Goal: Task Accomplishment & Management: Manage account settings

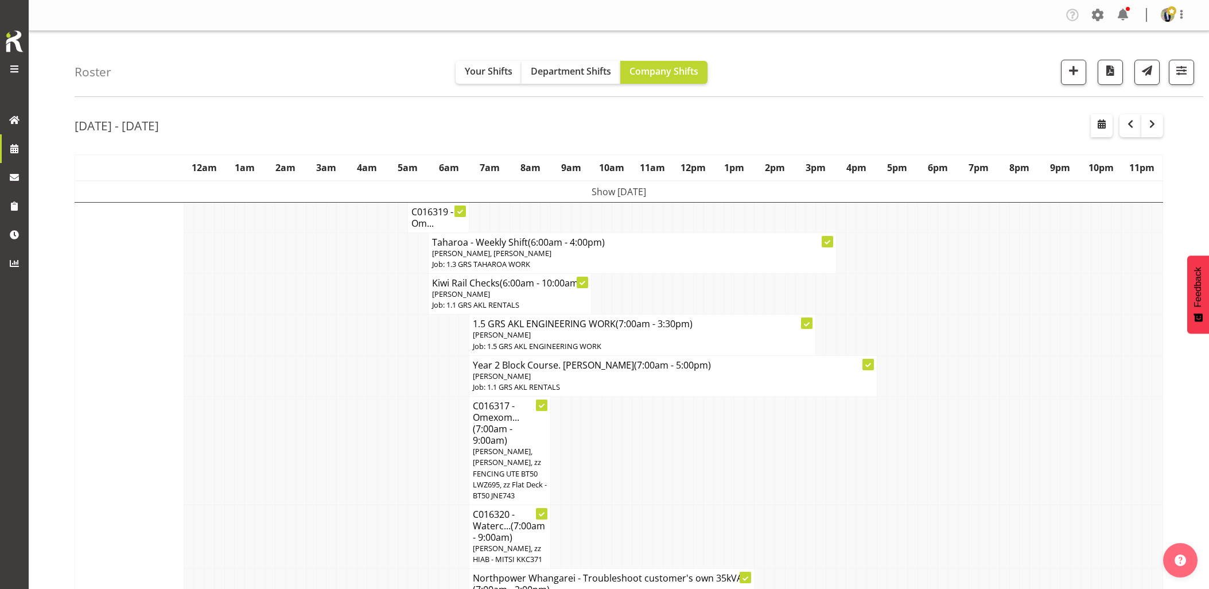
scroll to position [829, 0]
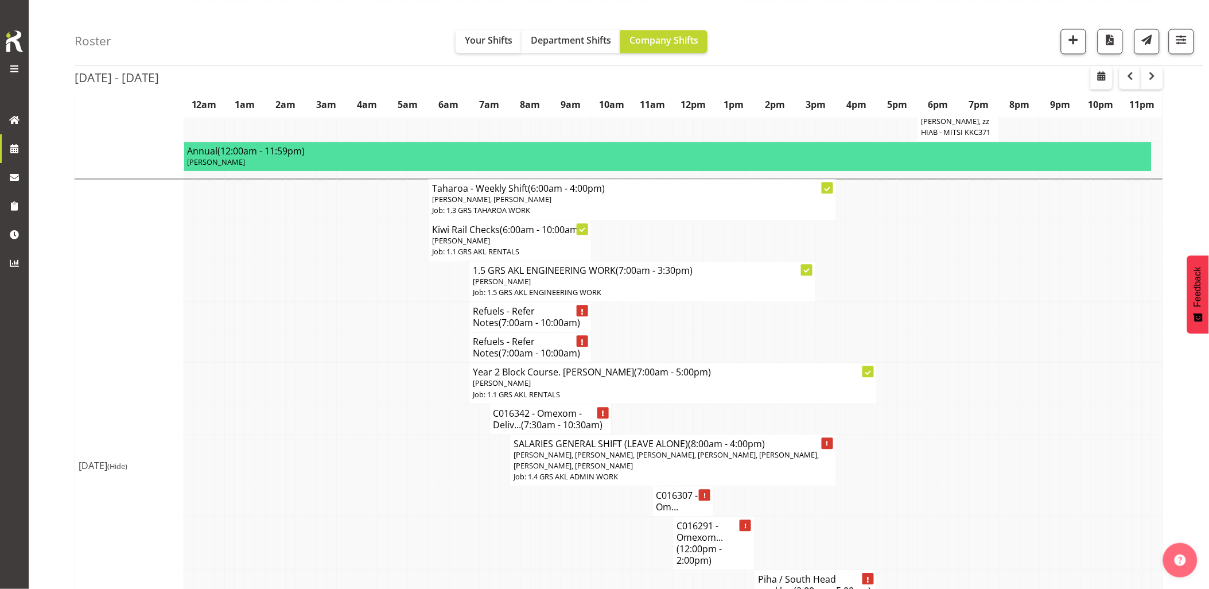
click at [359, 363] on td at bounding box center [362, 347] width 10 height 30
click at [1152, 73] on span "button" at bounding box center [1153, 76] width 14 height 14
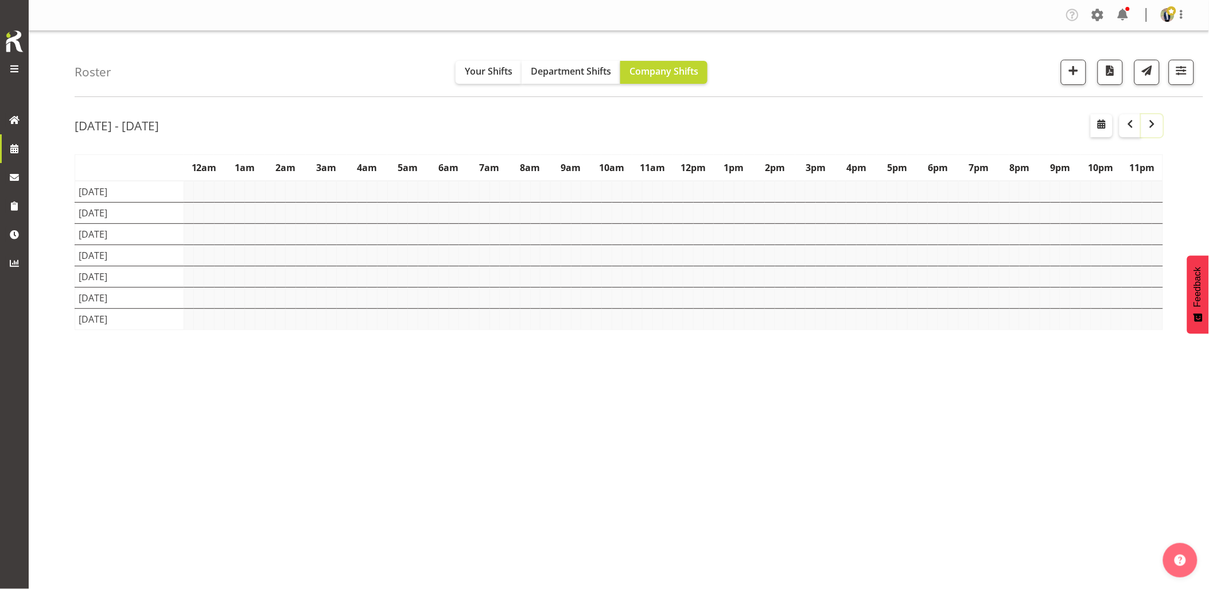
scroll to position [0, 0]
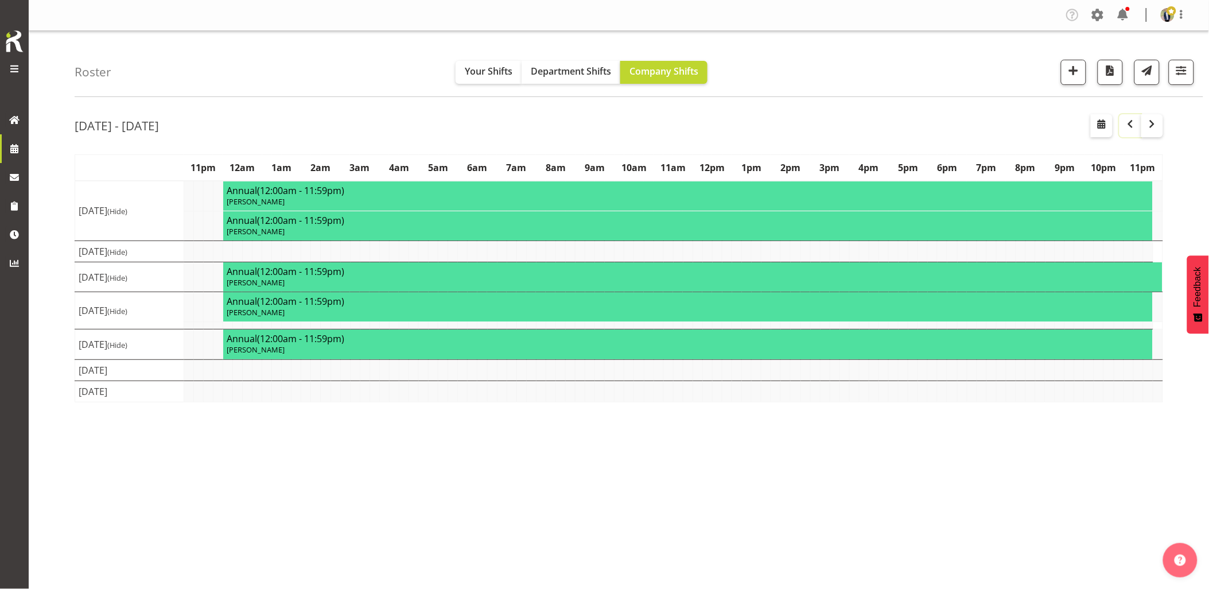
click at [1127, 129] on span "button" at bounding box center [1131, 124] width 14 height 14
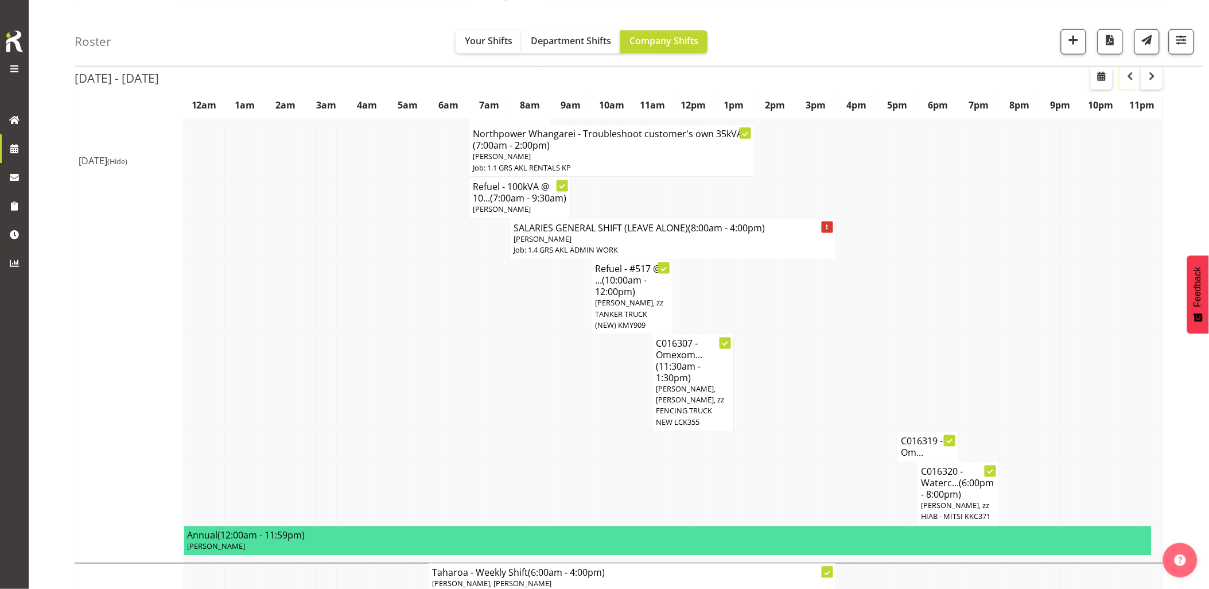
scroll to position [382, 0]
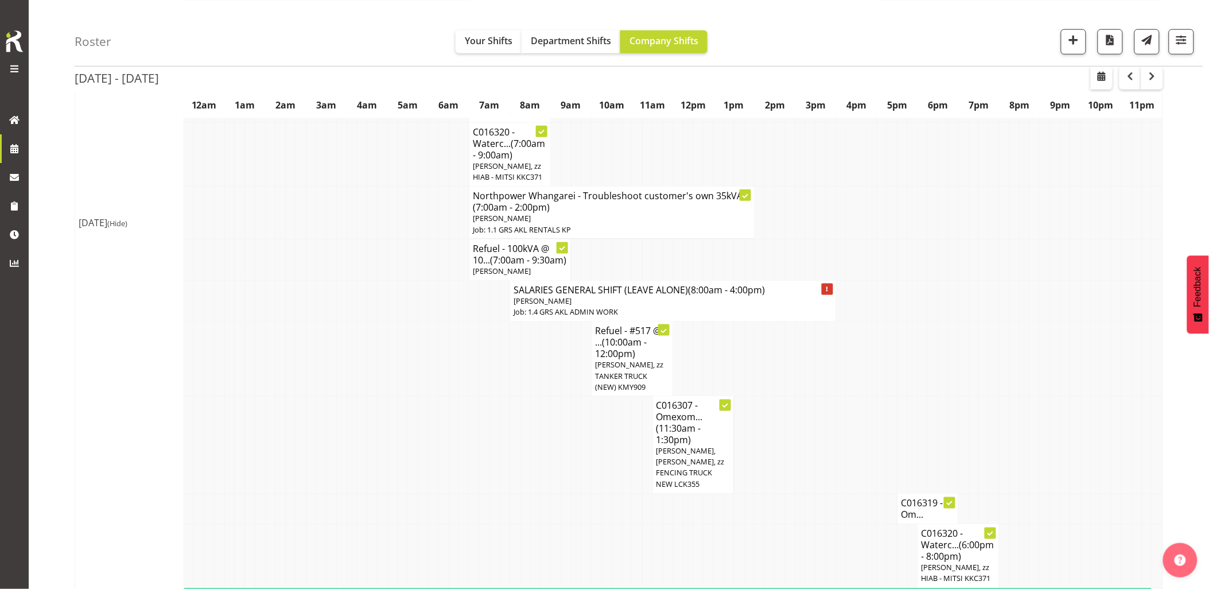
click at [127, 228] on span "(Hide)" at bounding box center [117, 223] width 20 height 10
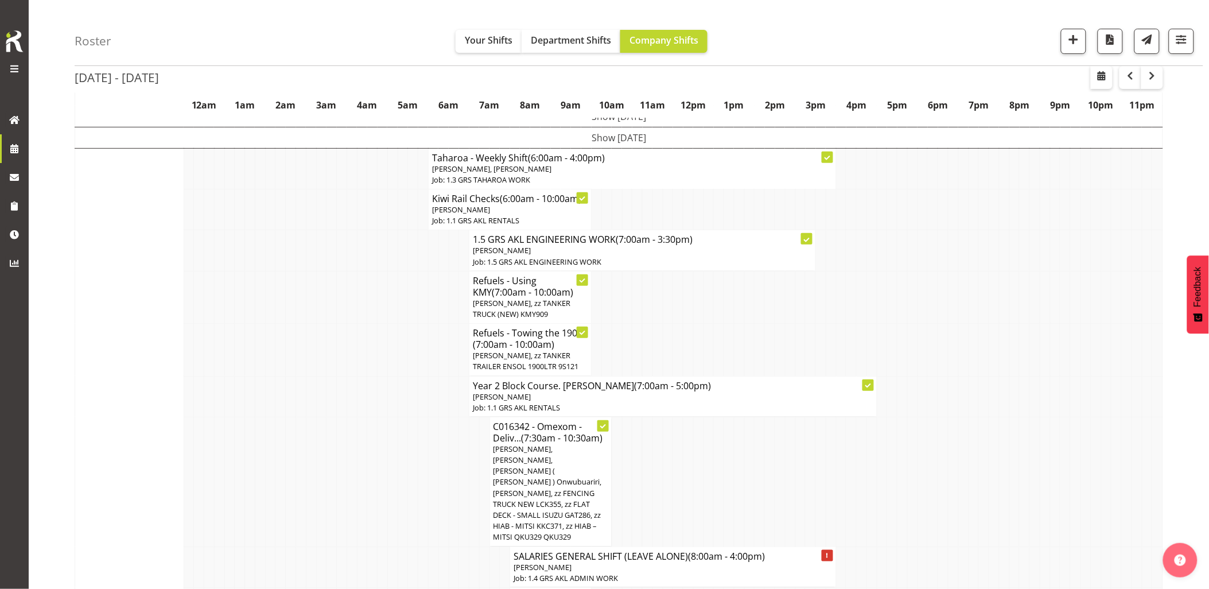
scroll to position [64, 0]
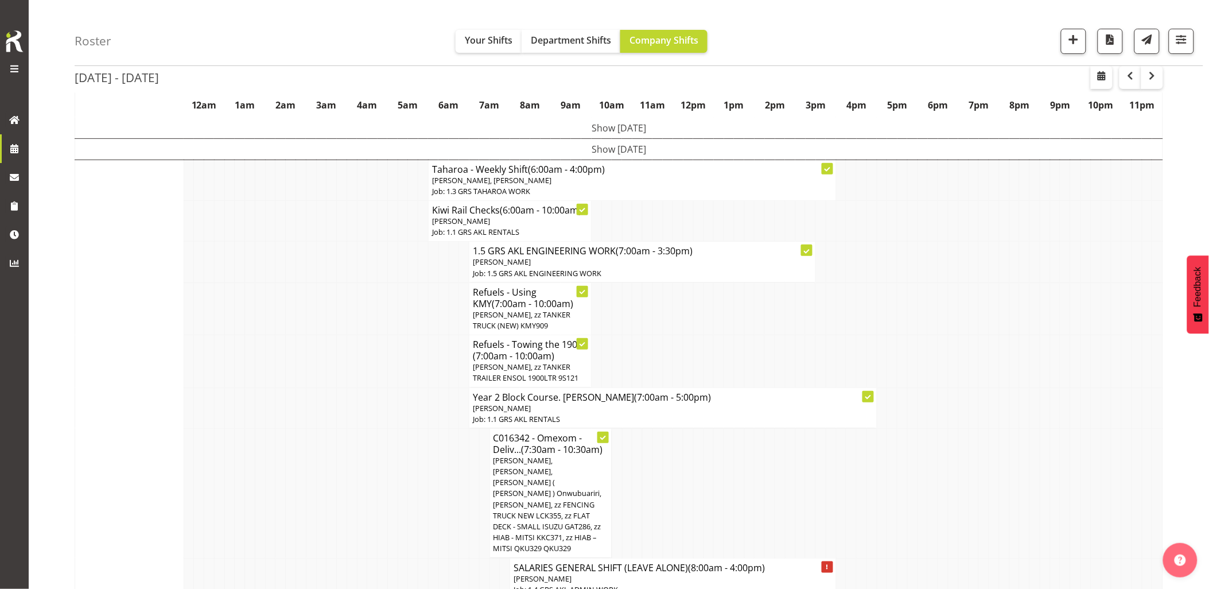
click at [343, 366] on td at bounding box center [342, 361] width 10 height 52
click at [406, 348] on td at bounding box center [403, 361] width 10 height 52
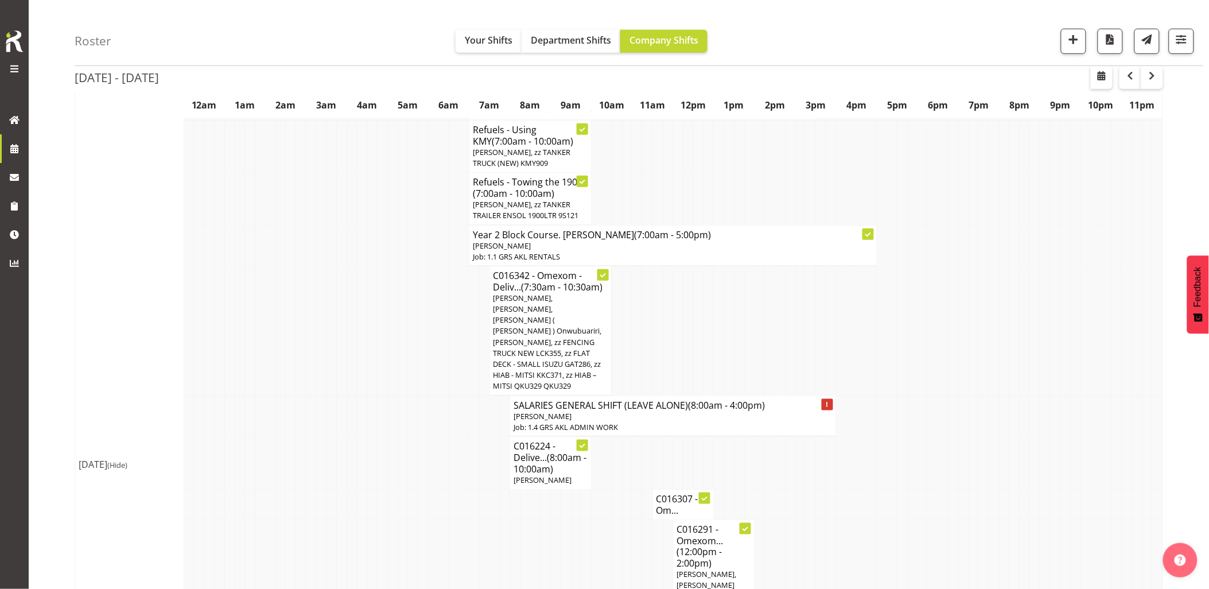
scroll to position [255, 0]
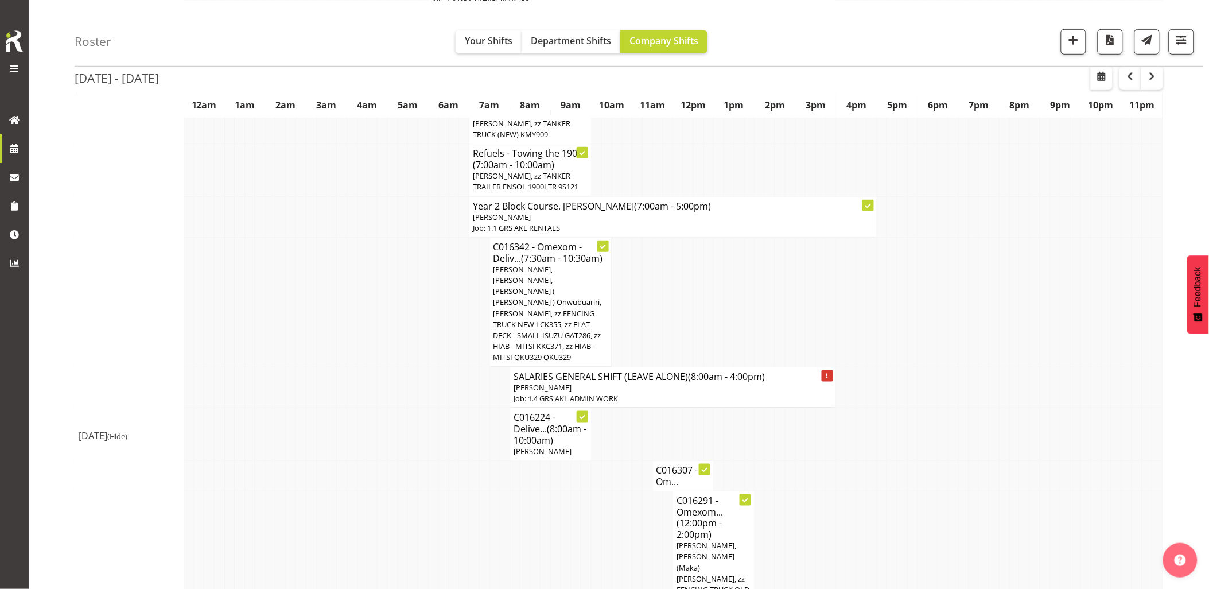
click at [403, 368] on td at bounding box center [403, 387] width 10 height 41
click at [394, 408] on td at bounding box center [392, 434] width 10 height 53
click at [414, 374] on td at bounding box center [413, 387] width 10 height 41
click at [428, 370] on td at bounding box center [433, 387] width 10 height 41
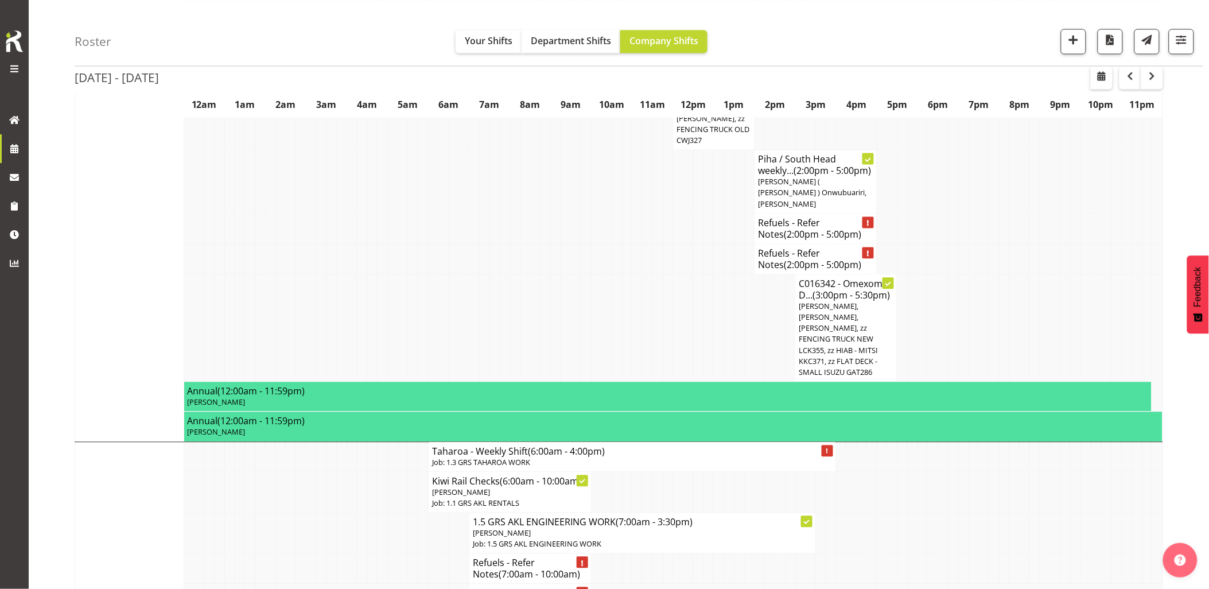
scroll to position [829, 0]
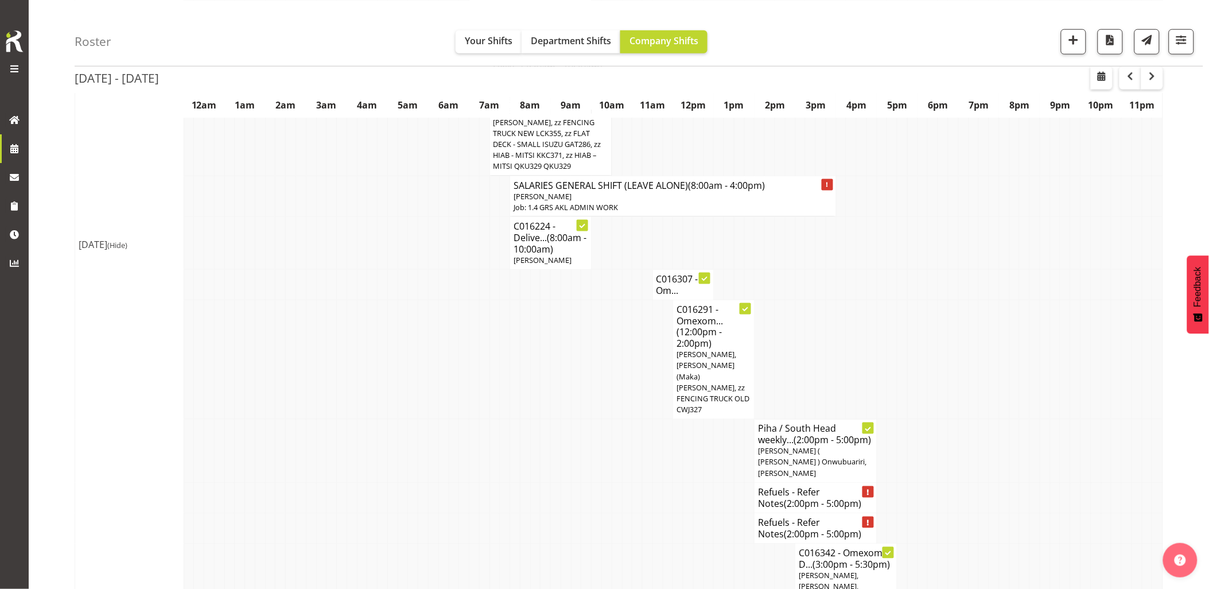
drag, startPoint x: 397, startPoint y: 386, endPoint x: 402, endPoint y: 388, distance: 6.0
click at [397, 420] on td at bounding box center [392, 452] width 10 height 64
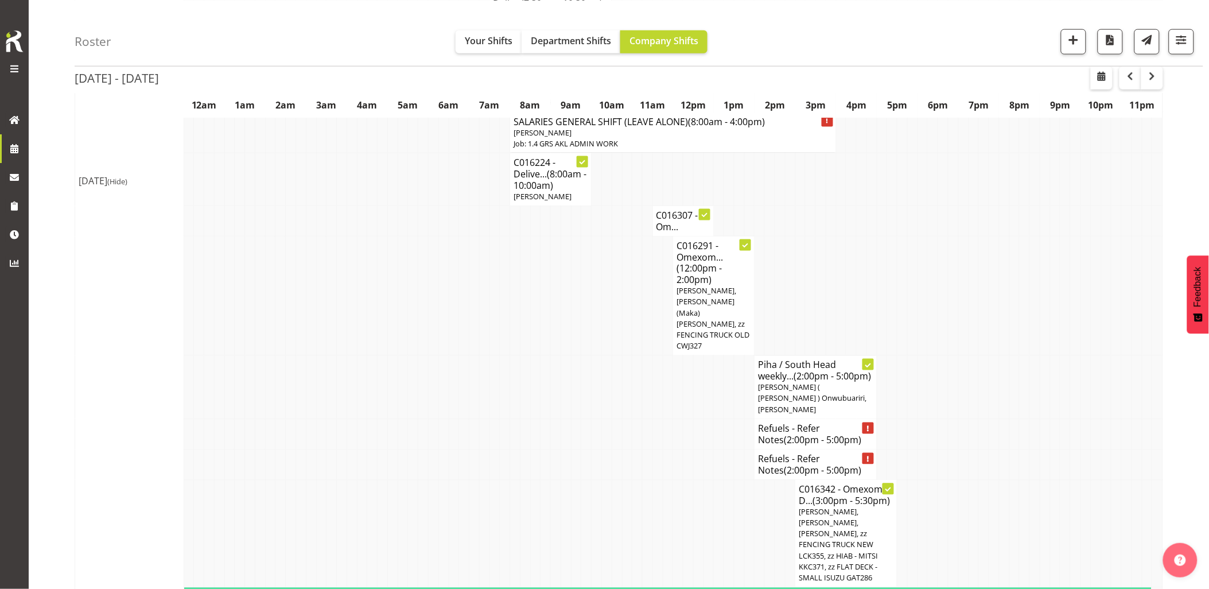
click at [636, 367] on td at bounding box center [638, 388] width 10 height 64
click at [984, 480] on td at bounding box center [984, 533] width 10 height 107
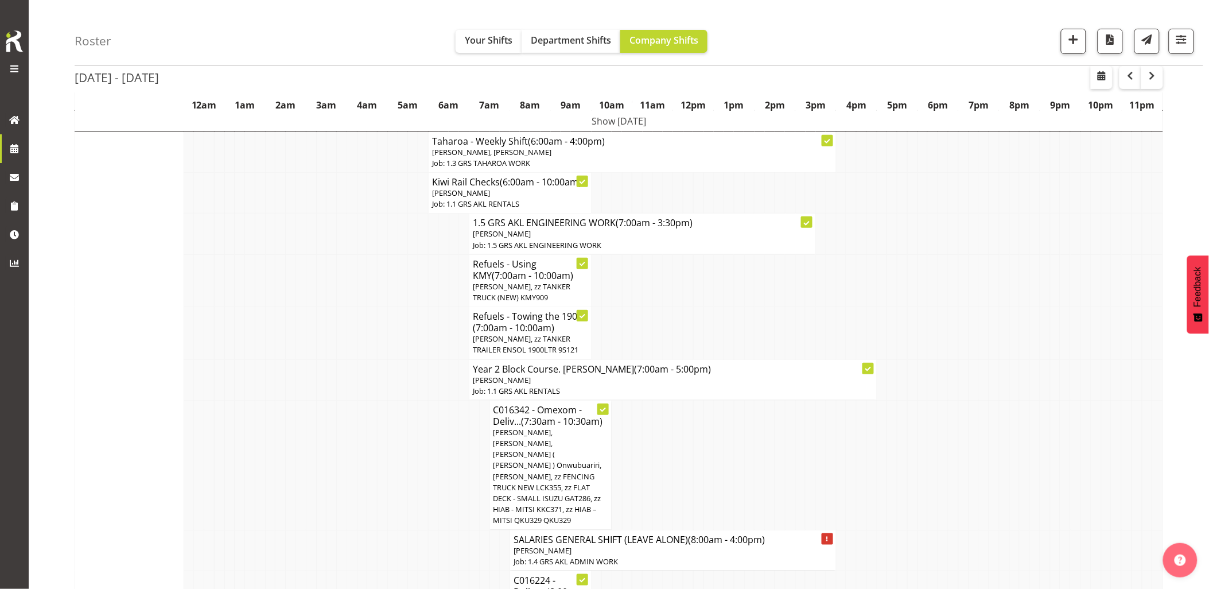
scroll to position [64, 0]
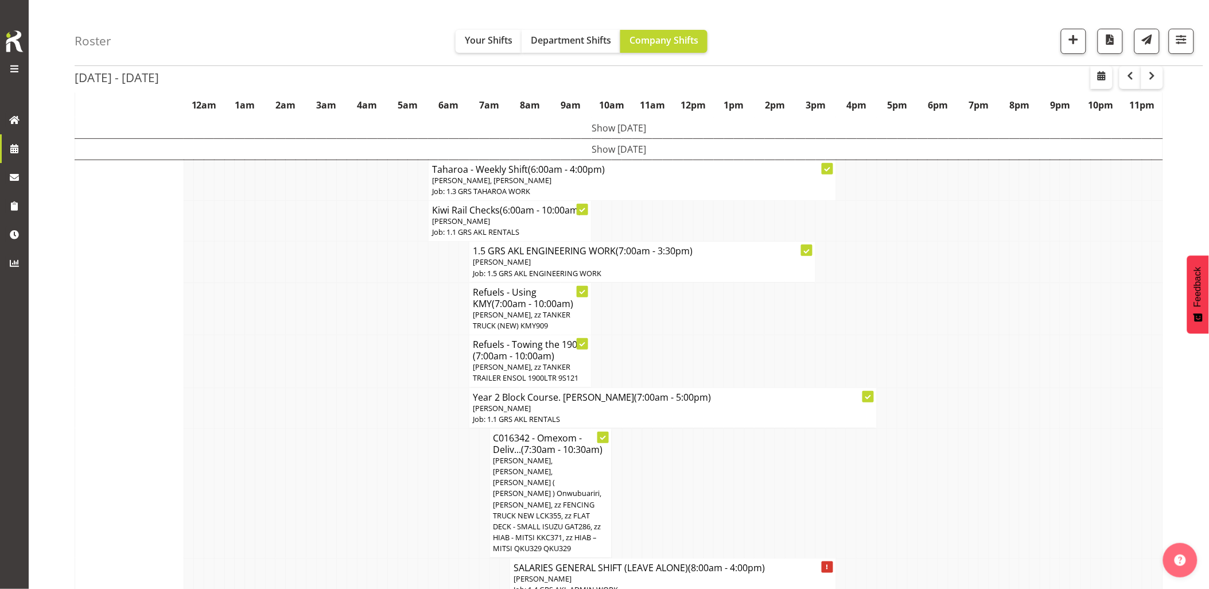
click at [319, 412] on td at bounding box center [321, 407] width 10 height 41
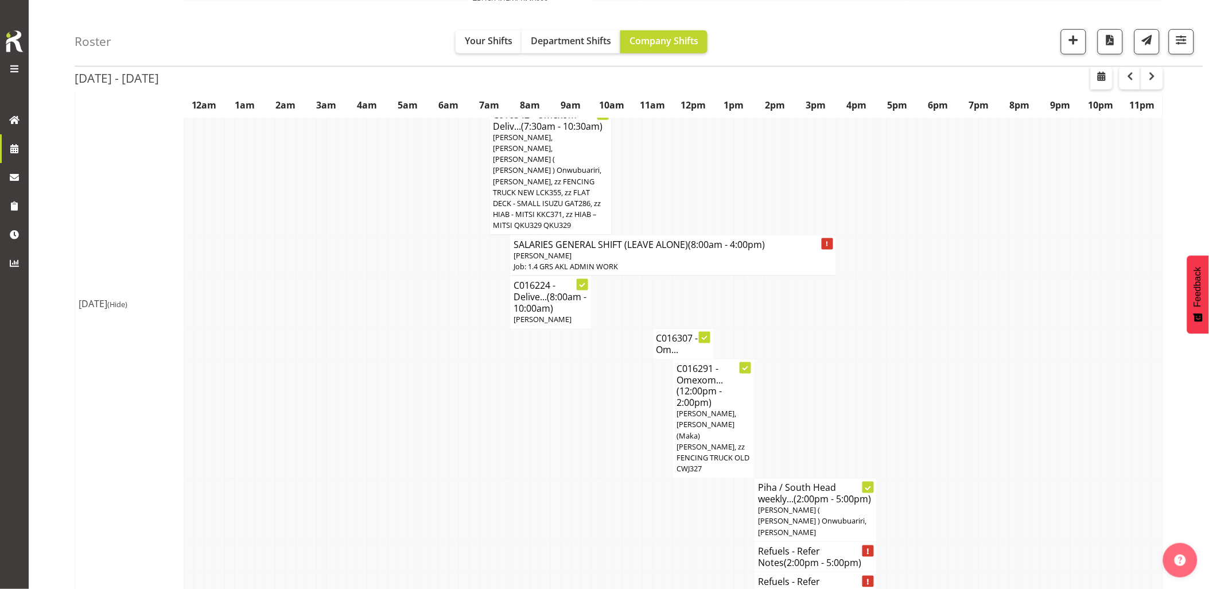
scroll to position [382, 0]
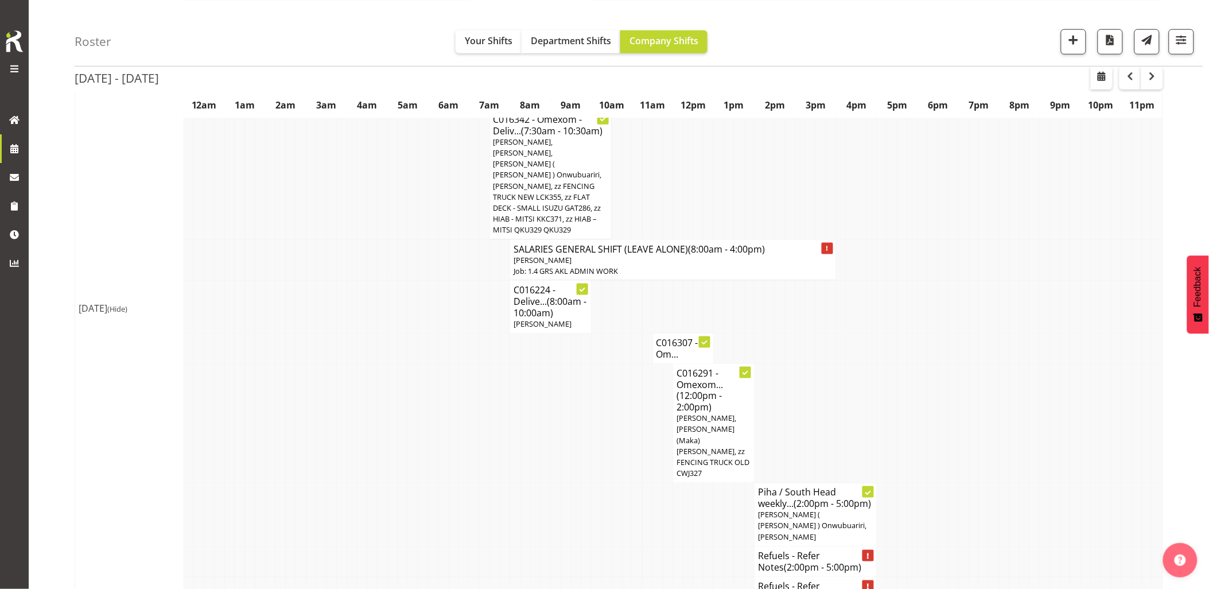
click at [319, 425] on td at bounding box center [321, 423] width 10 height 119
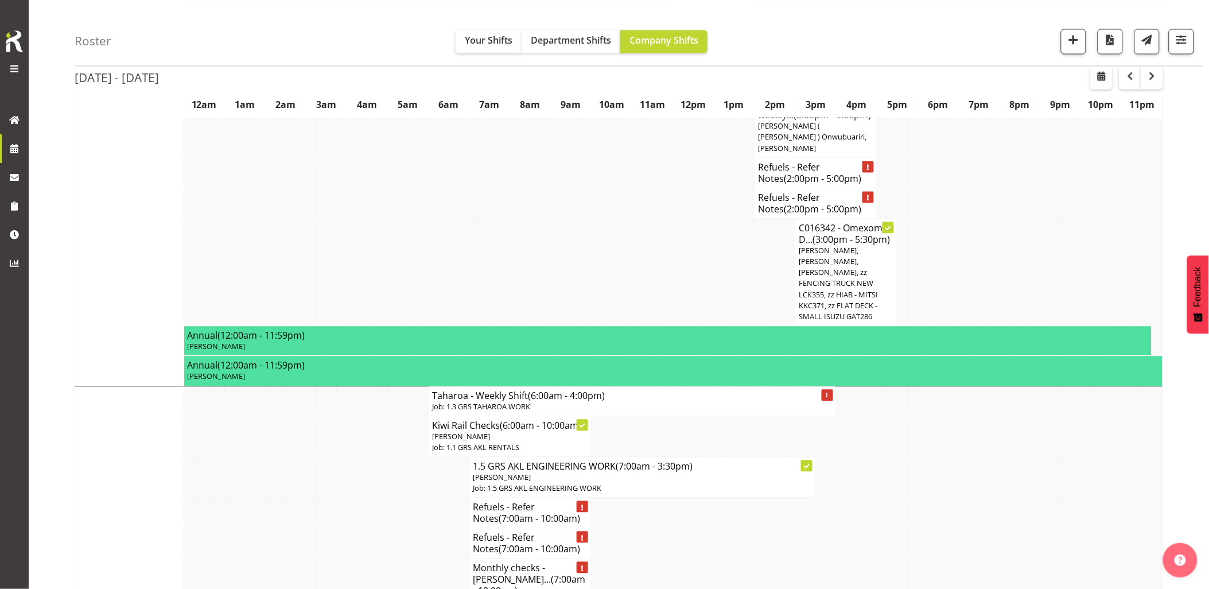
scroll to position [893, 0]
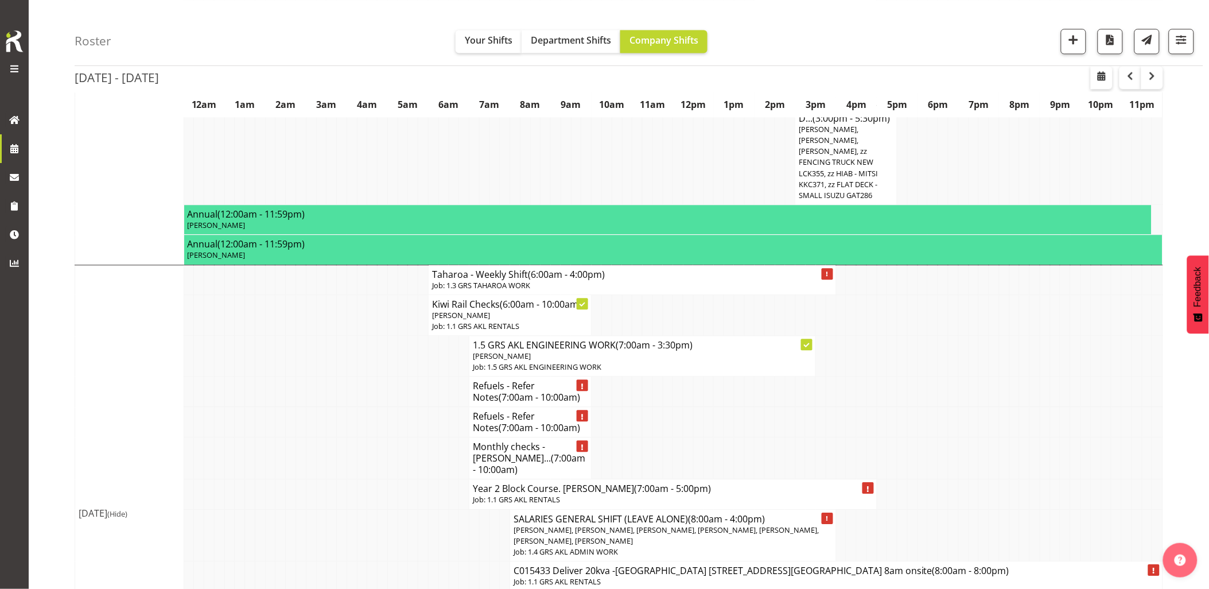
click at [327, 479] on td at bounding box center [332, 494] width 10 height 30
click at [377, 479] on td at bounding box center [372, 494] width 10 height 30
click at [996, 377] on td at bounding box center [995, 392] width 10 height 30
click at [1074, 37] on span "button" at bounding box center [1073, 39] width 15 height 15
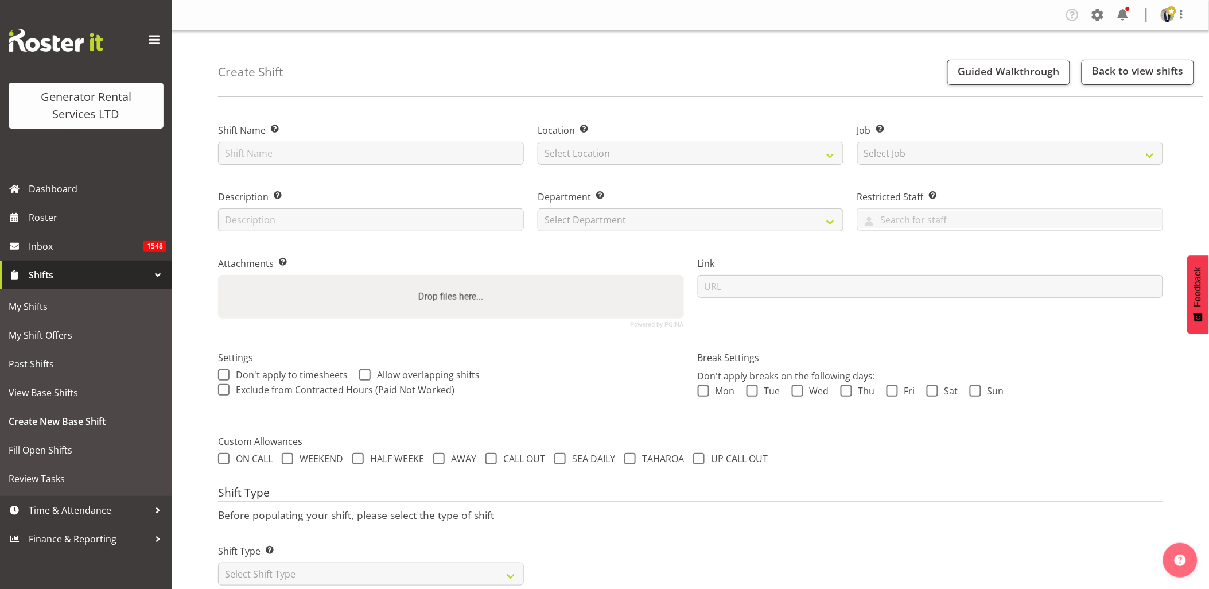
click at [158, 39] on span at bounding box center [154, 40] width 18 height 18
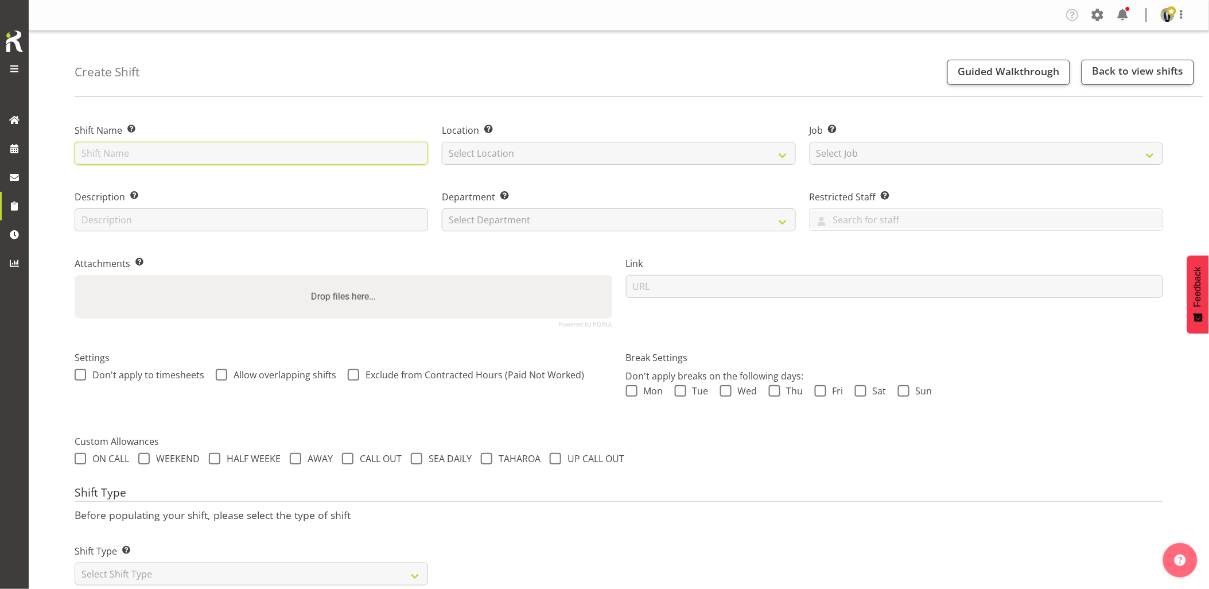
click at [278, 153] on input "text" at bounding box center [252, 153] width 354 height 23
type input "O"
paste input "Mayfair Dr, Northcross - 150m from the main road (#201) - 9 am onsite 55 Regenc…"
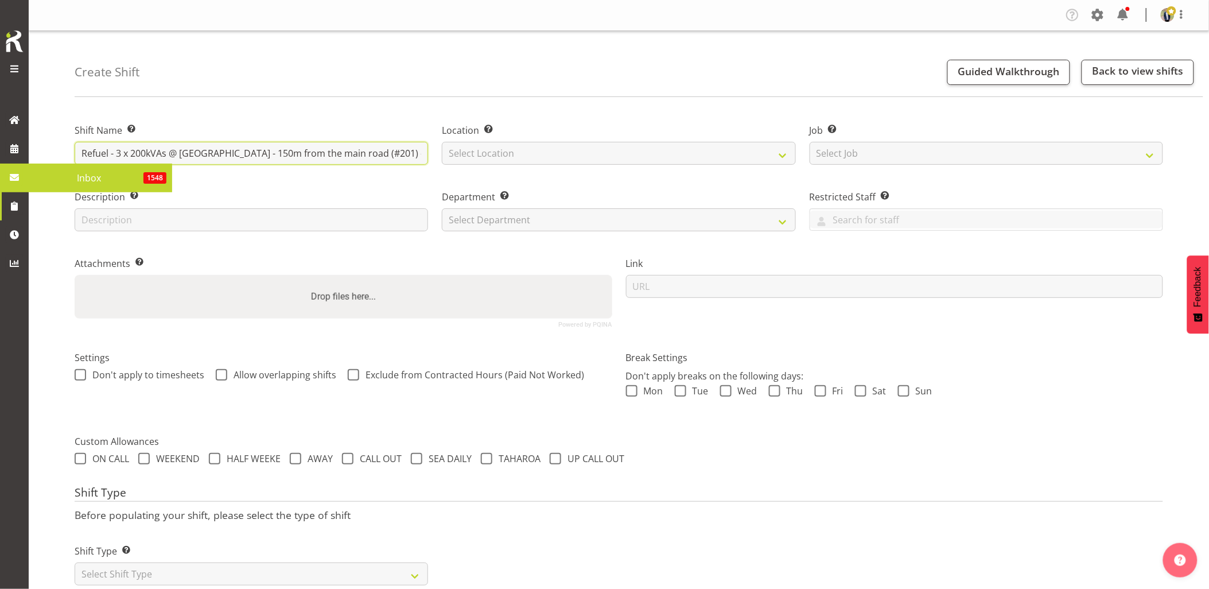
drag, startPoint x: 312, startPoint y: 155, endPoint x: -45, endPoint y: 176, distance: 358.2
click at [0, 176] on html "Generator Rental Services LTD Inbox 1548 Tasks Jobs Employees Profile Log Out C…" at bounding box center [604, 294] width 1209 height 589
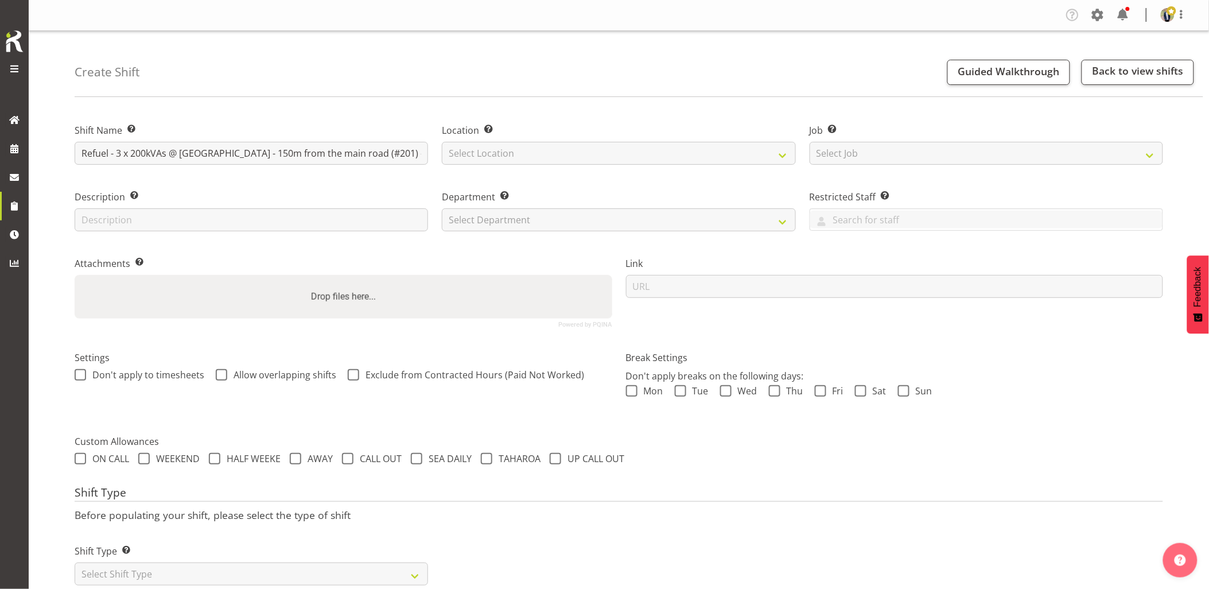
drag, startPoint x: 340, startPoint y: 96, endPoint x: 316, endPoint y: 111, distance: 29.1
click at [340, 96] on div "Create Shift Guided Walkthrough Back to view shifts" at bounding box center [639, 64] width 1129 height 66
click at [265, 156] on input "Refuel - 3 x 200kVAs @ Mayfair Dr, Northcross - 150m from the main road (#201) …" at bounding box center [252, 153] width 354 height 23
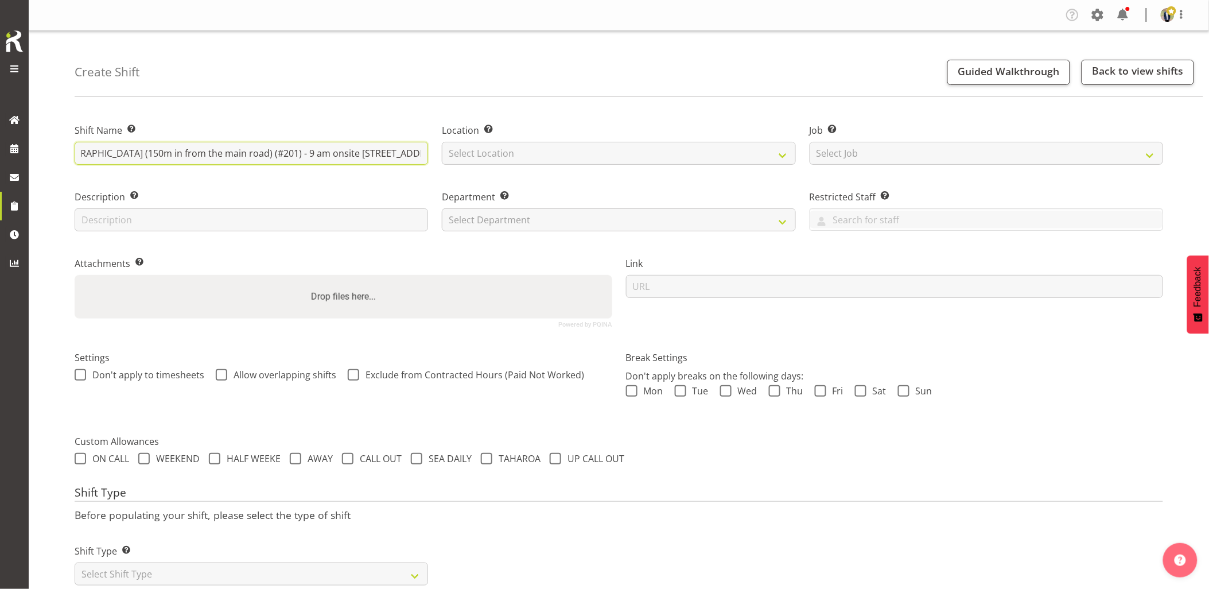
drag, startPoint x: 355, startPoint y: 152, endPoint x: 316, endPoint y: 178, distance: 46.6
click at [316, 178] on div "Shift Name Enter a name for the shift (e.g. Day Shift). Refuel - 3 x 200kVAs @ …" at bounding box center [619, 220] width 1103 height 227
click at [321, 150] on input "Refuel - 3 x 200kVAs @ Mayfair Dr (150m in from the main road), 55 Regency Ln (…" at bounding box center [252, 153] width 354 height 23
click at [348, 150] on input "Refuel - 3 x 200kVAs @ Mayfair Dr (150m in from the main road), 55 Regency Ln -…" at bounding box center [252, 153] width 354 height 23
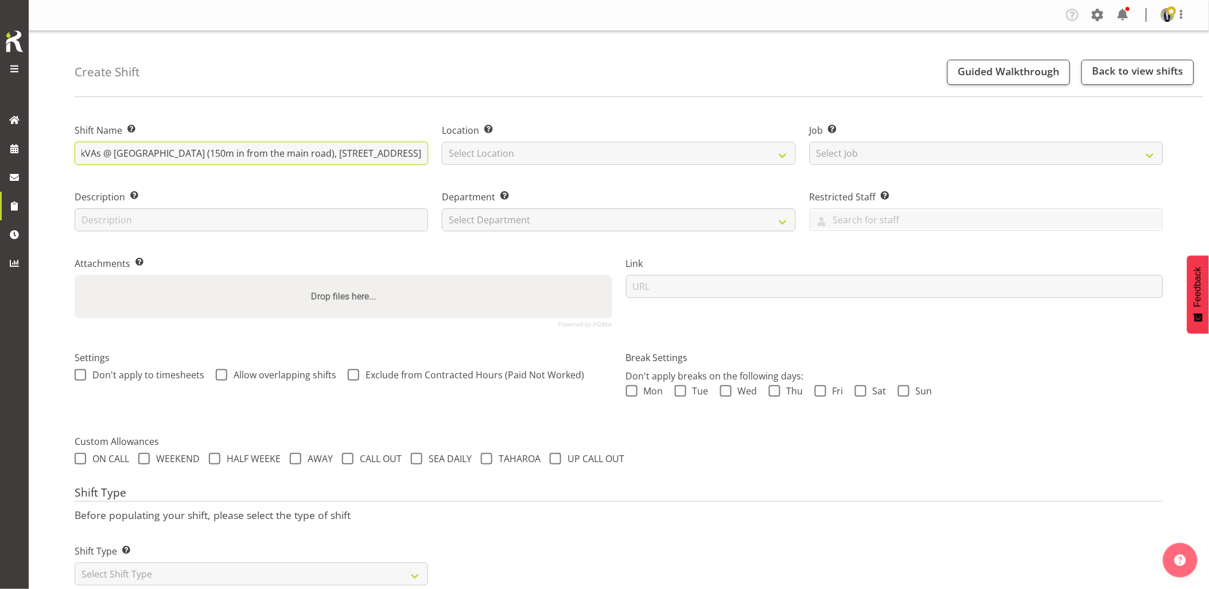
type input "Refuel - 3 x 200kVAs @ Mayfair Dr (150m in from the main road), 55 Regency Ln &…"
drag, startPoint x: 234, startPoint y: 156, endPoint x: 437, endPoint y: 155, distance: 203.2
click at [437, 155] on div "Shift Name Enter a name for the shift (e.g. Day Shift). Refuel - 3 x 200kVAs @ …" at bounding box center [619, 220] width 1103 height 227
click at [480, 155] on select "Select Location [GEOGRAPHIC_DATA] [GEOGRAPHIC_DATA] GRS [GEOGRAPHIC_DATA] [GEOG…" at bounding box center [619, 153] width 354 height 23
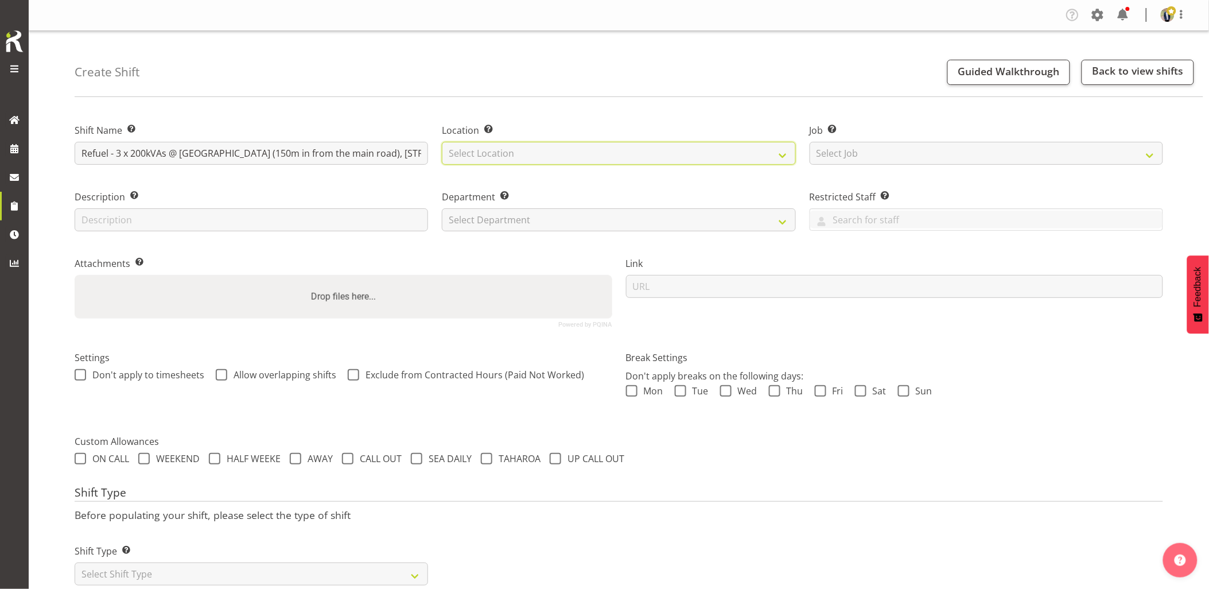
select select "28"
click at [442, 142] on select "Select Location [GEOGRAPHIC_DATA] [GEOGRAPHIC_DATA] GRS [GEOGRAPHIC_DATA] [GEOG…" at bounding box center [619, 153] width 354 height 23
click at [846, 150] on select "Select Job Create new job 1.1 GRS AKL RENTALS 1.1 GRS AKL RENTALS AC 1.1 GRS AK…" at bounding box center [987, 153] width 354 height 23
select select "7504"
click at [810, 142] on select "Select Job Create new job 1.1 GRS AKL RENTALS 1.1 GRS AKL RENTALS AC 1.1 GRS AK…" at bounding box center [987, 153] width 354 height 23
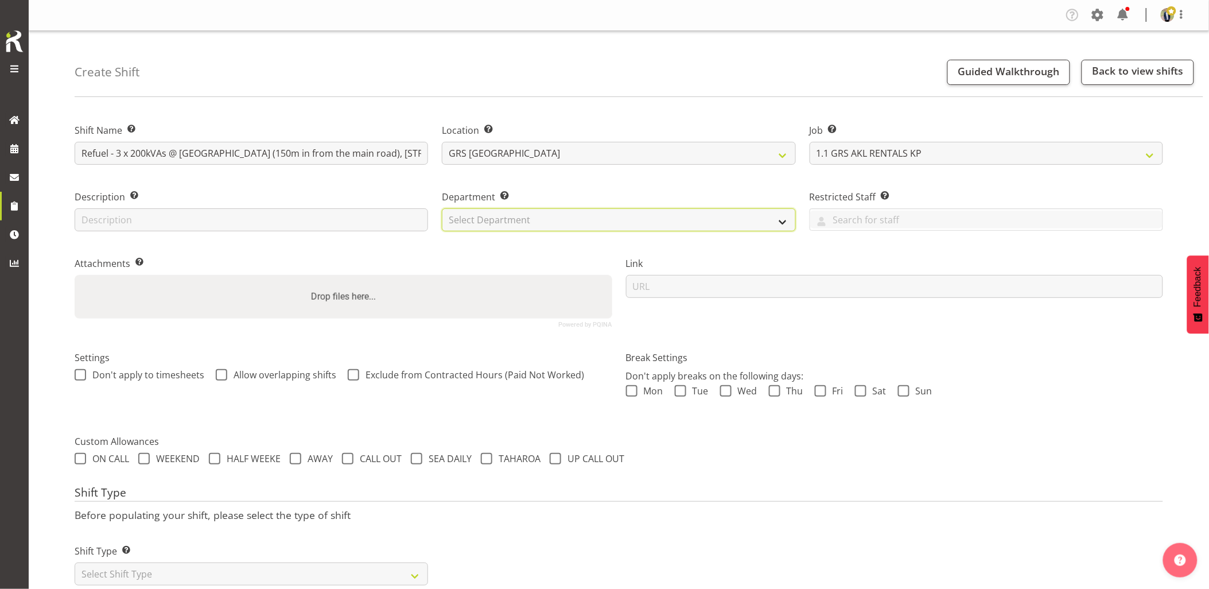
click at [542, 219] on select "Select Department GRS HIRE AKL GRS HIRE AKL GRS HIRE TGA GRS HIRE HST GRS SALES…" at bounding box center [619, 219] width 354 height 23
select select "20"
click at [442, 208] on select "Select Department GRS HIRE AKL GRS HIRE AKL GRS HIRE TGA GRS HIRE HST GRS SALES…" at bounding box center [619, 219] width 354 height 23
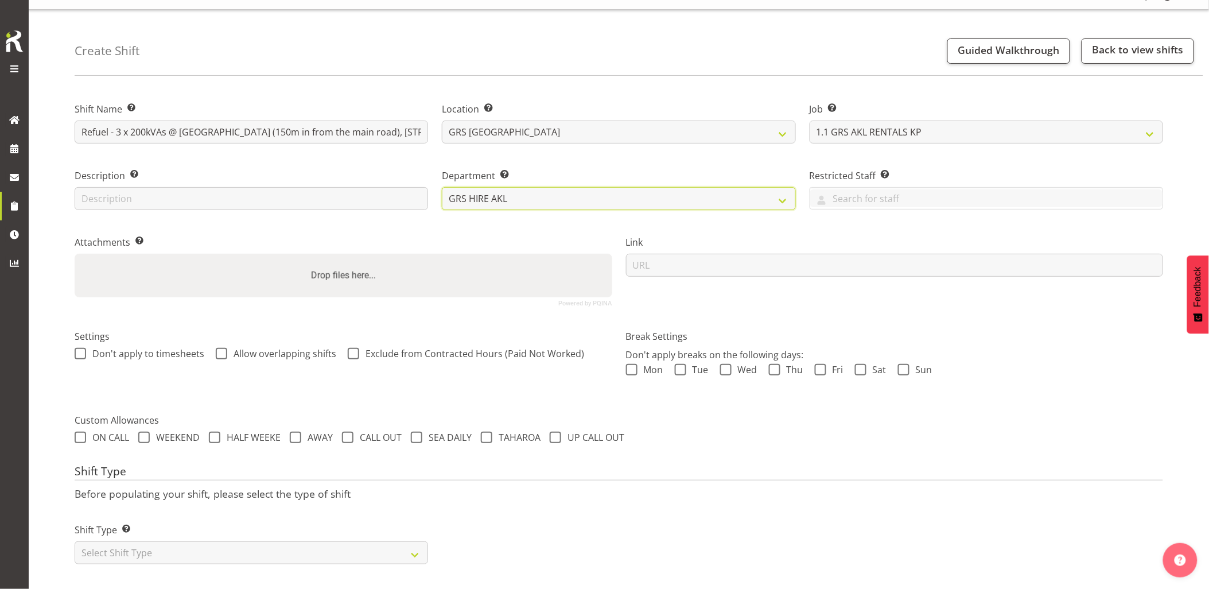
scroll to position [33, 0]
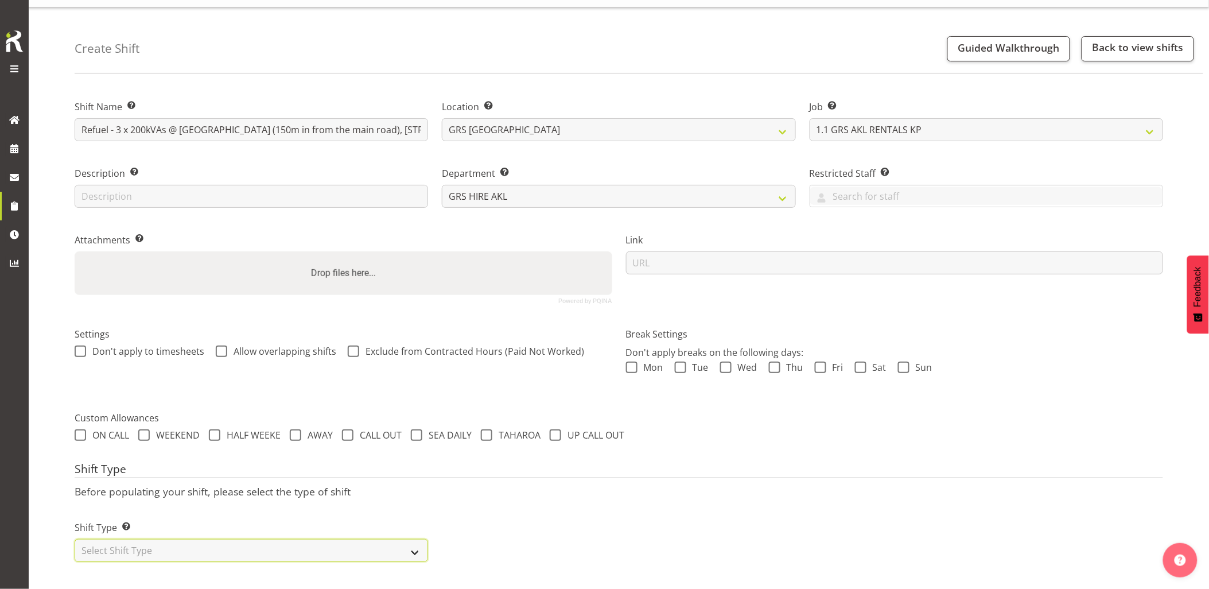
drag, startPoint x: 172, startPoint y: 547, endPoint x: 156, endPoint y: 530, distance: 24.0
click at [172, 547] on select "Select Shift Type One Off Shift Recurring Shift Rotating Shift" at bounding box center [252, 550] width 354 height 23
select select "one_off"
click at [75, 539] on select "Select Shift Type One Off Shift Recurring Shift Rotating Shift" at bounding box center [252, 550] width 354 height 23
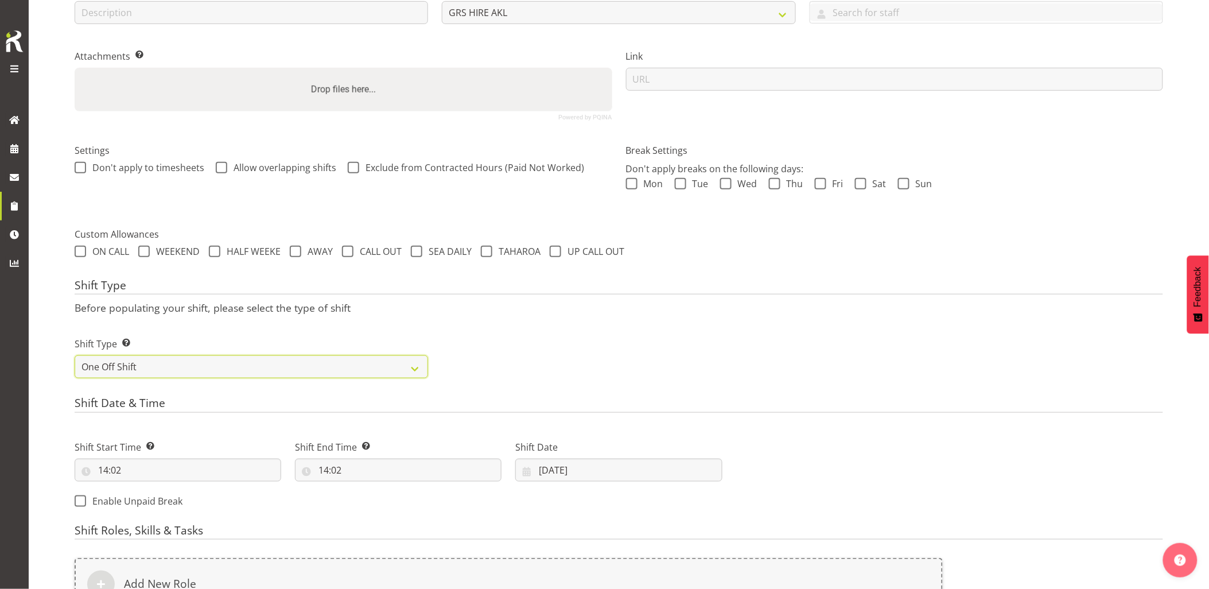
scroll to position [288, 0]
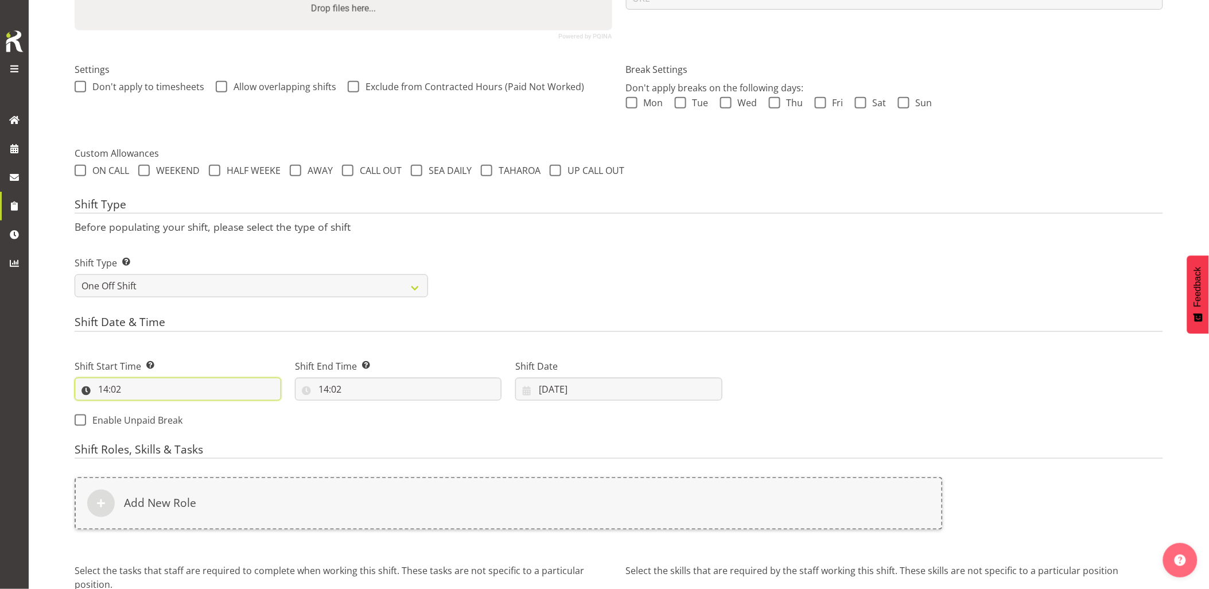
click at [145, 382] on input "14:02" at bounding box center [178, 389] width 207 height 23
click at [146, 415] on select "00 01 02 03 04 05 06 07 08 09 10 11 12 13 14 15 16 17 18 19 20 21 22 23" at bounding box center [153, 419] width 26 height 23
select select "7"
click at [140, 408] on select "00 01 02 03 04 05 06 07 08 09 10 11 12 13 14 15 16 17 18 19 20 21 22 23" at bounding box center [153, 419] width 26 height 23
type input "07:02"
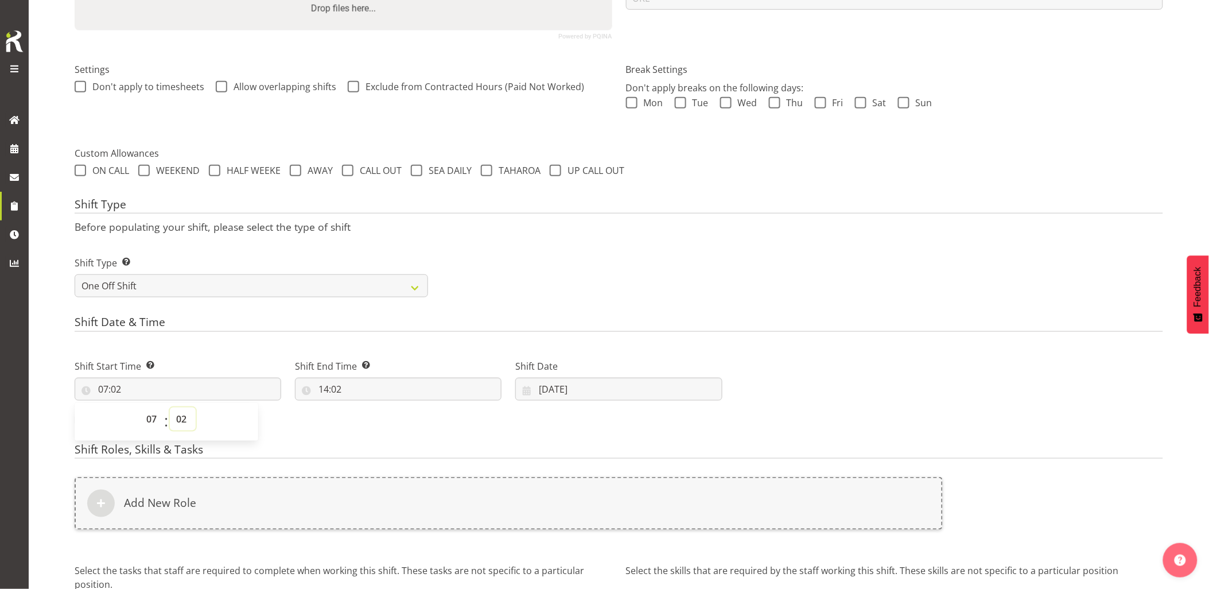
drag, startPoint x: 181, startPoint y: 426, endPoint x: 179, endPoint y: 406, distance: 20.3
click at [181, 422] on select "00 01 02 03 04 05 06 07 08 09 10 11 12 13 14 15 16 17 18 19 20 21 22 23 24 25 2…" at bounding box center [183, 419] width 26 height 23
select select "0"
click at [170, 408] on select "00 01 02 03 04 05 06 07 08 09 10 11 12 13 14 15 16 17 18 19 20 21 22 23 24 25 2…" at bounding box center [183, 419] width 26 height 23
type input "07:00"
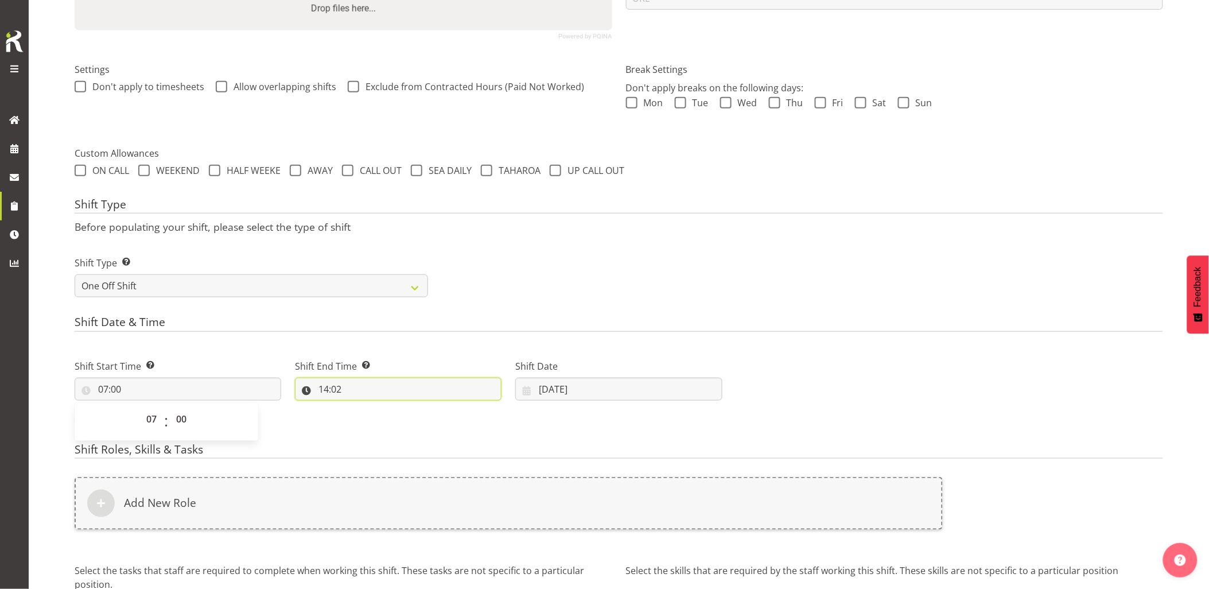
click at [366, 393] on input "14:02" at bounding box center [398, 389] width 207 height 23
click at [360, 417] on select "00 01 02 03 04 05 06 07 08 09 10 11 12 13 14 15 16 17 18 19 20 21 22 23" at bounding box center [373, 419] width 26 height 23
select select "9"
click at [360, 408] on select "00 01 02 03 04 05 06 07 08 09 10 11 12 13 14 15 16 17 18 19 20 21 22 23" at bounding box center [373, 419] width 26 height 23
type input "09:02"
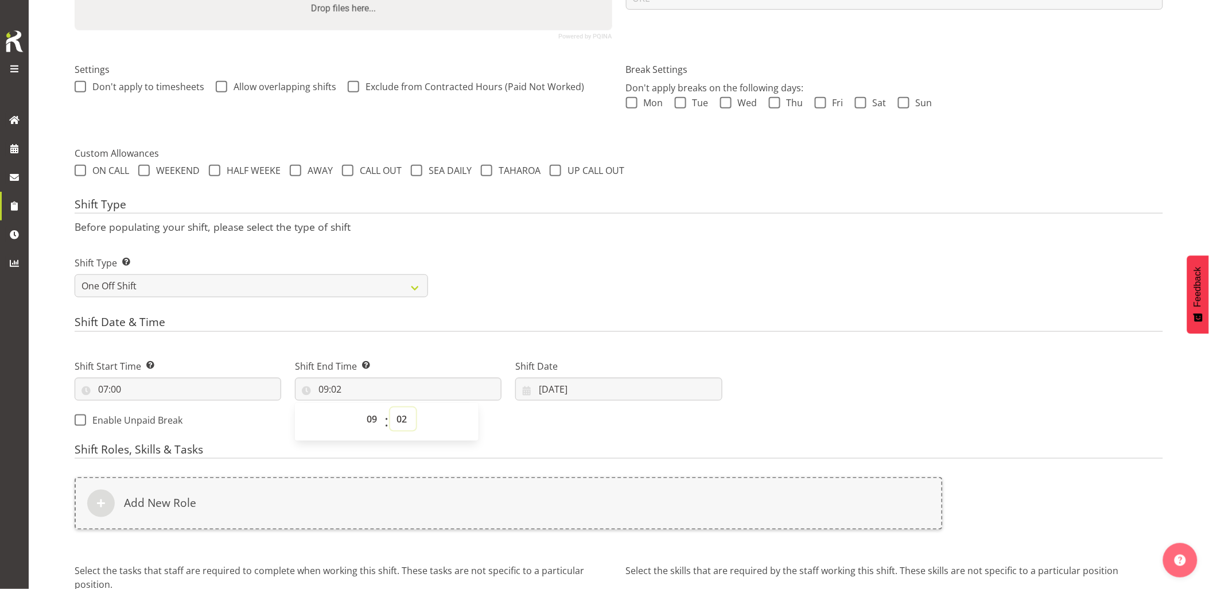
click at [399, 423] on select "00 01 02 03 04 05 06 07 08 09 10 11 12 13 14 15 16 17 18 19 20 21 22 23 24 25 2…" at bounding box center [403, 419] width 26 height 23
select select "30"
click at [390, 408] on select "00 01 02 03 04 05 06 07 08 09 10 11 12 13 14 15 16 17 18 19 20 21 22 23 24 25 2…" at bounding box center [403, 419] width 26 height 23
type input "09:30"
click at [420, 339] on div "Shift Date & Time Shift Start Time Set the time of the day you wish this shift …" at bounding box center [619, 376] width 1089 height 121
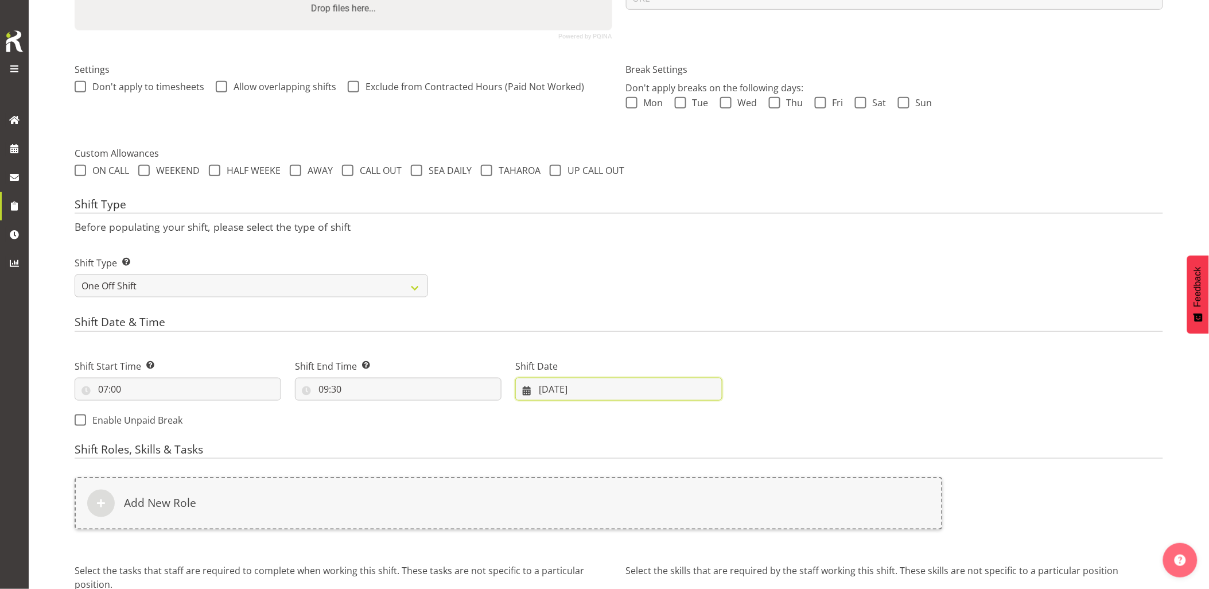
click at [584, 387] on input "07/10/2025" at bounding box center [618, 389] width 207 height 23
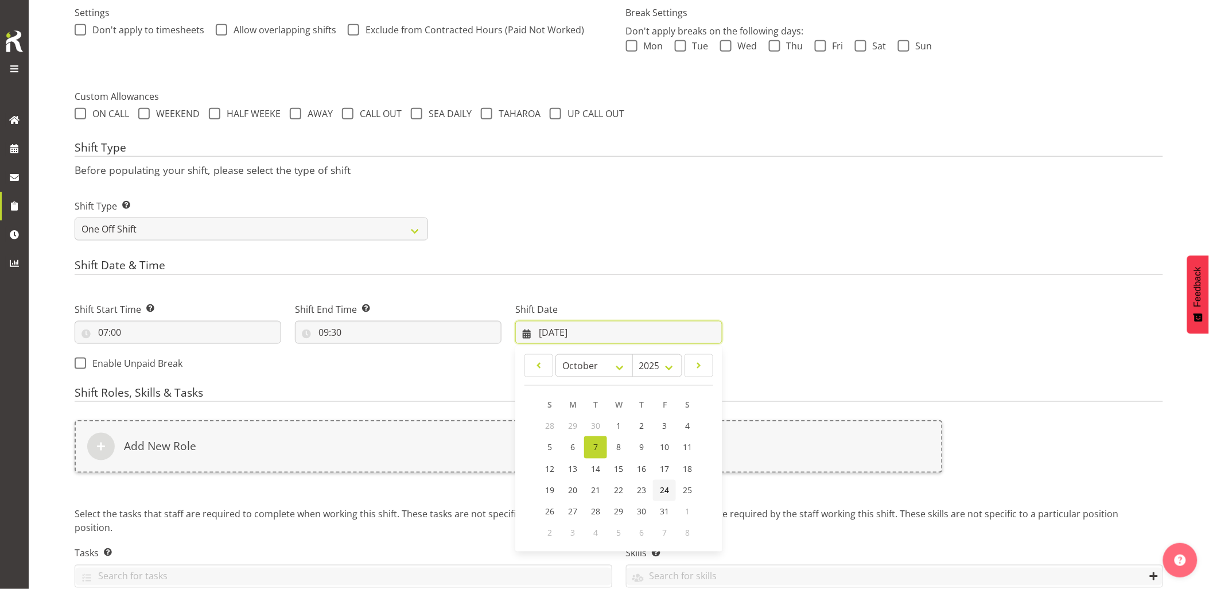
scroll to position [401, 0]
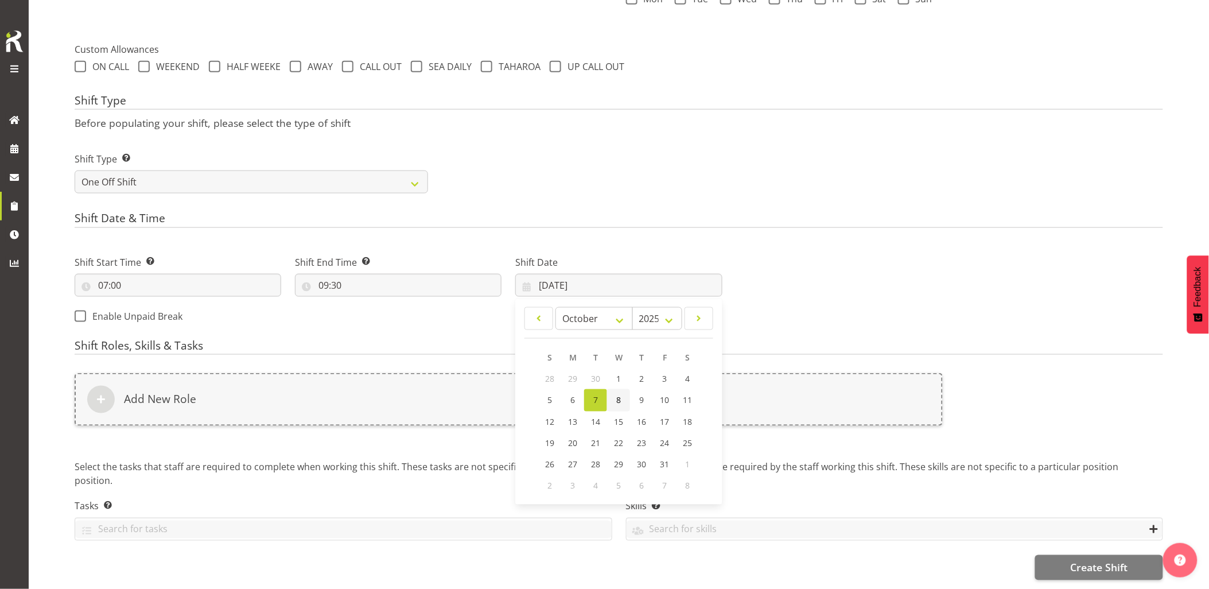
click at [618, 395] on span "8" at bounding box center [618, 400] width 5 height 11
type input "08/10/2025"
click at [618, 394] on div "Add New Role" at bounding box center [509, 399] width 868 height 53
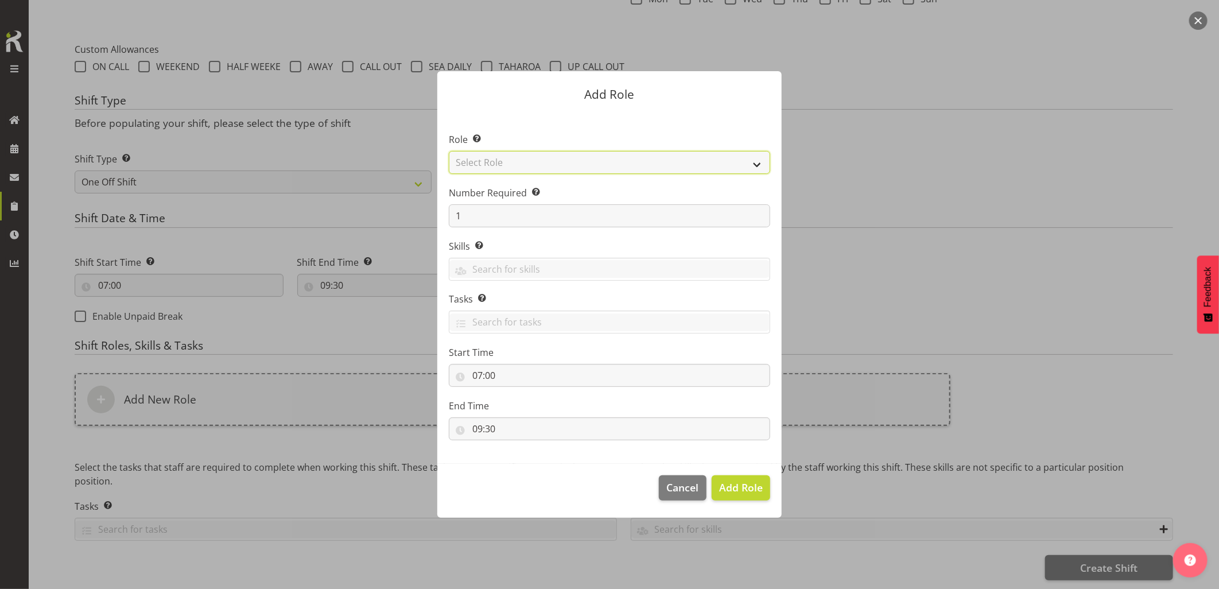
click at [519, 161] on select "Select Role Account Manager Electrician Engineering GM HSEQ manager MECH Mechan…" at bounding box center [609, 162] width 321 height 23
select select "20"
click at [449, 151] on select "Select Role Account Manager Electrician Engineering GM HSEQ manager MECH Mechan…" at bounding box center [609, 162] width 321 height 23
click at [748, 490] on span "Add Role" at bounding box center [741, 487] width 44 height 14
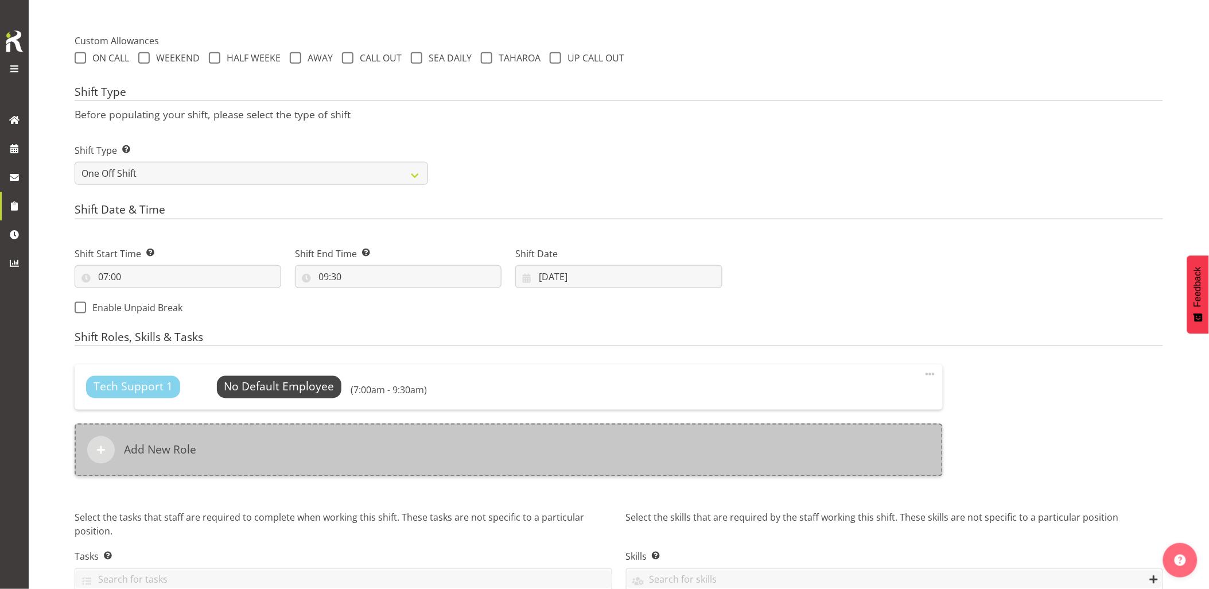
click at [584, 469] on div "Add New Role" at bounding box center [509, 450] width 868 height 53
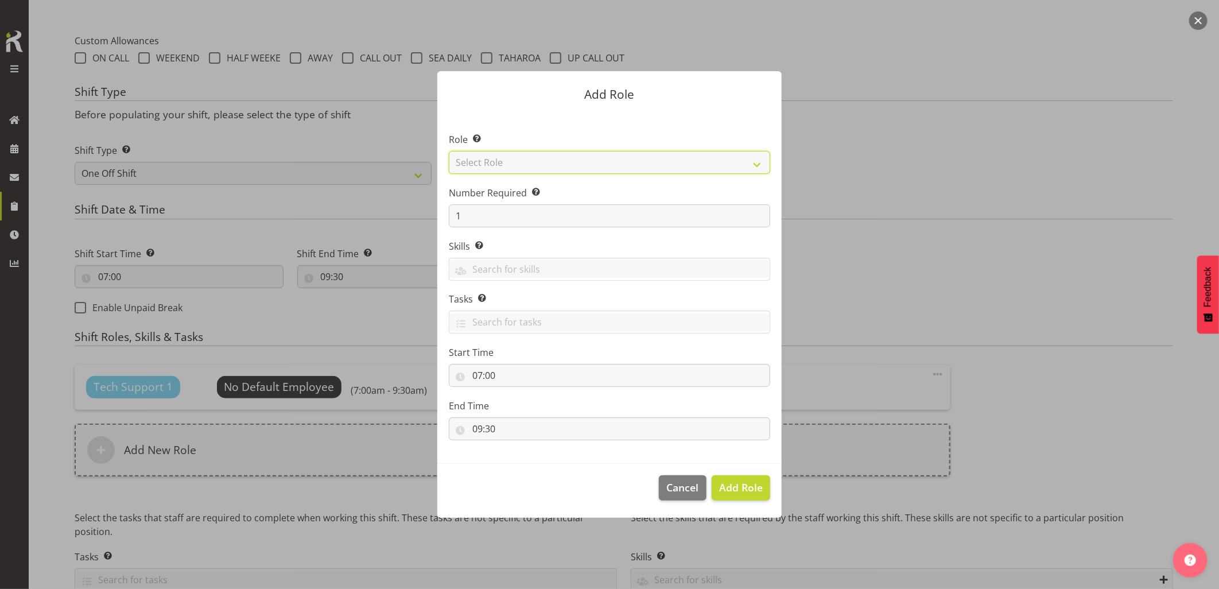
drag, startPoint x: 509, startPoint y: 164, endPoint x: 517, endPoint y: 175, distance: 14.0
click at [509, 164] on select "Select Role Account Manager Electrician Engineering GM HSEQ manager MECH Mechan…" at bounding box center [609, 162] width 321 height 23
select select "27"
click at [449, 151] on select "Select Role Account Manager Electrician Engineering GM HSEQ manager MECH Mechan…" at bounding box center [609, 162] width 321 height 23
click at [739, 480] on span "Add Role" at bounding box center [741, 487] width 44 height 14
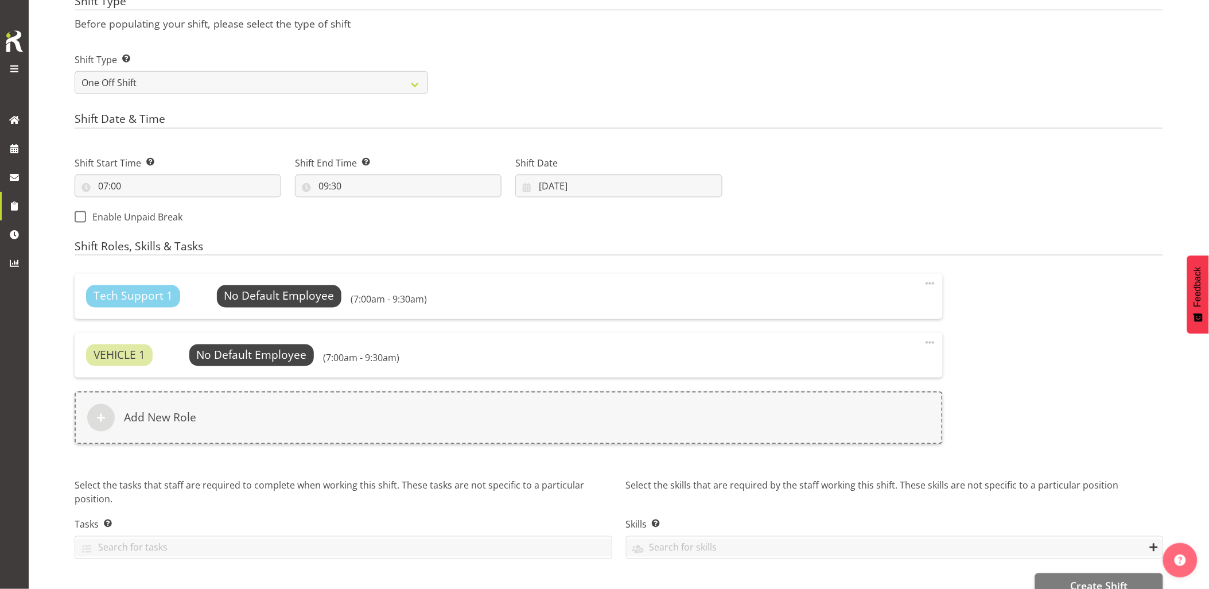
scroll to position [518, 0]
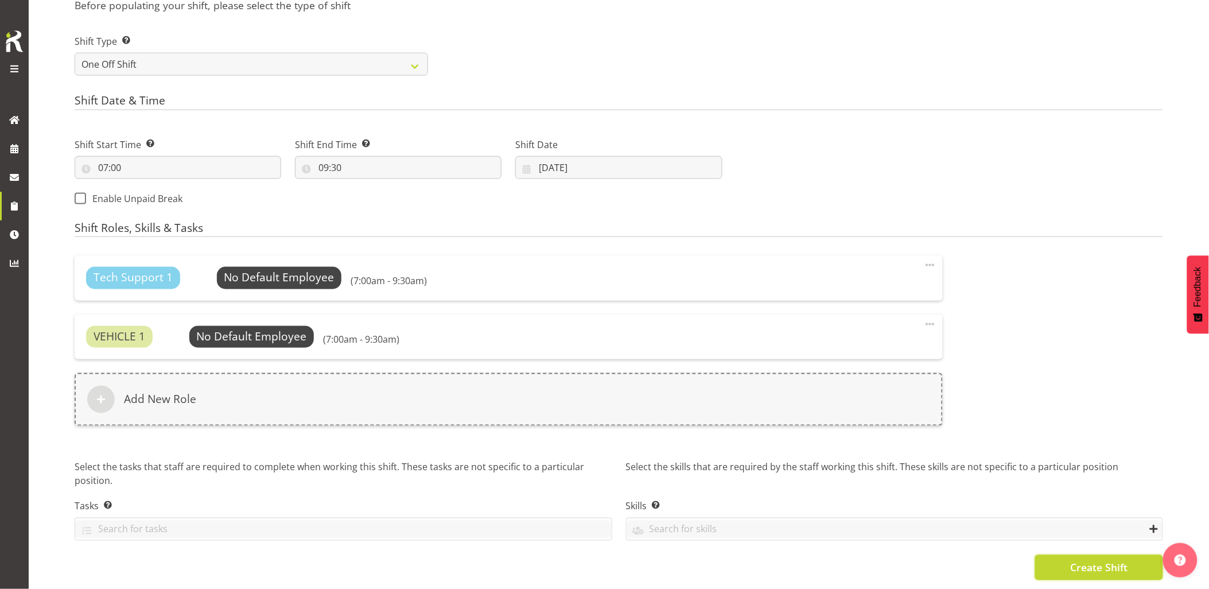
click at [1066, 558] on button "Create Shift" at bounding box center [1099, 567] width 128 height 25
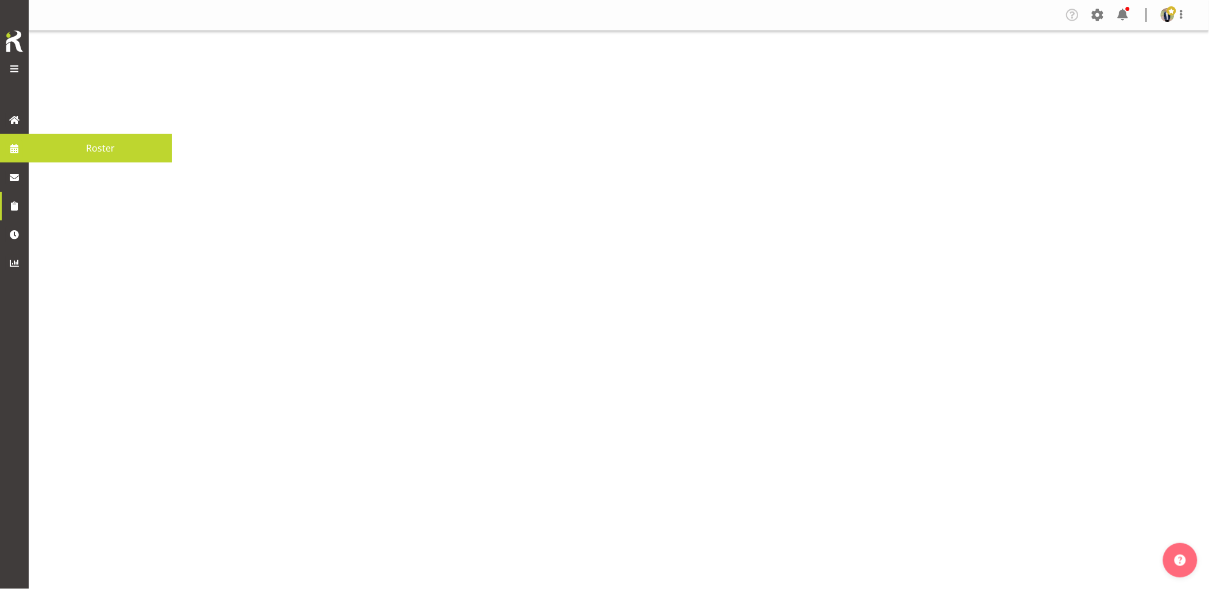
click at [28, 152] on link at bounding box center [14, 148] width 29 height 29
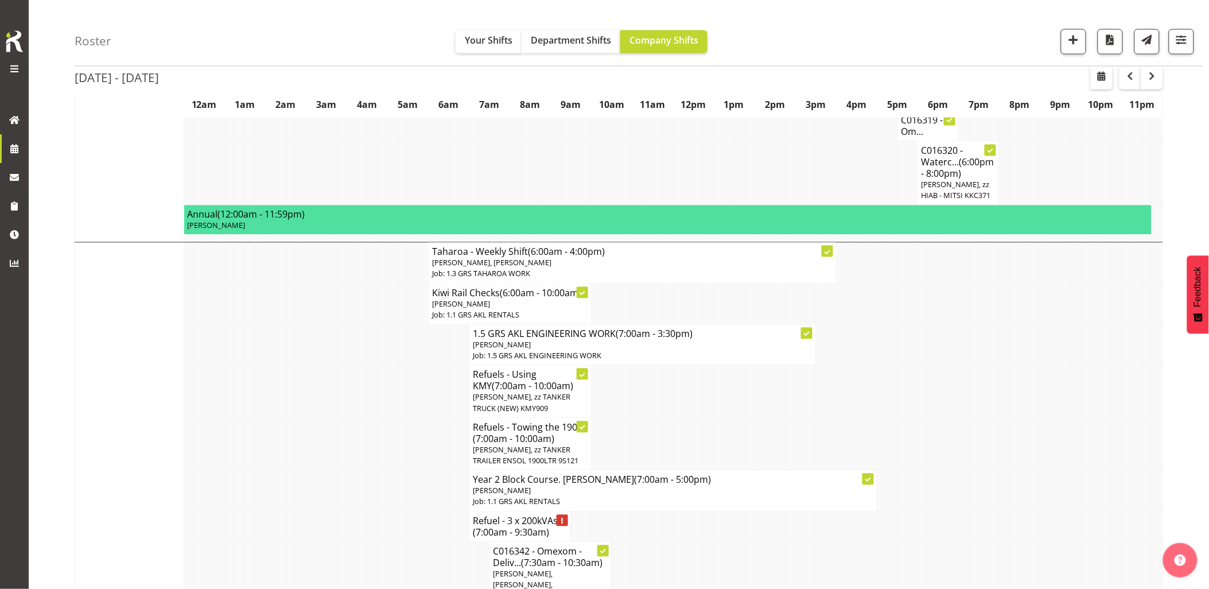
scroll to position [1084, 0]
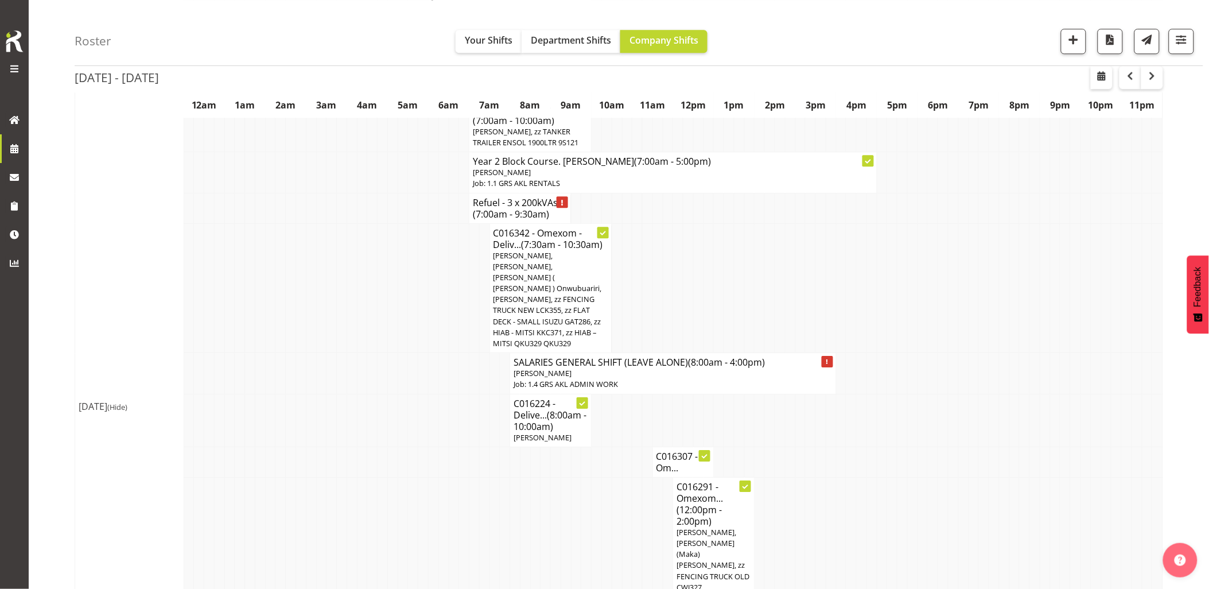
click at [391, 343] on td at bounding box center [392, 288] width 10 height 130
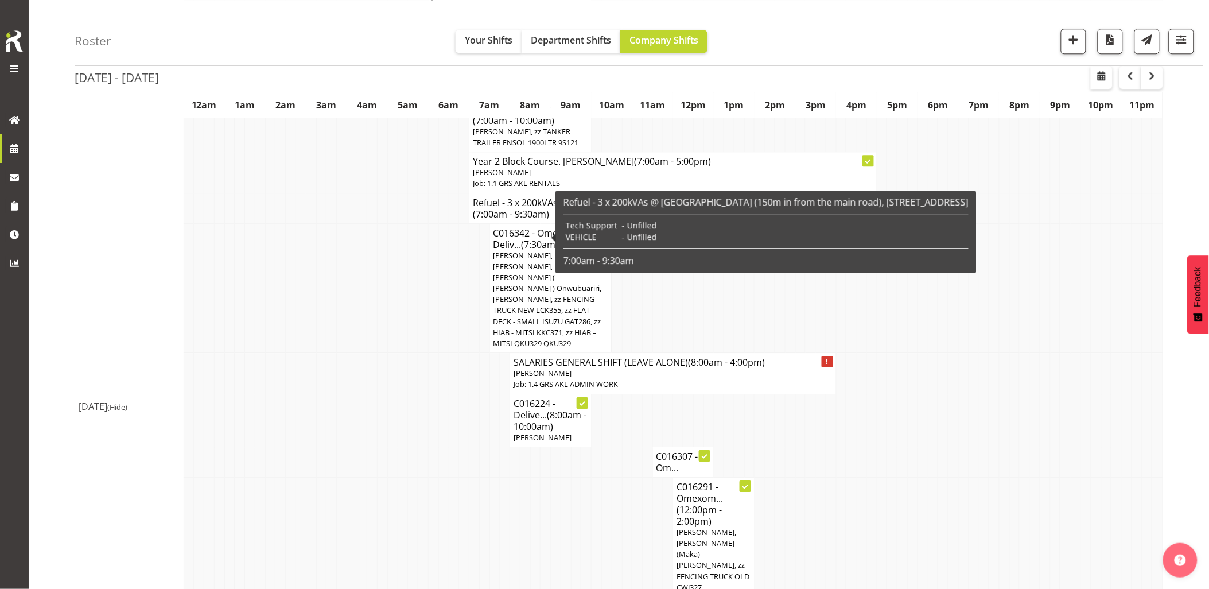
click at [474, 220] on span "(7:00am - 9:30am)" at bounding box center [511, 214] width 76 height 13
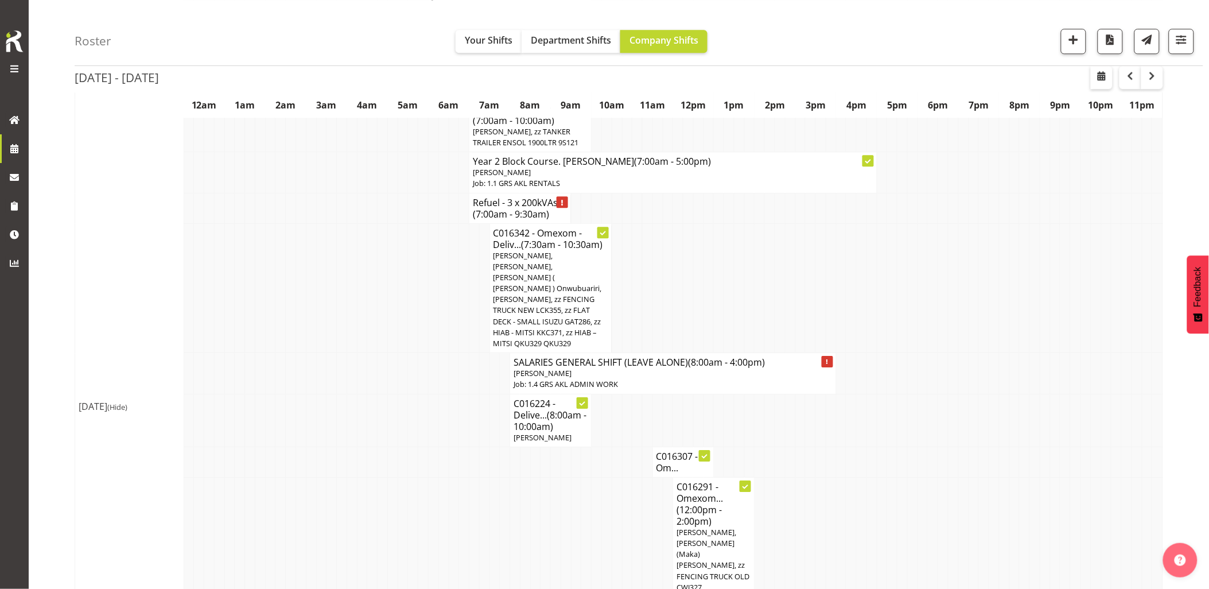
select select "7504"
select select "9"
select select "2025"
select select "7"
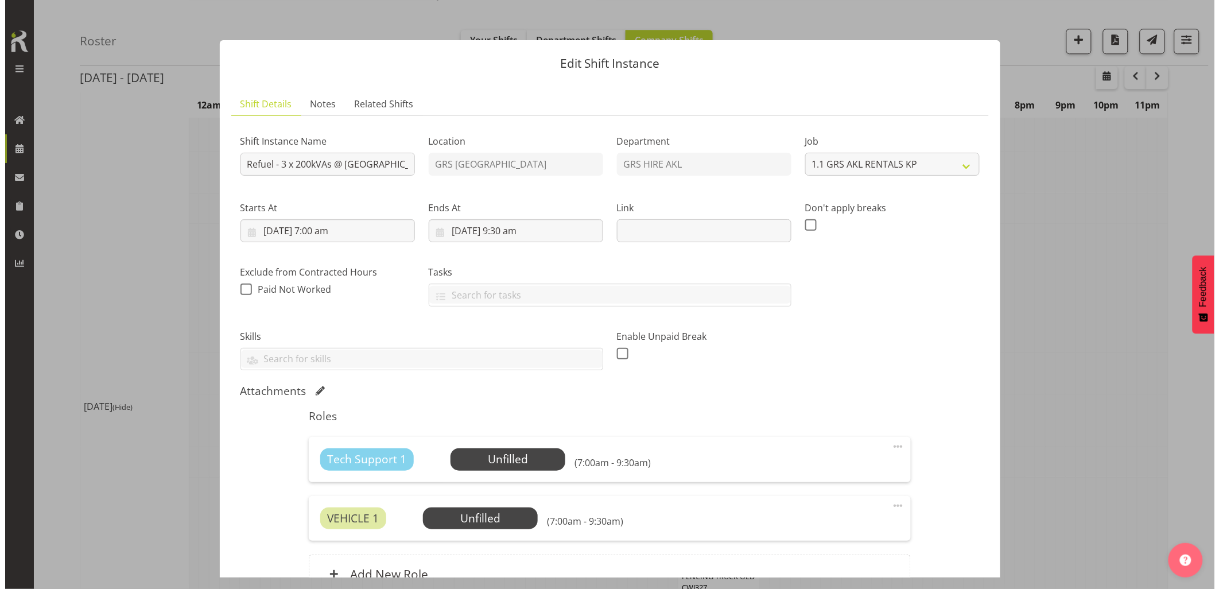
scroll to position [1055, 0]
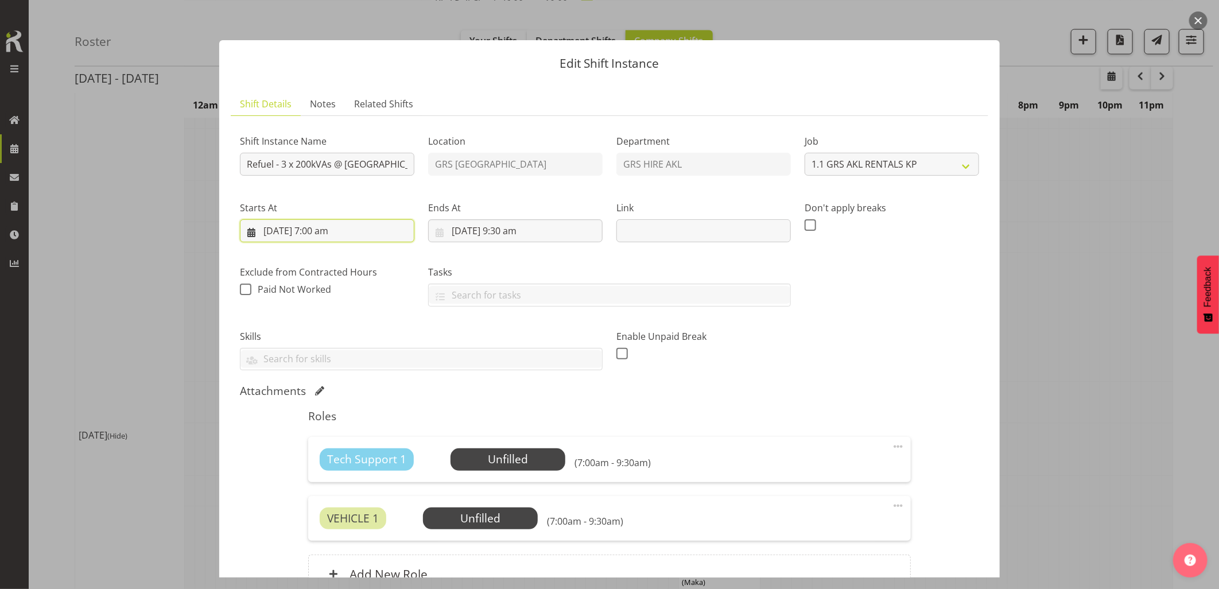
click at [387, 233] on input "8/10/2025, 7:00 am" at bounding box center [327, 230] width 174 height 23
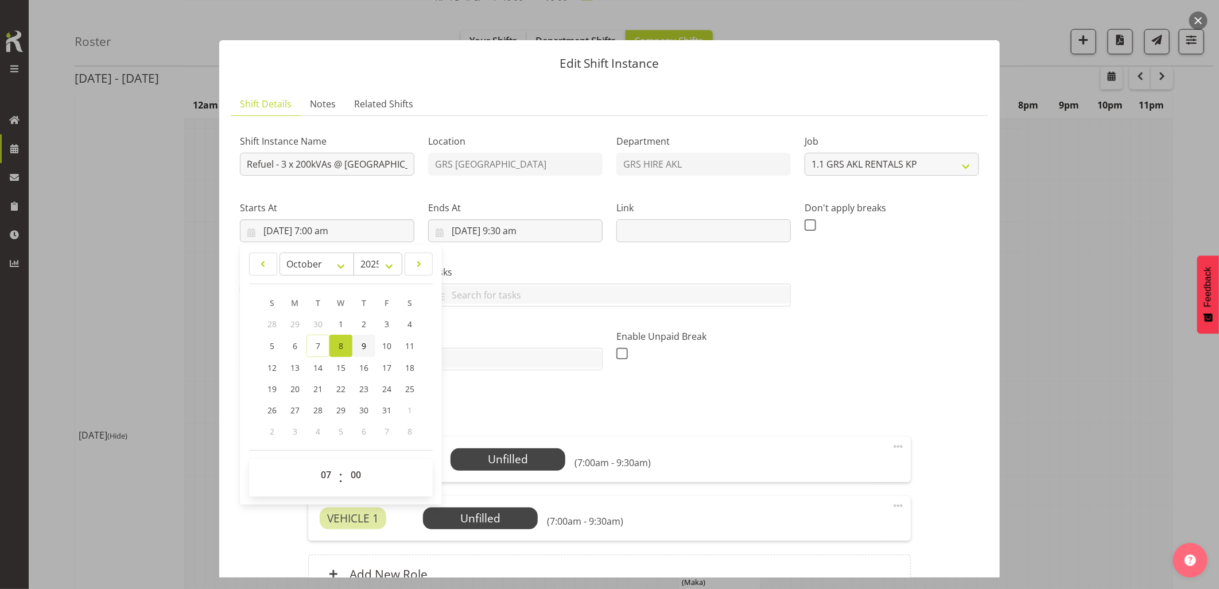
drag, startPoint x: 362, startPoint y: 347, endPoint x: 371, endPoint y: 340, distance: 11.4
click at [360, 347] on link "9" at bounding box center [363, 346] width 23 height 22
type input "9/10/2025, 7:00 am"
click at [511, 240] on input "8/10/2025, 9:30 am" at bounding box center [515, 230] width 174 height 23
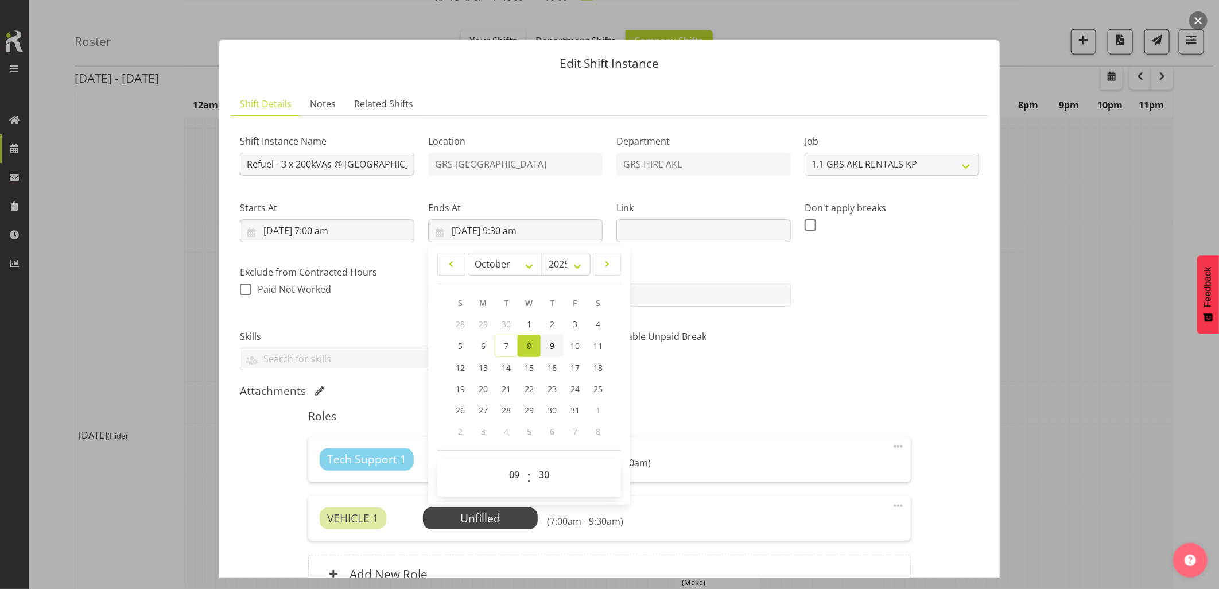
click at [550, 348] on span "9" at bounding box center [552, 345] width 5 height 11
type input "9/10/2025, 9:30 am"
click at [810, 375] on div "Shift Instance Name Refuel - 3 x 200kVAs @ Mayfair Dr (150m in from the main ro…" at bounding box center [609, 247] width 753 height 259
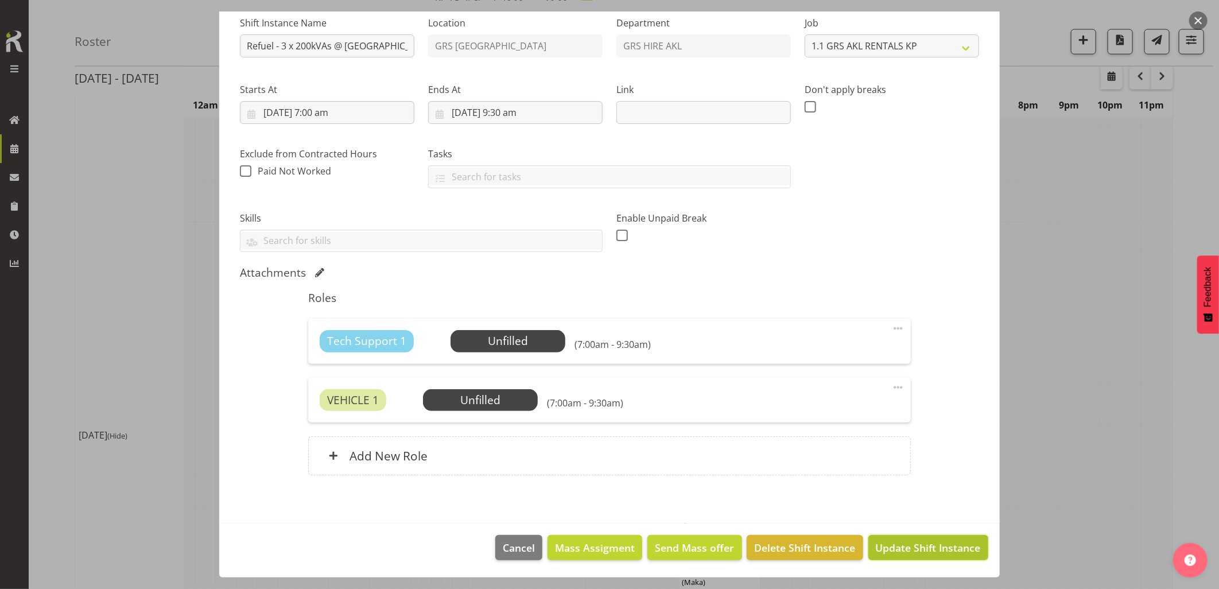
click at [902, 553] on span "Update Shift Instance" at bounding box center [928, 547] width 105 height 15
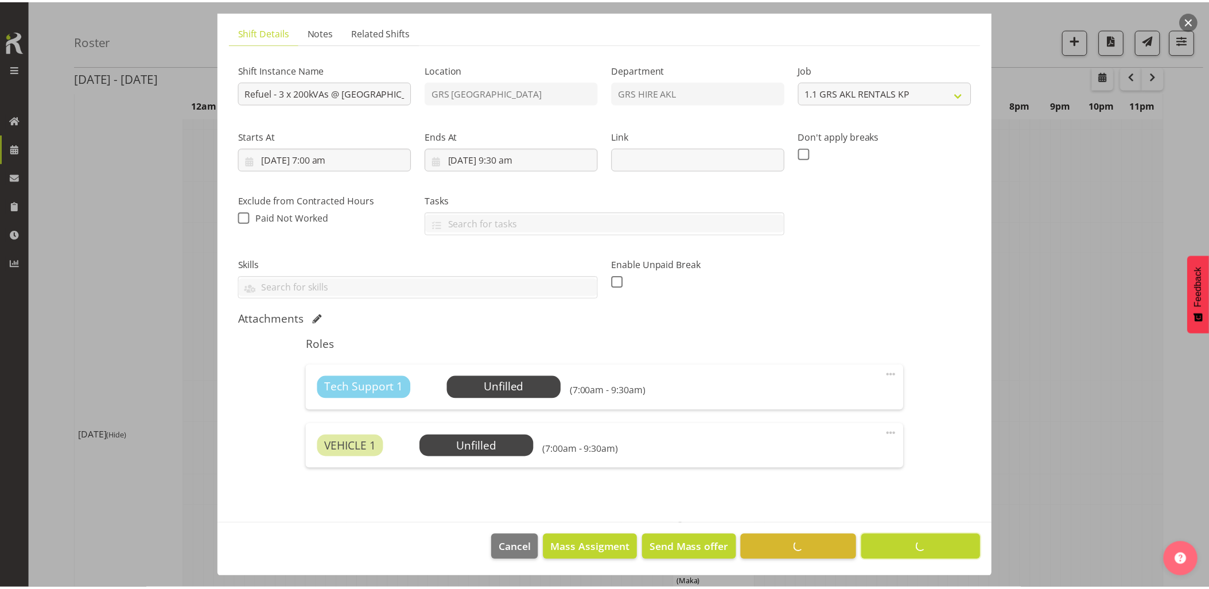
scroll to position [0, 0]
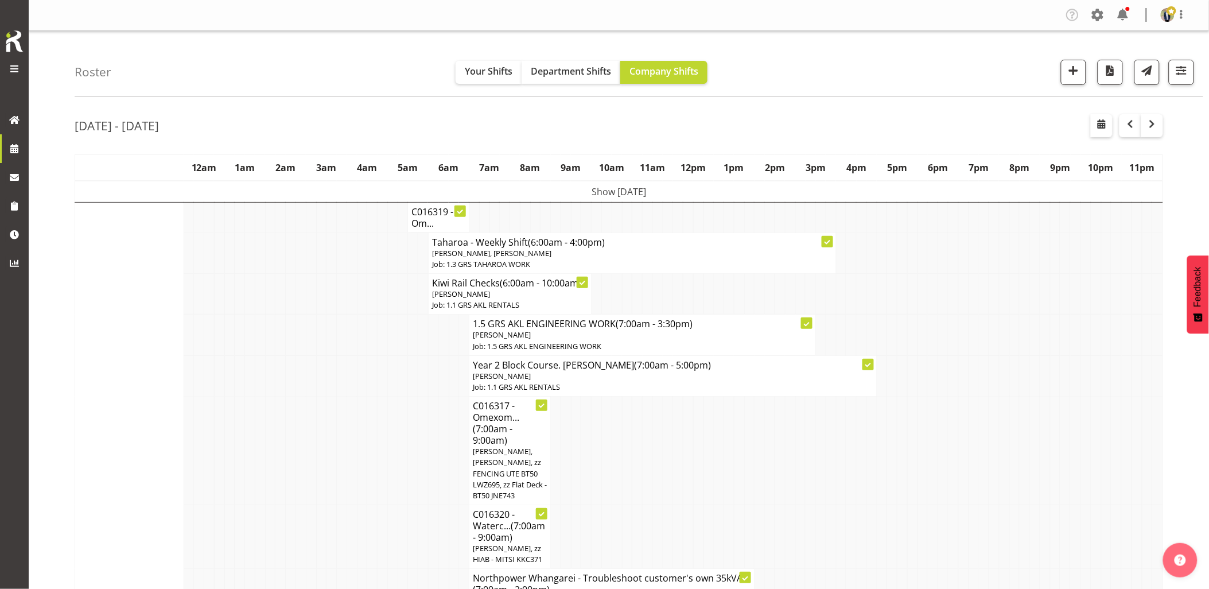
click at [396, 375] on td at bounding box center [392, 375] width 10 height 41
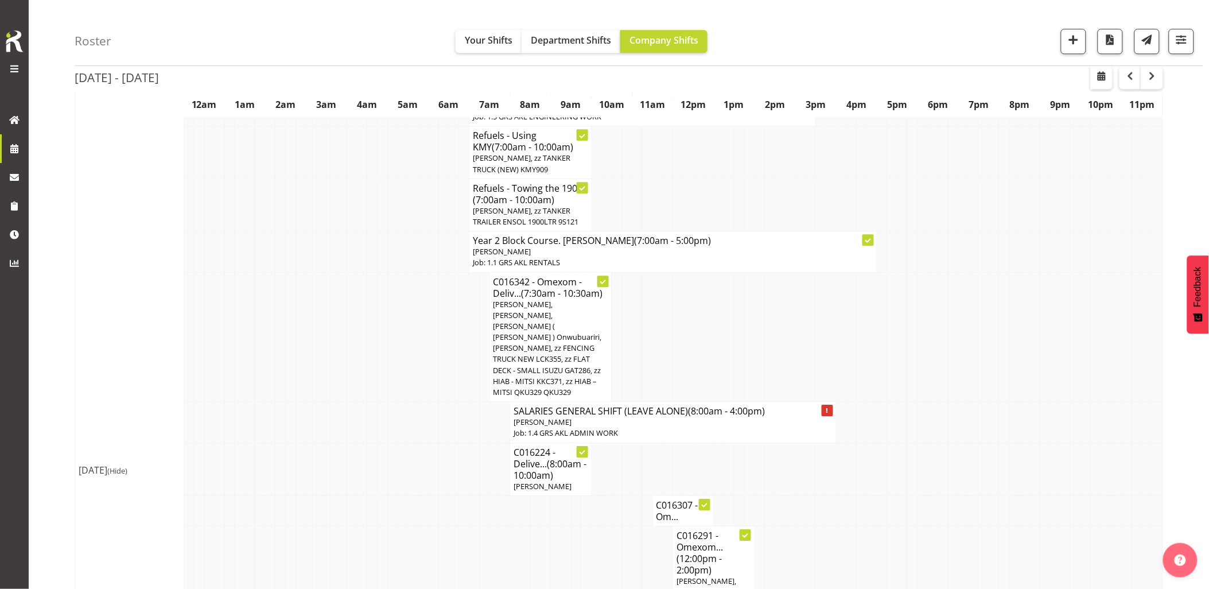
scroll to position [1084, 0]
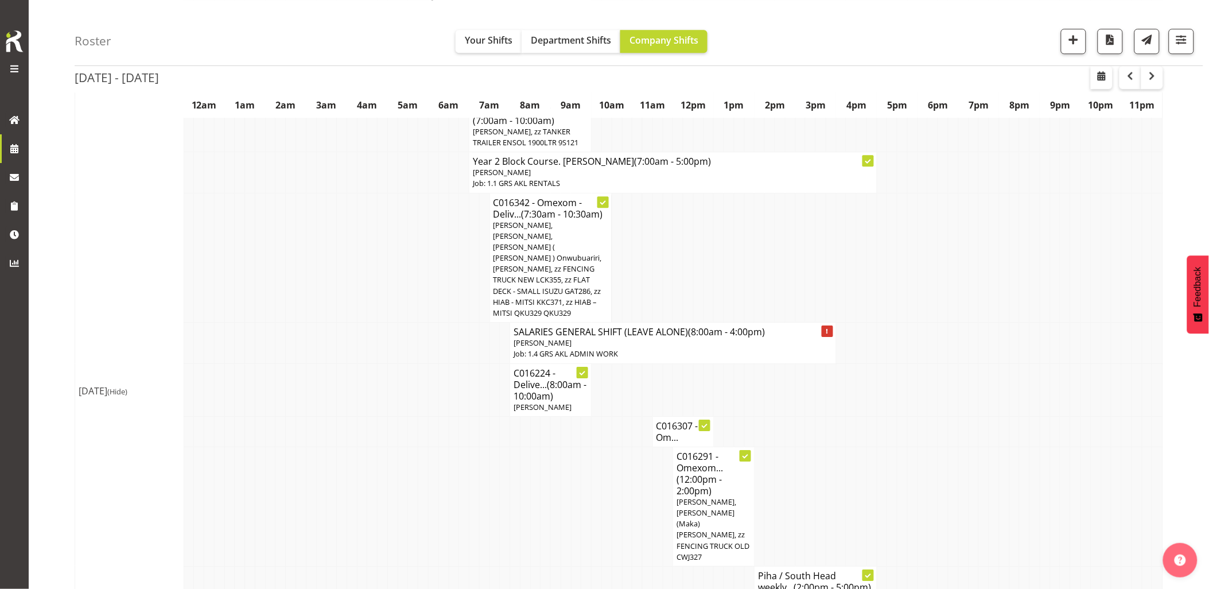
click at [397, 375] on td at bounding box center [392, 389] width 10 height 53
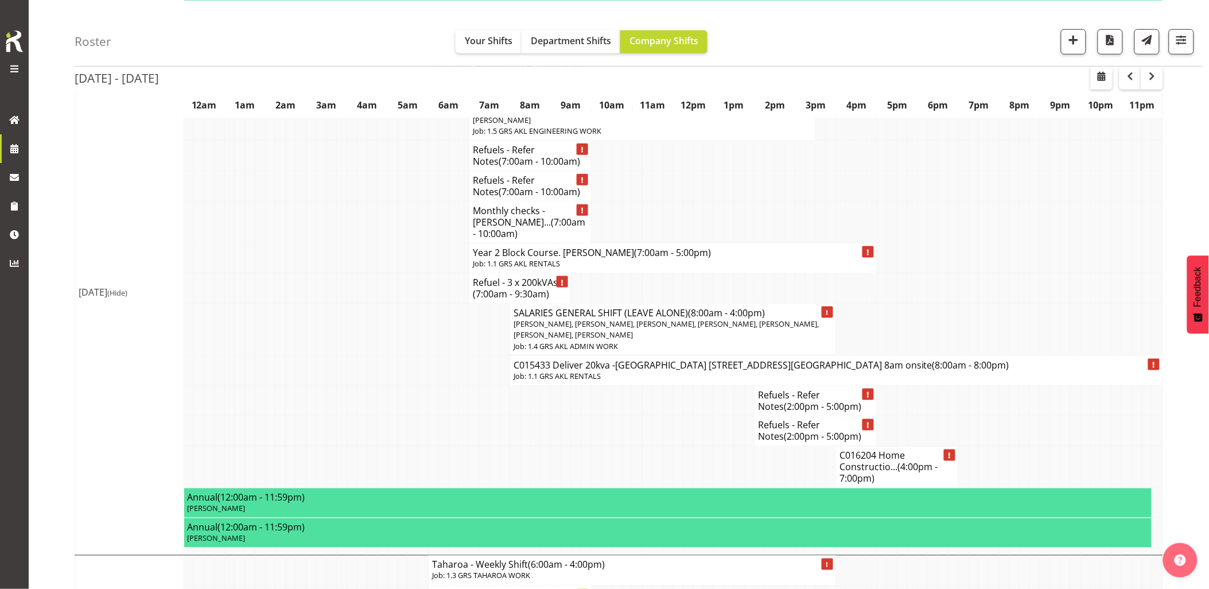
click at [376, 416] on td at bounding box center [372, 431] width 10 height 30
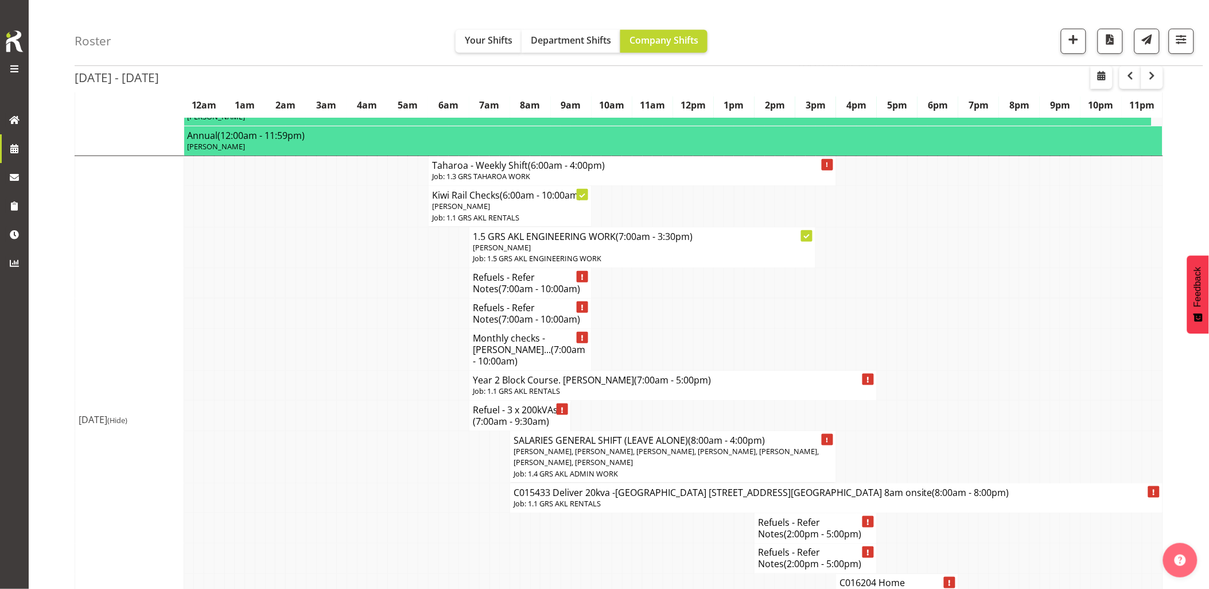
click at [354, 401] on td at bounding box center [352, 416] width 10 height 30
click at [431, 401] on td at bounding box center [433, 416] width 10 height 30
click at [366, 371] on td at bounding box center [362, 386] width 10 height 30
click at [320, 371] on td at bounding box center [321, 386] width 10 height 30
click at [319, 298] on td at bounding box center [321, 313] width 10 height 30
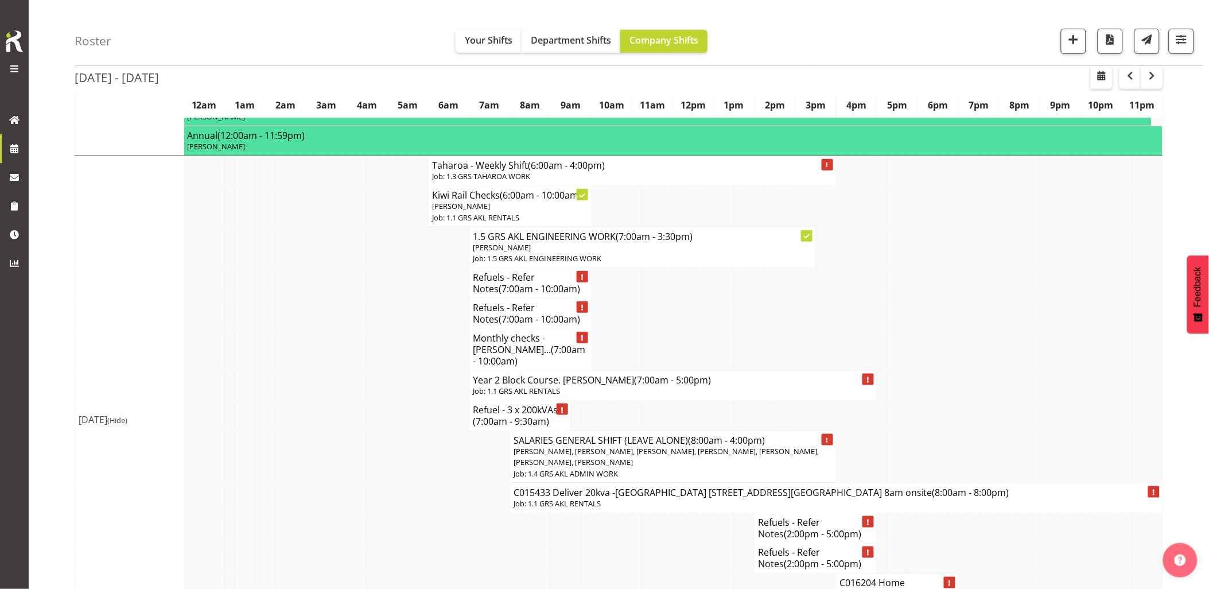
click at [444, 431] on td at bounding box center [444, 457] width 10 height 52
click at [395, 513] on td at bounding box center [392, 528] width 10 height 30
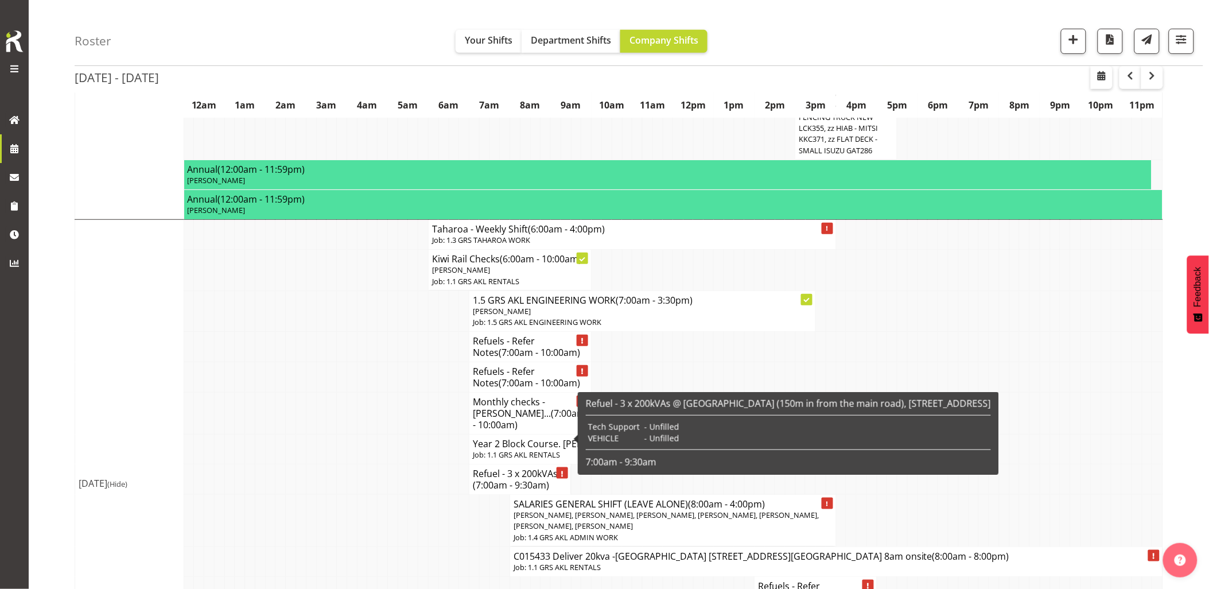
scroll to position [1849, 0]
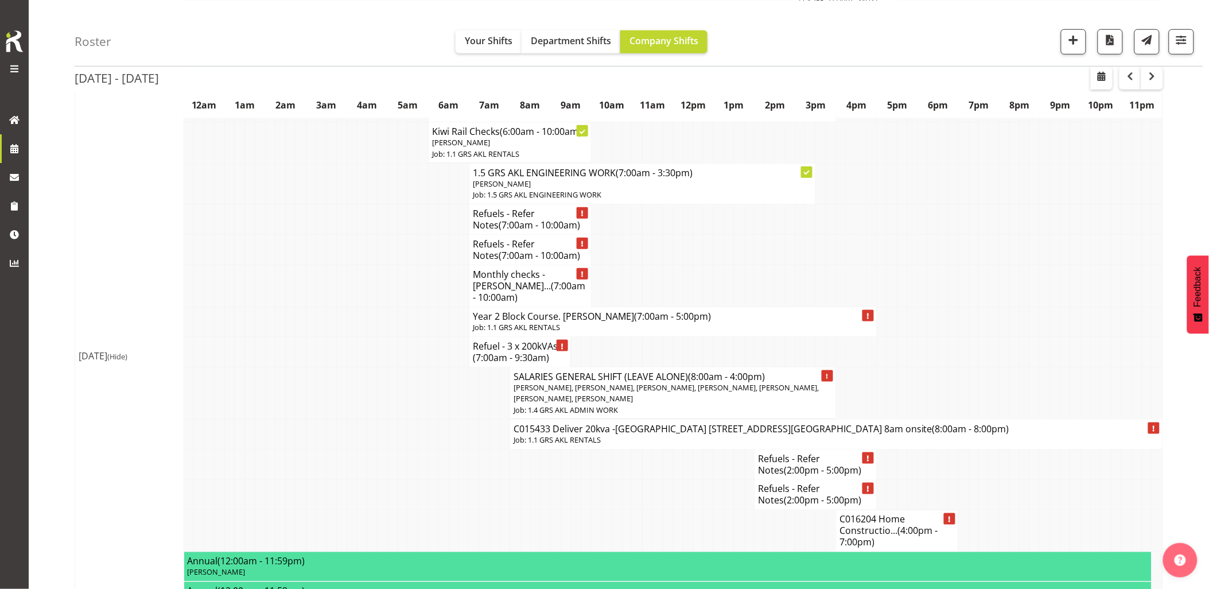
click at [706, 510] on td at bounding box center [709, 531] width 10 height 42
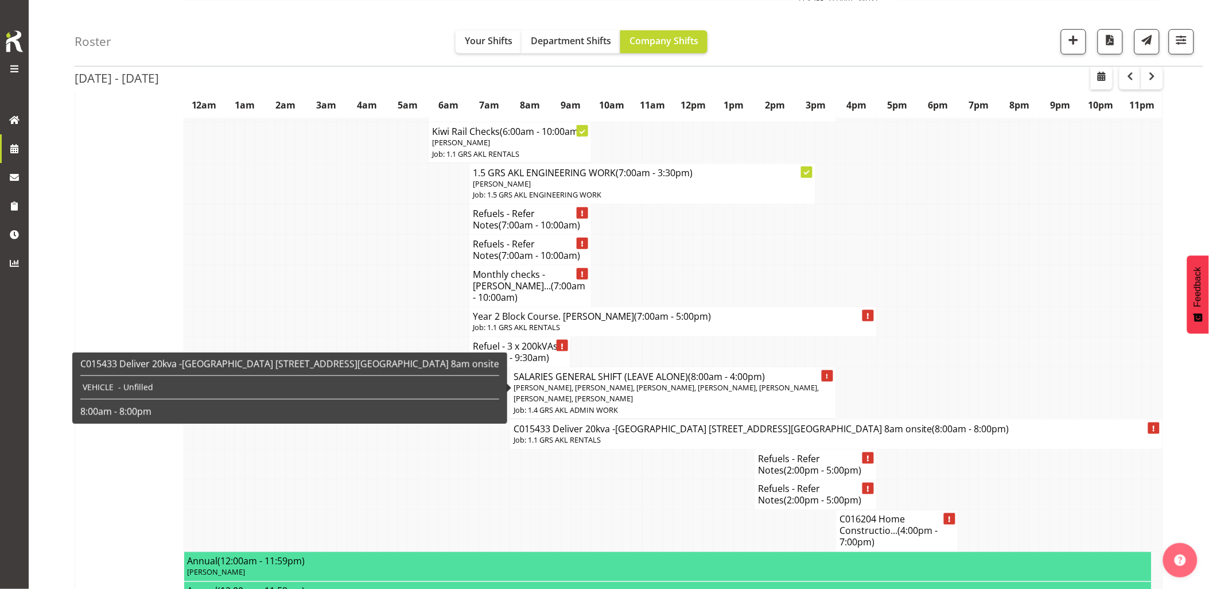
click at [579, 435] on p "Job: 1.1 GRS AKL RENTALS" at bounding box center [837, 440] width 646 height 11
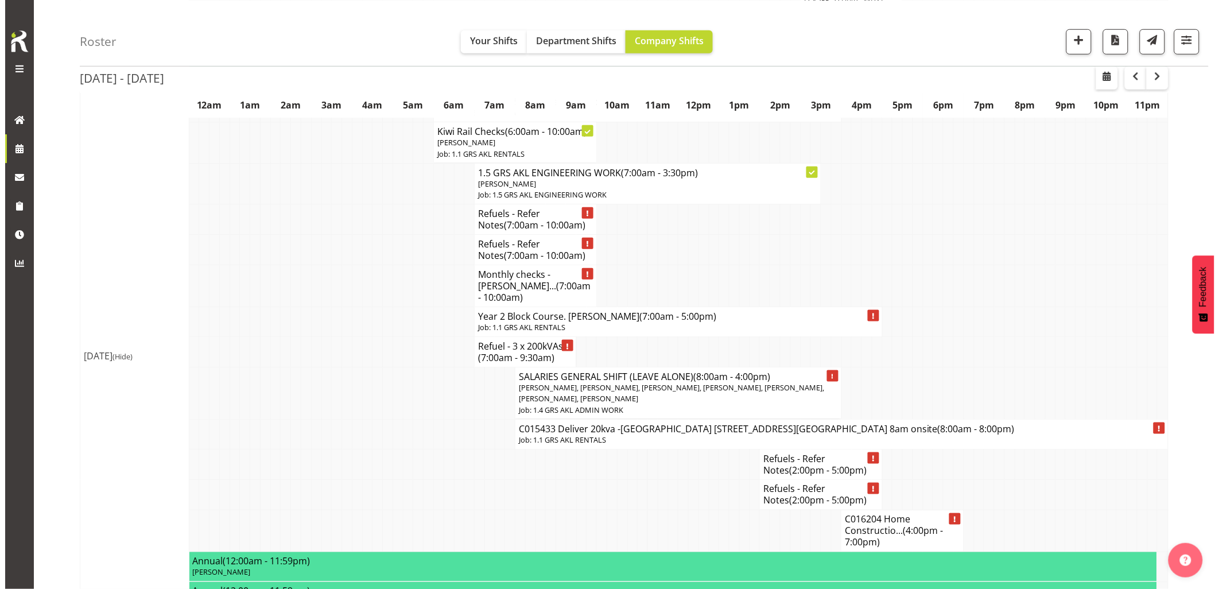
scroll to position [1826, 0]
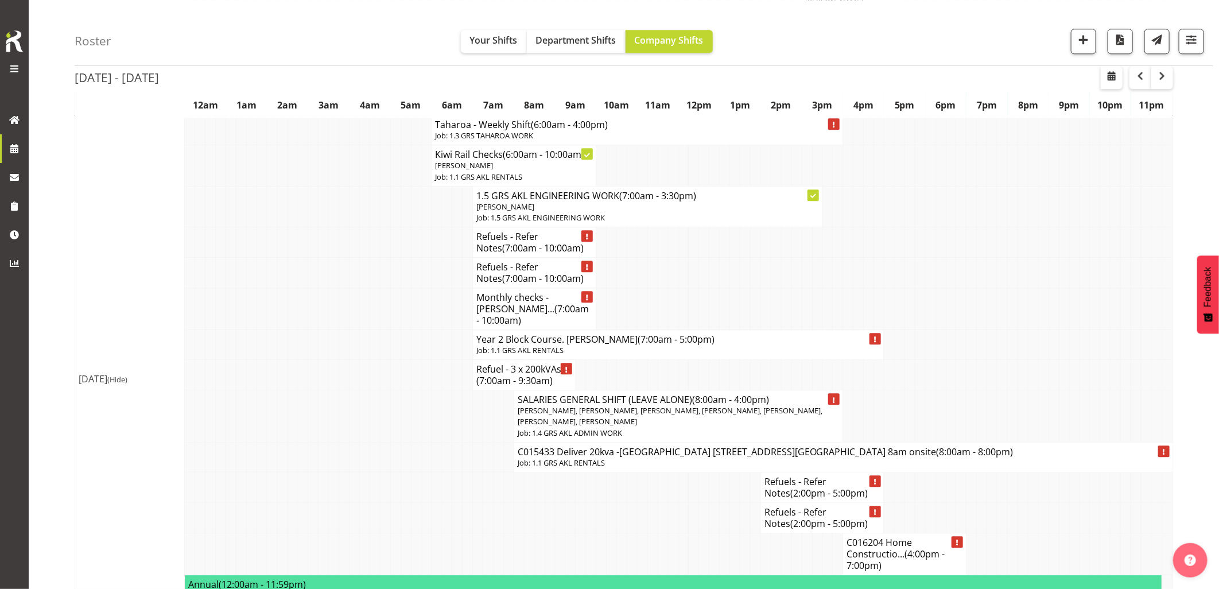
select select "9"
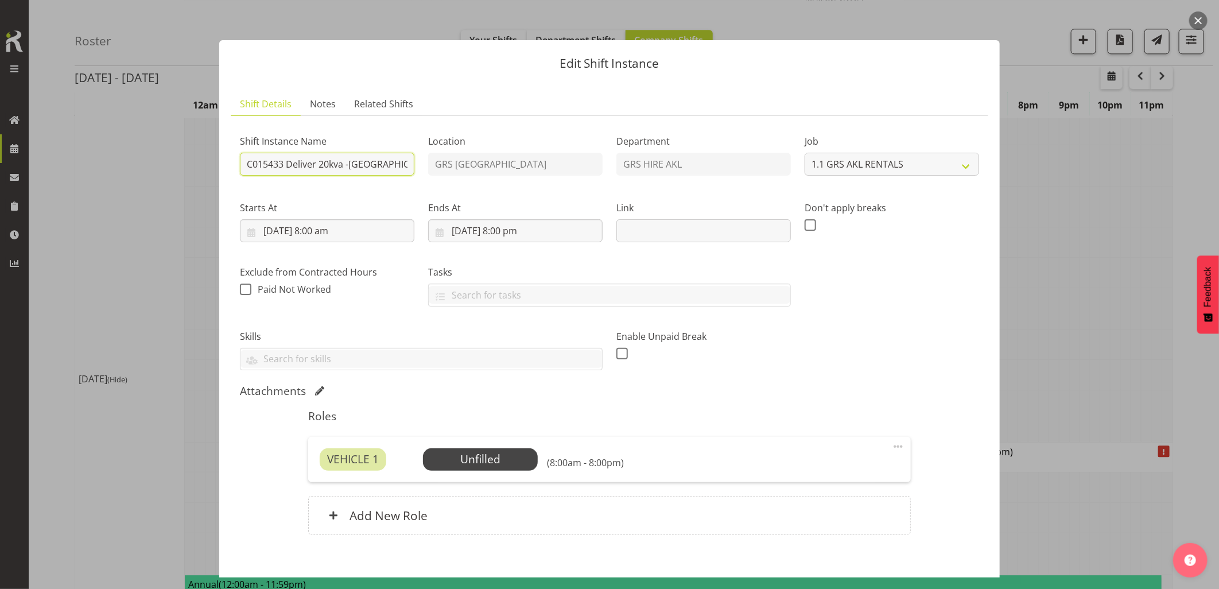
drag, startPoint x: 285, startPoint y: 161, endPoint x: 290, endPoint y: 170, distance: 10.5
click at [285, 162] on input "C015433 Deliver 20kva -South Cross Campus 237 Buckland Road Mangere , 021435725…" at bounding box center [327, 164] width 174 height 23
type input "C015433 - Audio Connect - Deliver 20kva -[GEOGRAPHIC_DATA] [STREET_ADDRESS][GEO…"
click at [390, 240] on input "9/10/2025, 8:00 am" at bounding box center [327, 230] width 174 height 23
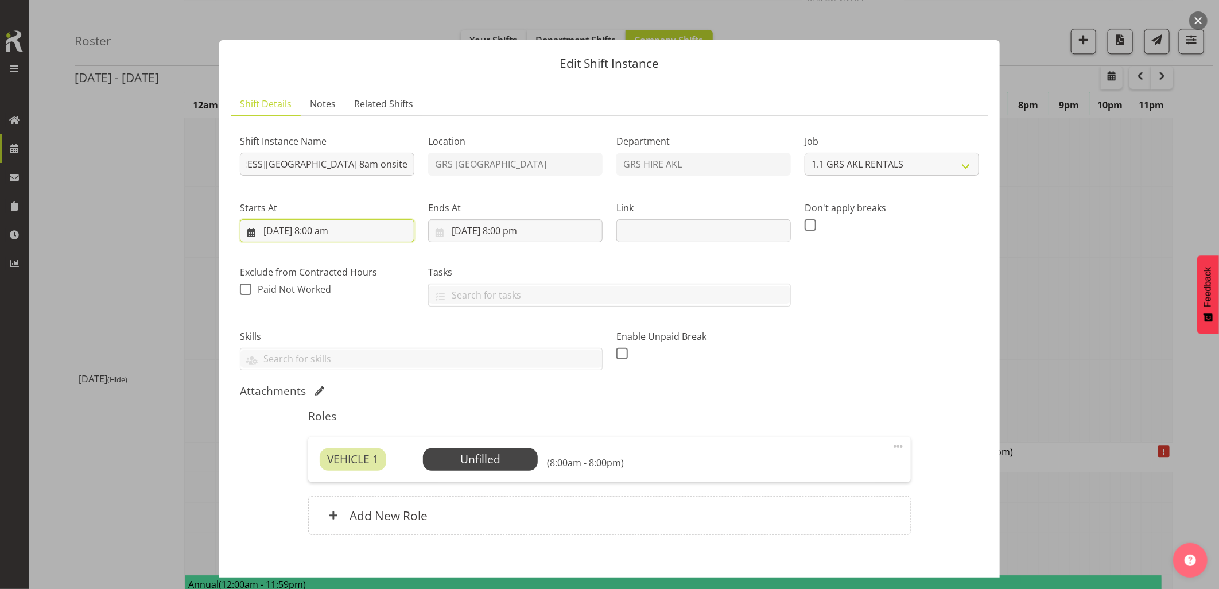
scroll to position [0, 0]
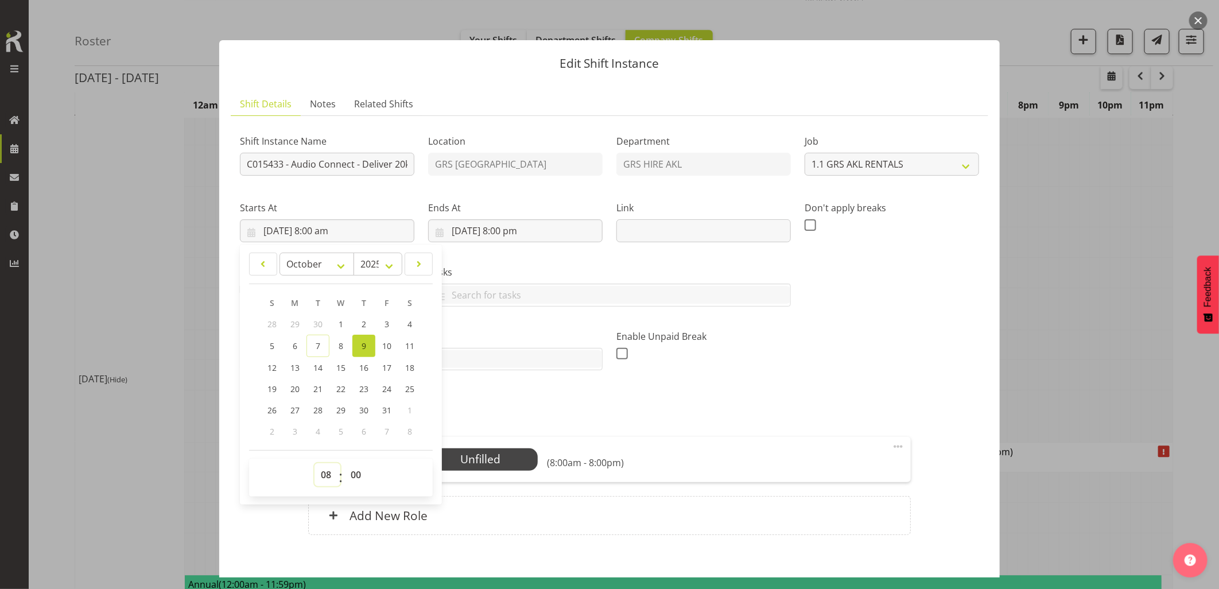
click at [320, 473] on select "00 01 02 03 04 05 06 07 08 09 10 11 12 13 14 15 16 17 18 19 20 21 22 23" at bounding box center [328, 474] width 26 height 23
select select "7"
click at [315, 463] on select "00 01 02 03 04 05 06 07 08 09 10 11 12 13 14 15 16 17 18 19 20 21 22 23" at bounding box center [328, 474] width 26 height 23
type input "9/10/2025, 7:00 am"
click at [575, 231] on input "11/10/2025, 8:00 pm" at bounding box center [515, 230] width 174 height 23
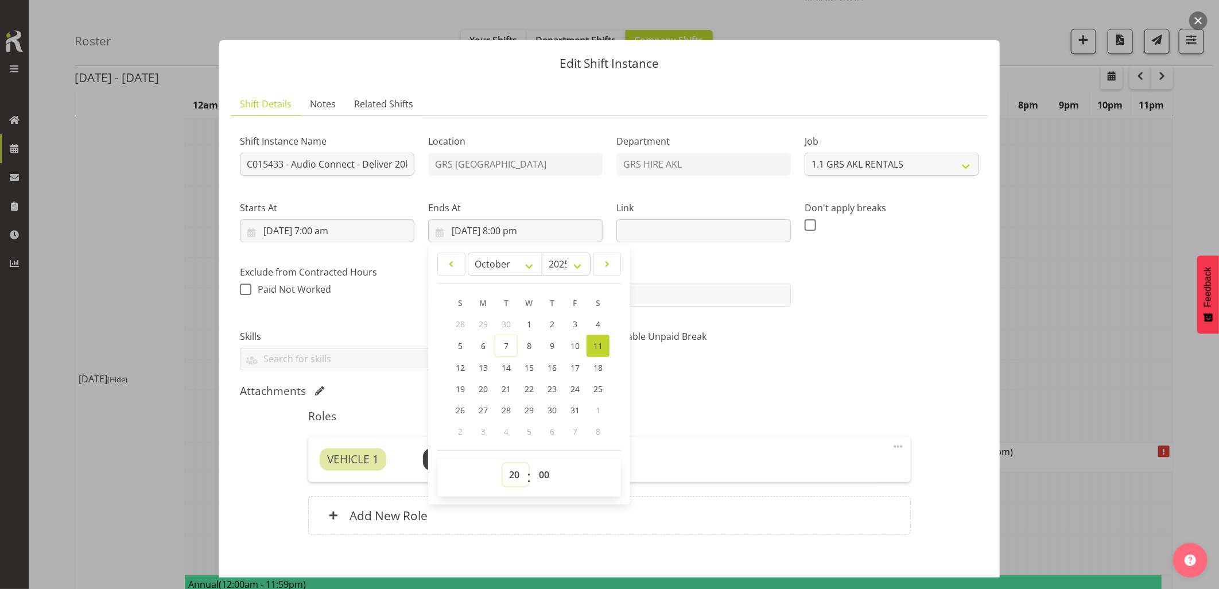
click at [513, 476] on select "00 01 02 03 04 05 06 07 08 09 10 11 12 13 14 15 16 17 18 19 20 21 22 23" at bounding box center [516, 474] width 26 height 23
select select "9"
click at [503, 463] on select "00 01 02 03 04 05 06 07 08 09 10 11 12 13 14 15 16 17 18 19 20 21 22 23" at bounding box center [516, 474] width 26 height 23
click at [807, 390] on div "Attachments" at bounding box center [609, 391] width 739 height 14
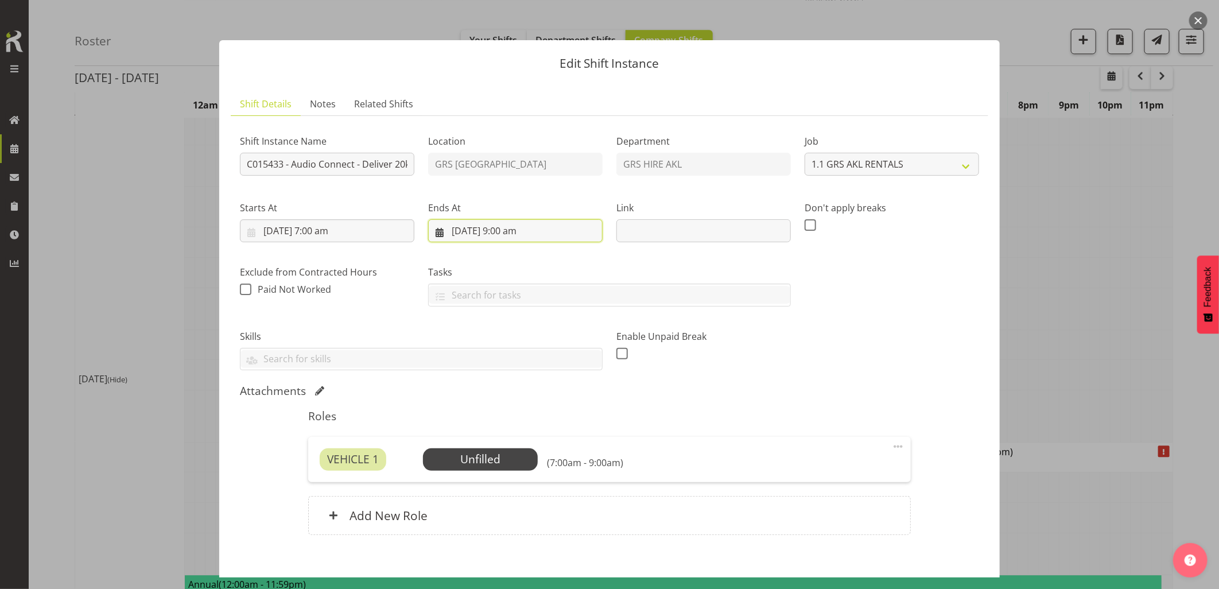
click at [523, 234] on input "11/10/2025, 9:00 am" at bounding box center [515, 230] width 174 height 23
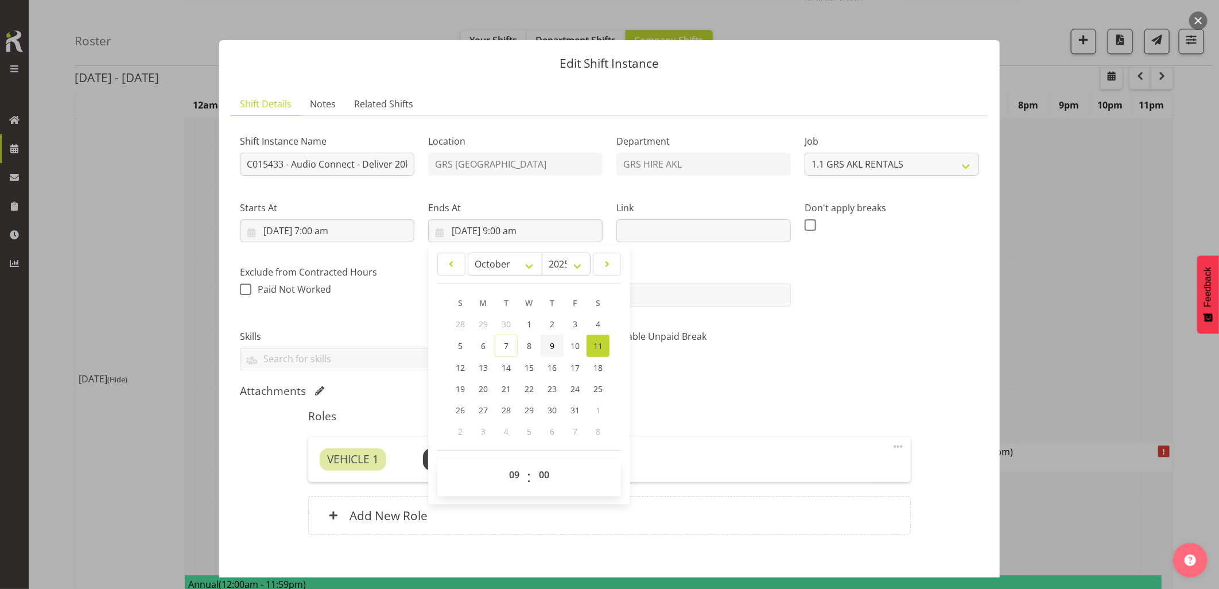
click at [557, 354] on link "9" at bounding box center [552, 346] width 23 height 22
type input "9/10/2025, 9:00 am"
click at [746, 370] on div "Enable Unpaid Break" at bounding box center [704, 345] width 188 height 64
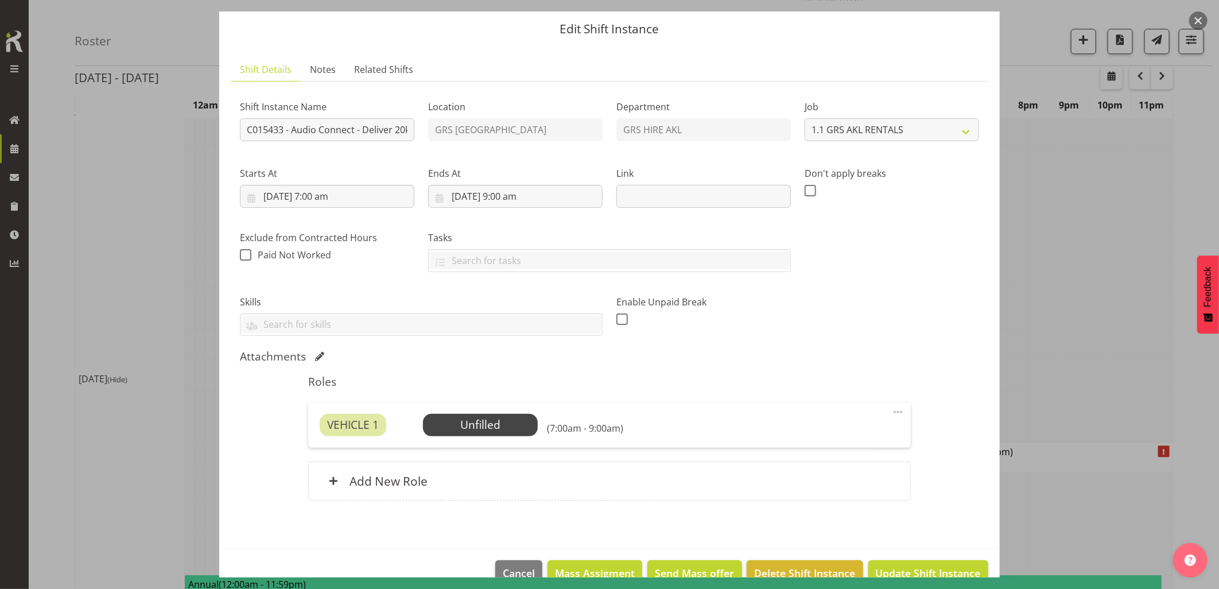
scroll to position [59, 0]
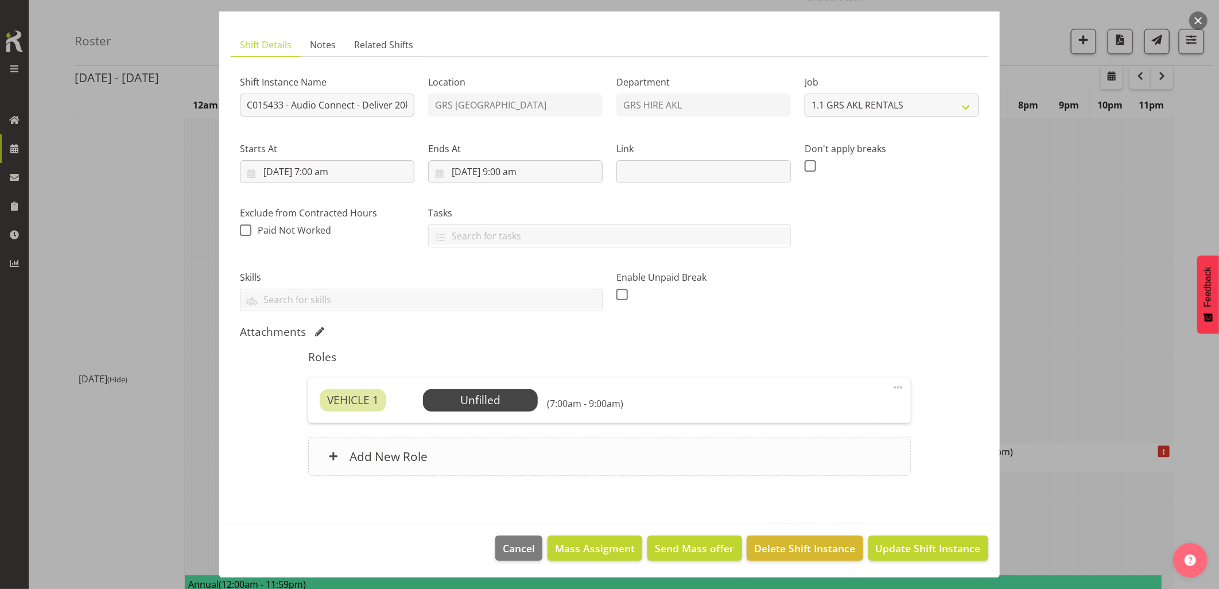
click at [530, 472] on div "Add New Role" at bounding box center [609, 456] width 602 height 39
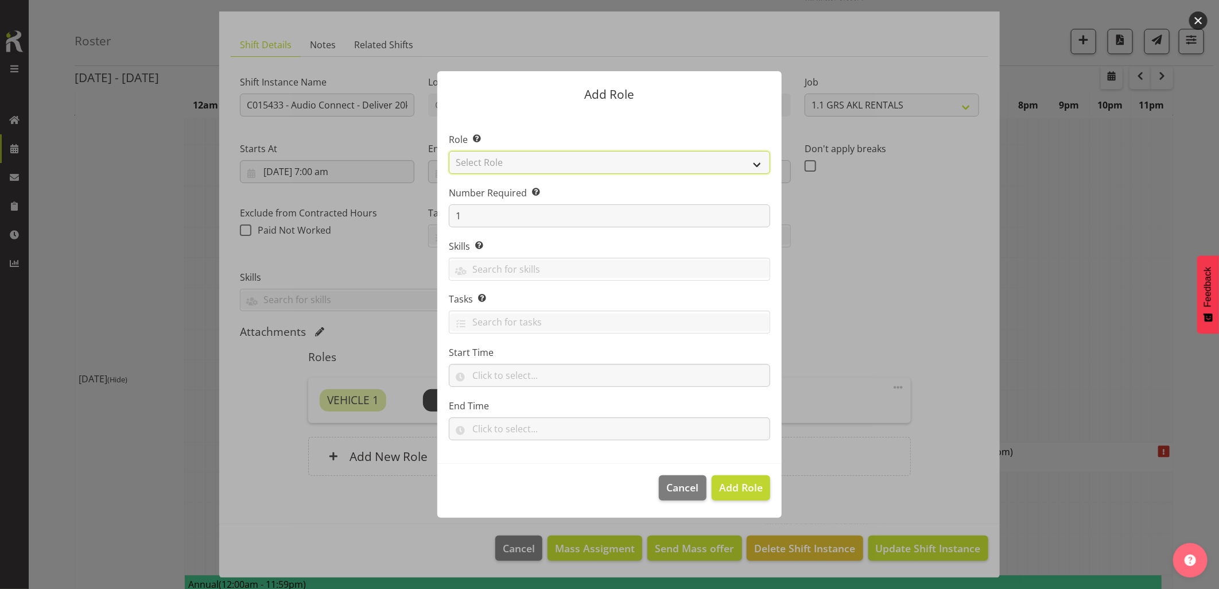
click at [491, 162] on select "Select Role Account Manager Electrician Engineering GM HSEQ manager MECH Mechan…" at bounding box center [609, 162] width 321 height 23
select select "20"
click at [449, 151] on select "Select Role Account Manager Electrician Engineering GM HSEQ manager MECH Mechan…" at bounding box center [609, 162] width 321 height 23
click at [736, 494] on span "Add Role" at bounding box center [741, 487] width 44 height 14
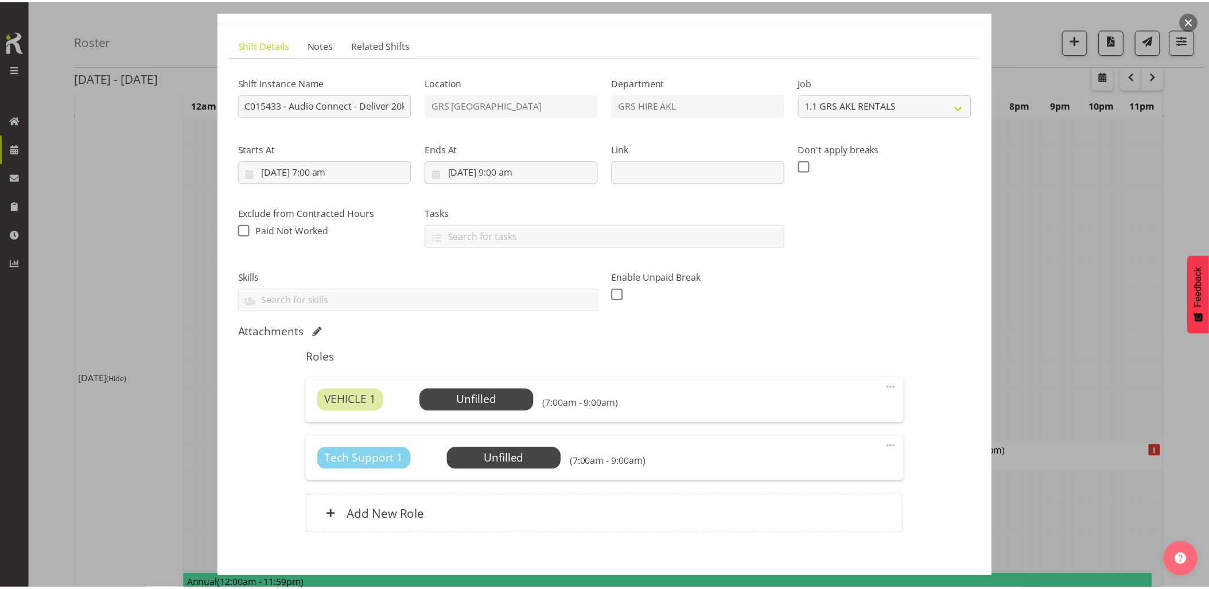
scroll to position [1849, 0]
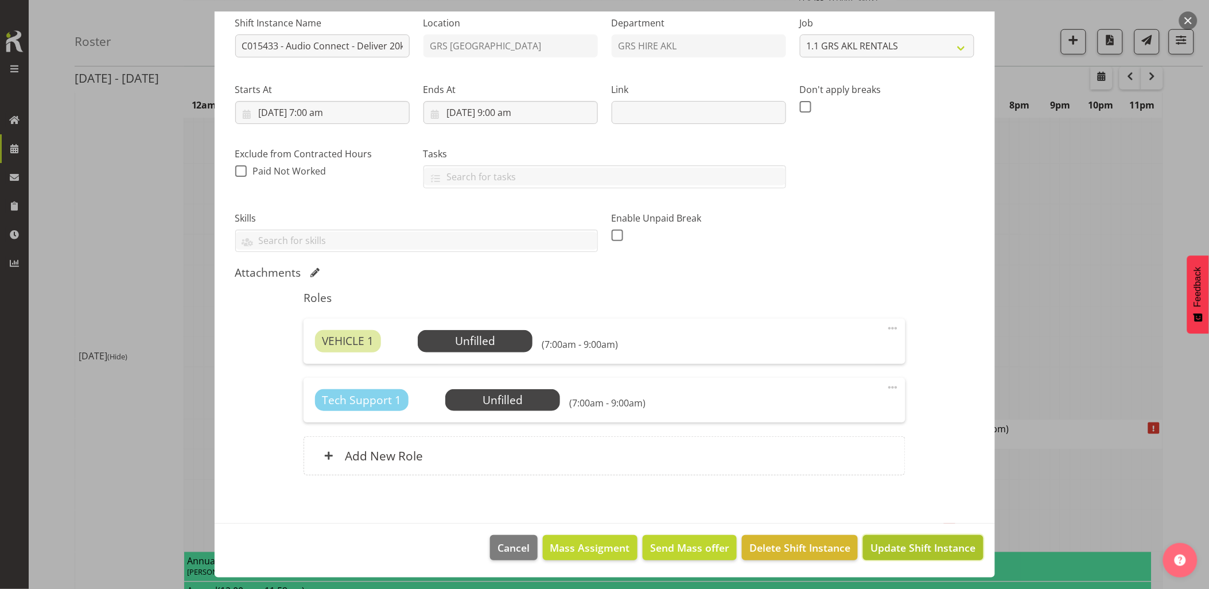
click at [871, 545] on span "Update Shift Instance" at bounding box center [923, 547] width 105 height 15
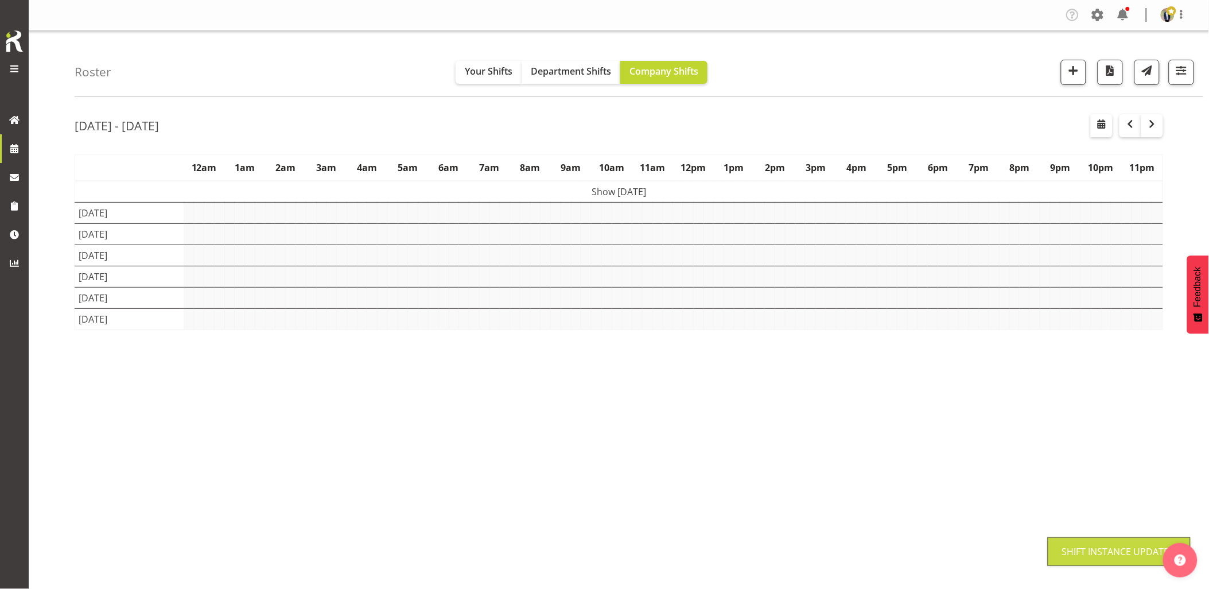
scroll to position [0, 0]
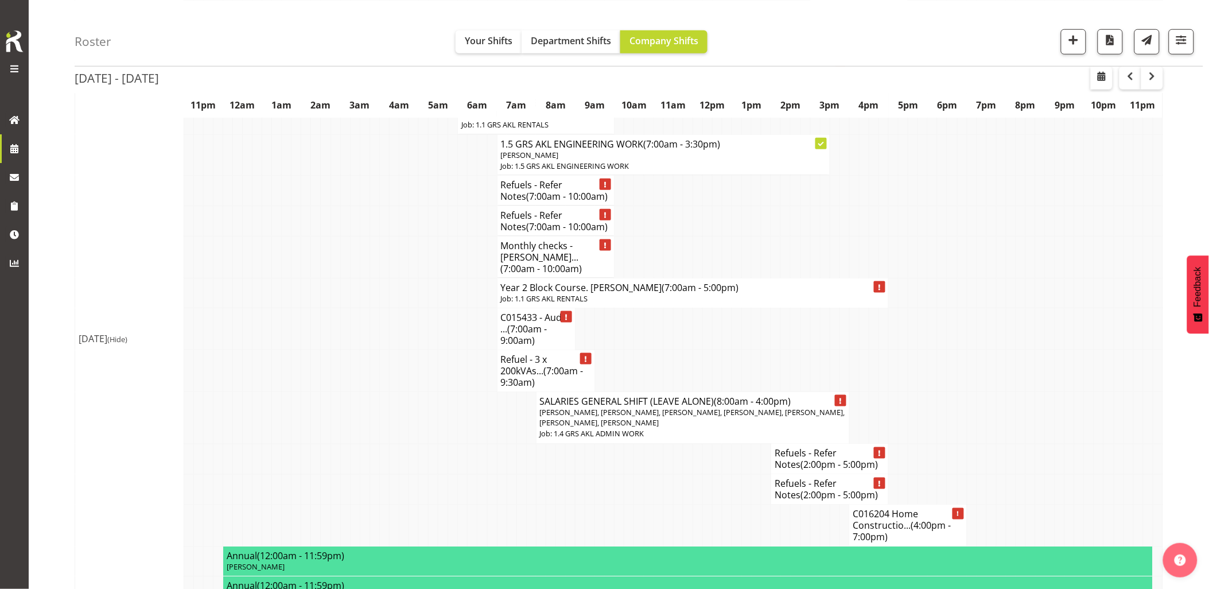
click at [375, 474] on td at bounding box center [375, 489] width 10 height 30
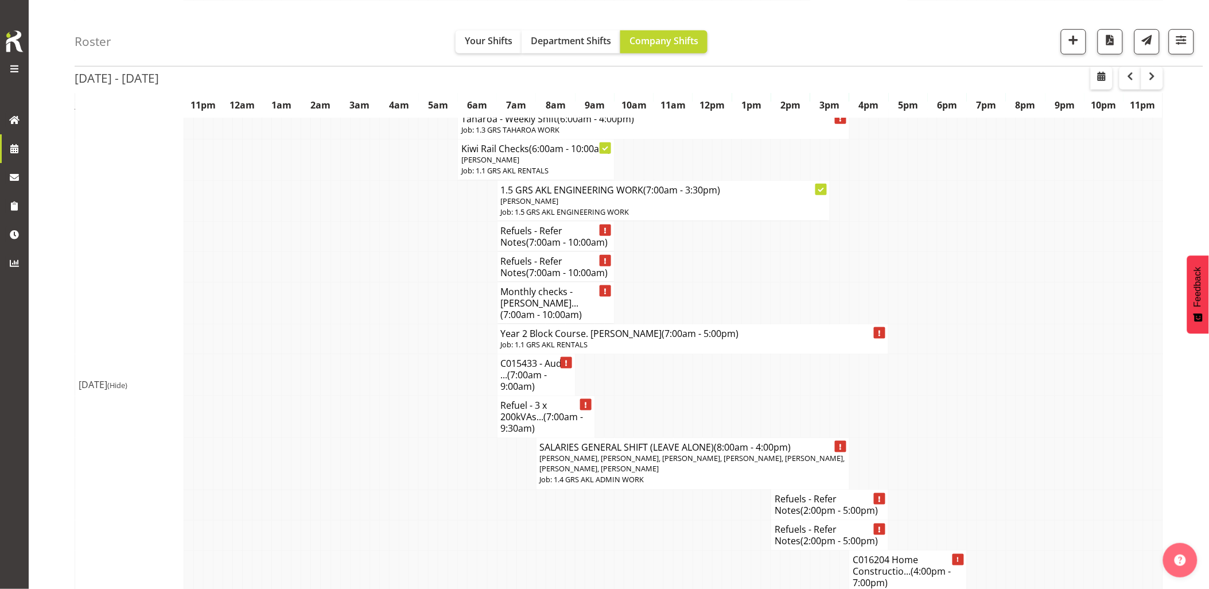
scroll to position [1849, 0]
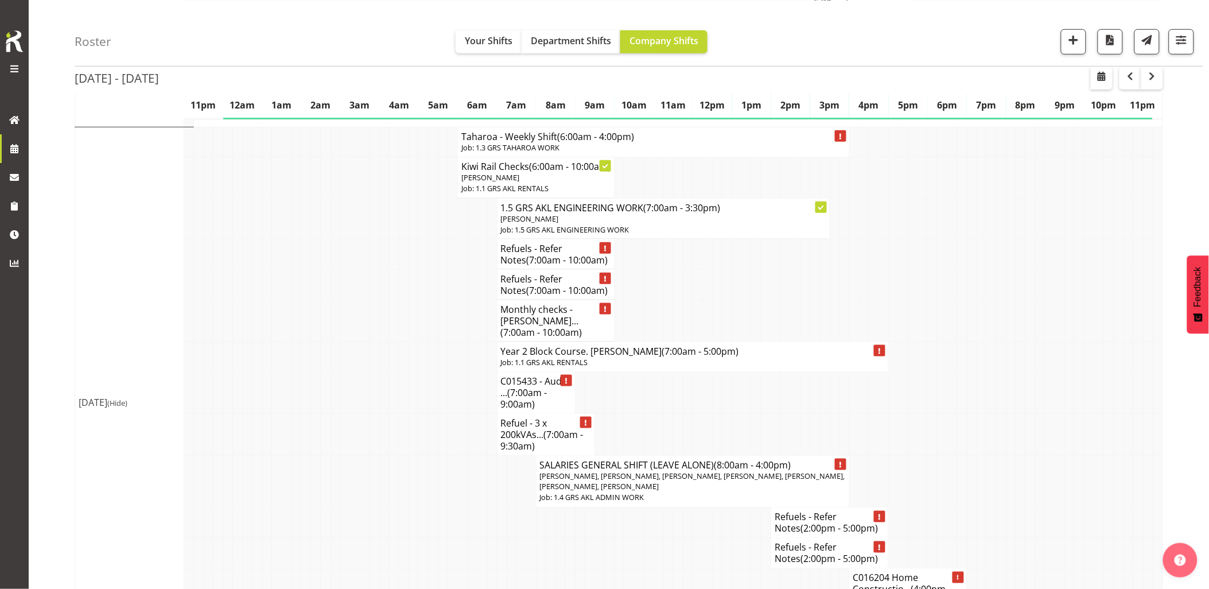
click at [375, 456] on td at bounding box center [375, 482] width 10 height 52
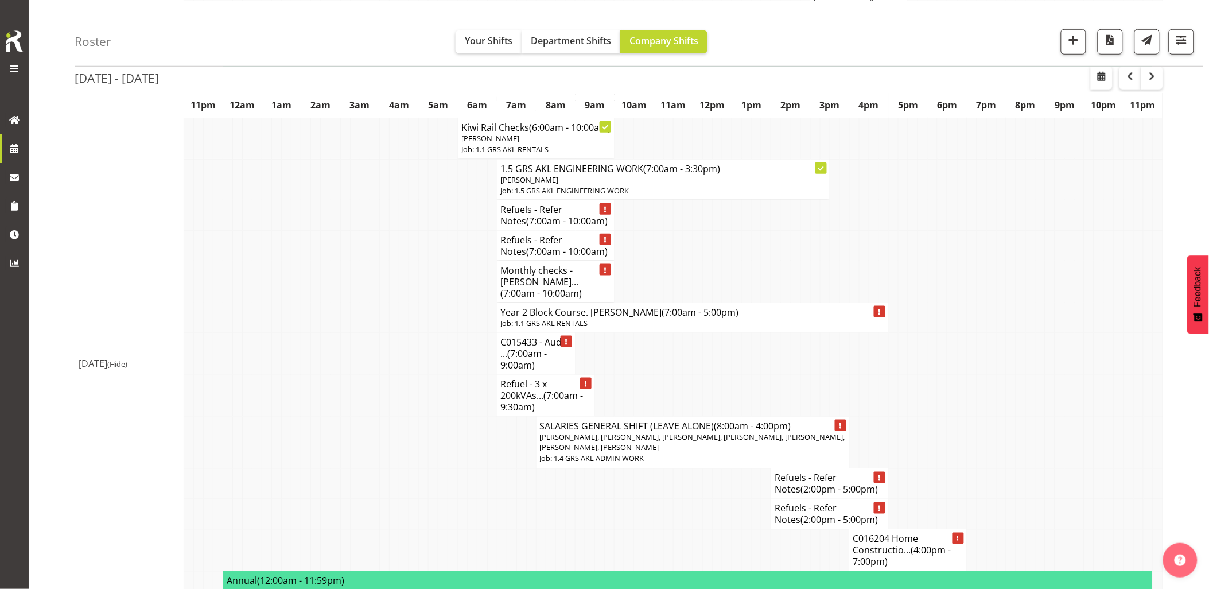
scroll to position [1824, 0]
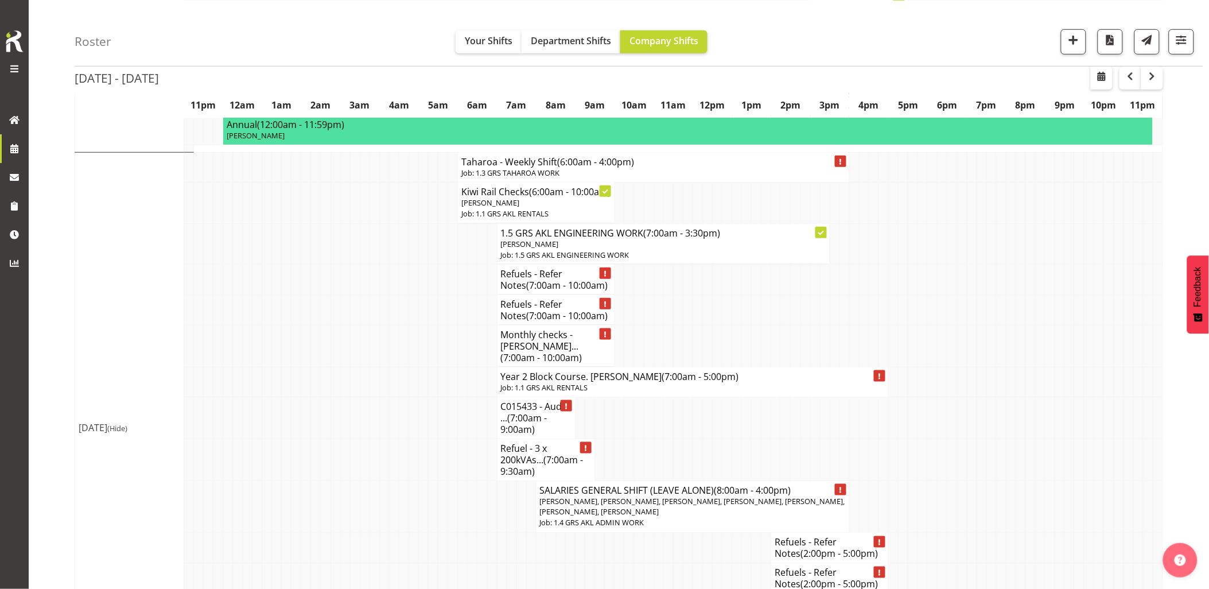
click at [350, 439] on td at bounding box center [355, 460] width 10 height 42
click at [432, 481] on td at bounding box center [434, 507] width 10 height 52
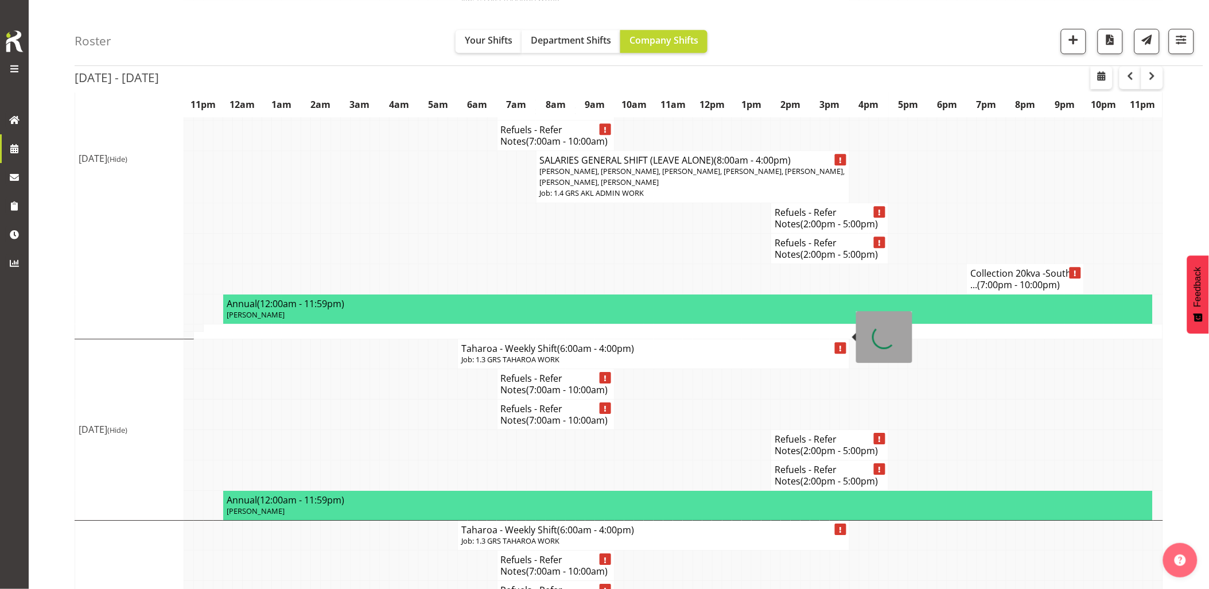
scroll to position [2590, 0]
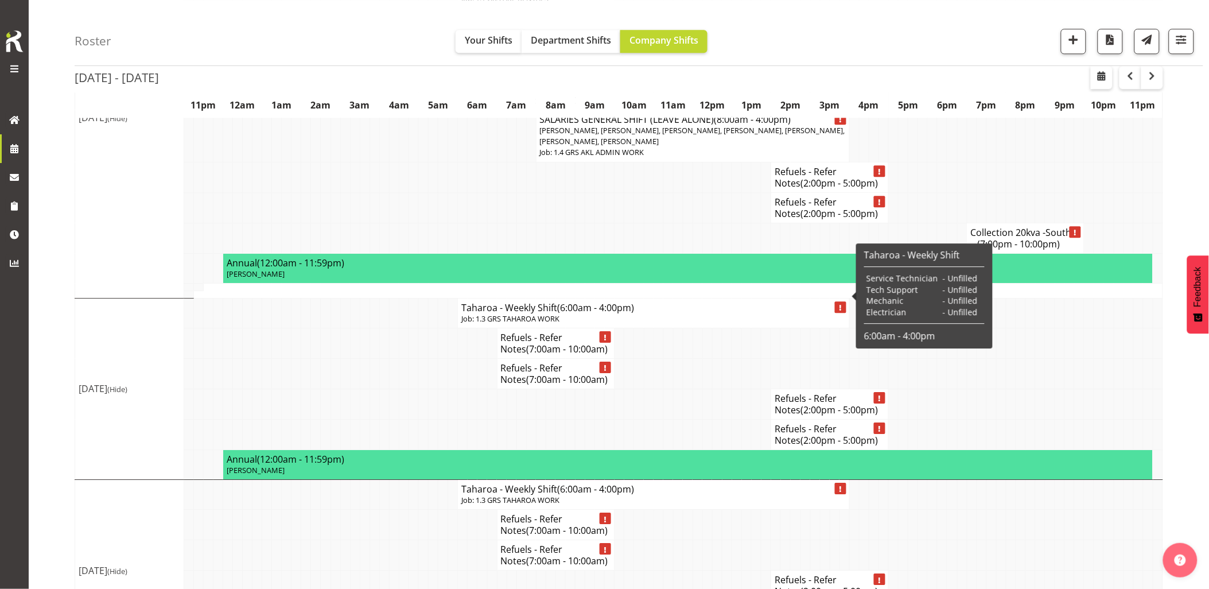
click at [420, 393] on td at bounding box center [424, 404] width 10 height 30
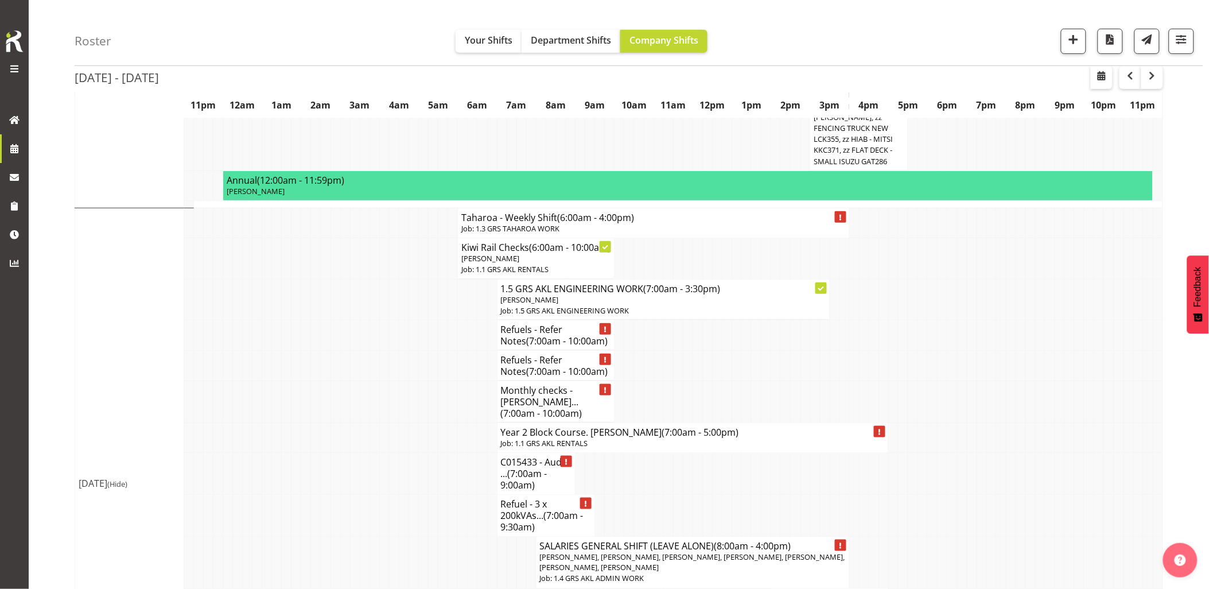
scroll to position [1760, 0]
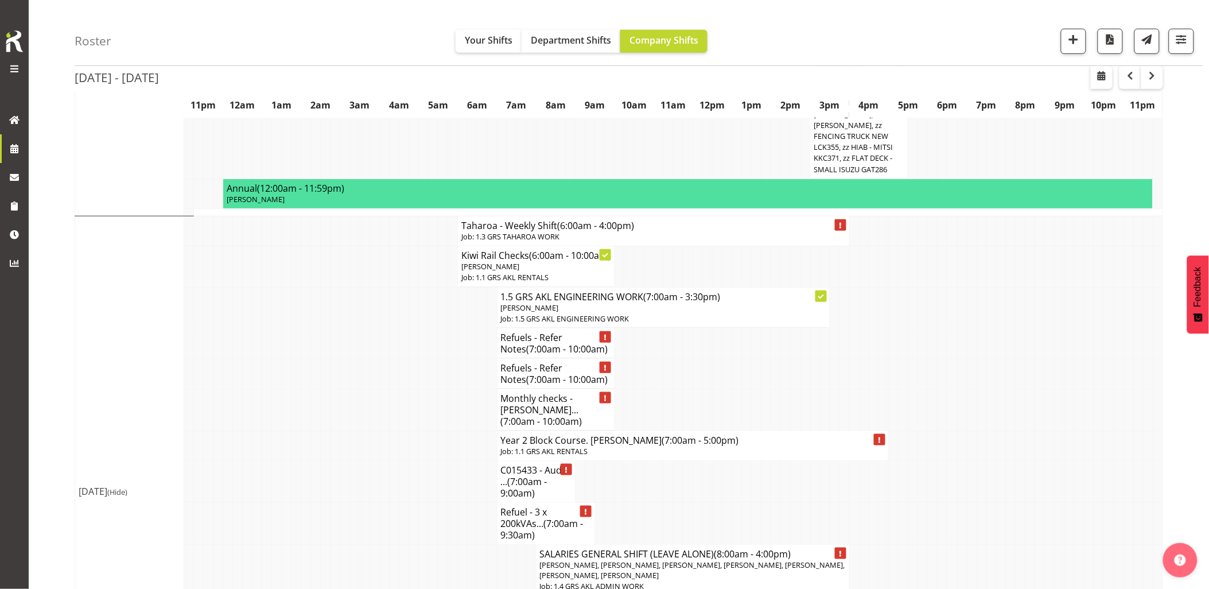
click at [366, 389] on td at bounding box center [365, 410] width 10 height 42
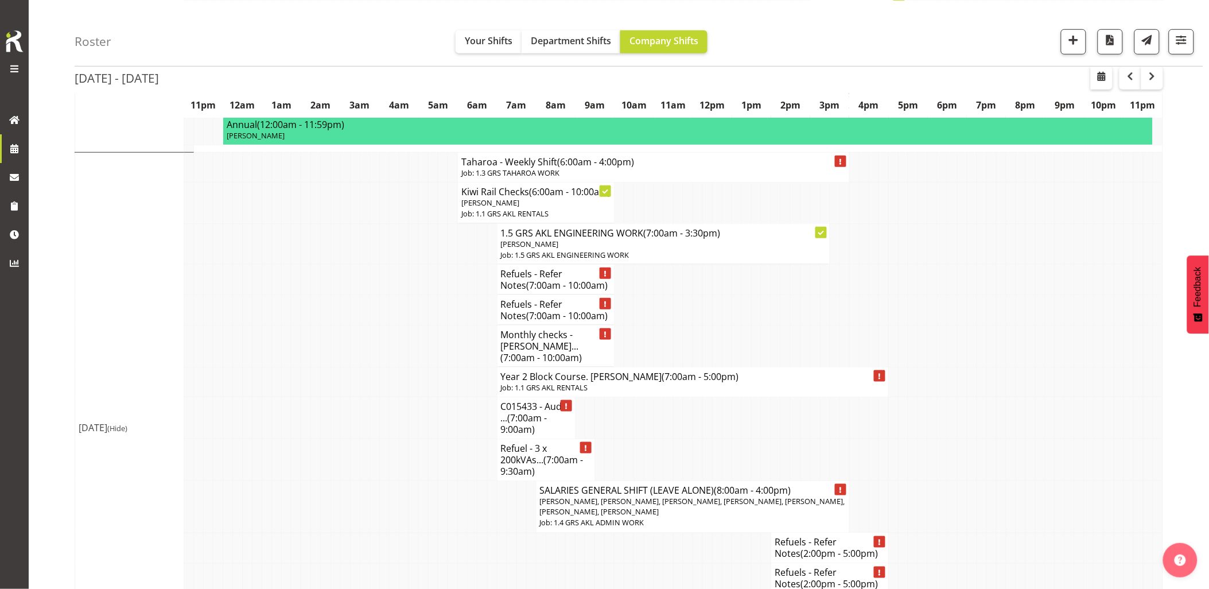
click at [366, 397] on td at bounding box center [365, 418] width 10 height 42
click at [375, 397] on td at bounding box center [375, 418] width 10 height 42
click at [332, 439] on td at bounding box center [336, 460] width 10 height 42
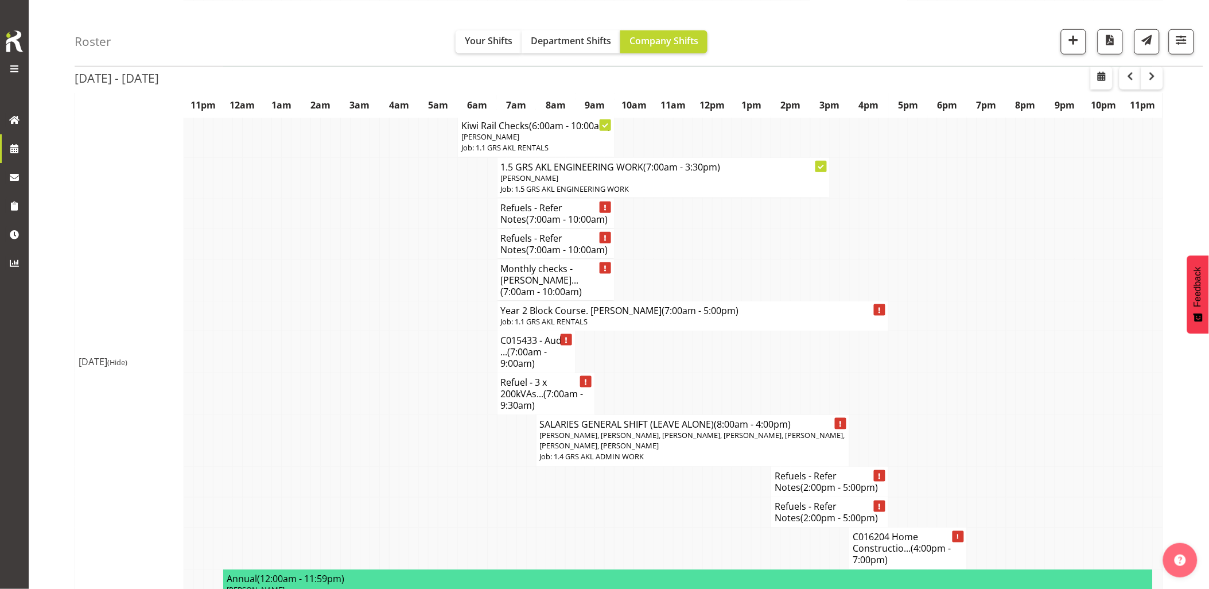
scroll to position [1952, 0]
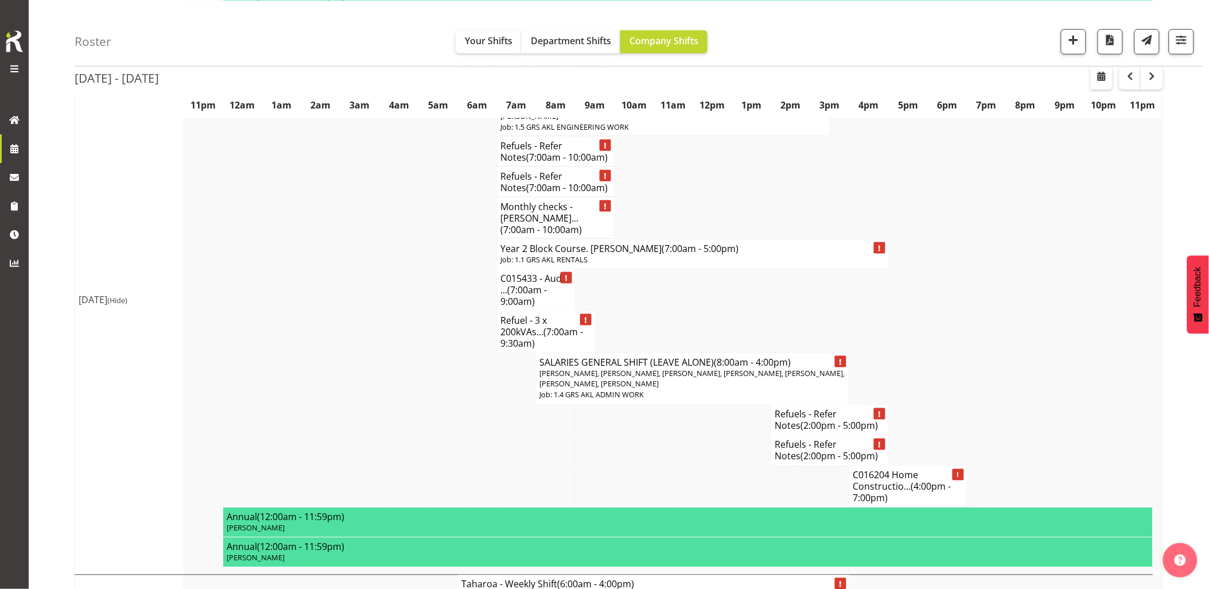
click at [602, 435] on td at bounding box center [600, 450] width 10 height 30
click at [998, 405] on td at bounding box center [1001, 420] width 10 height 30
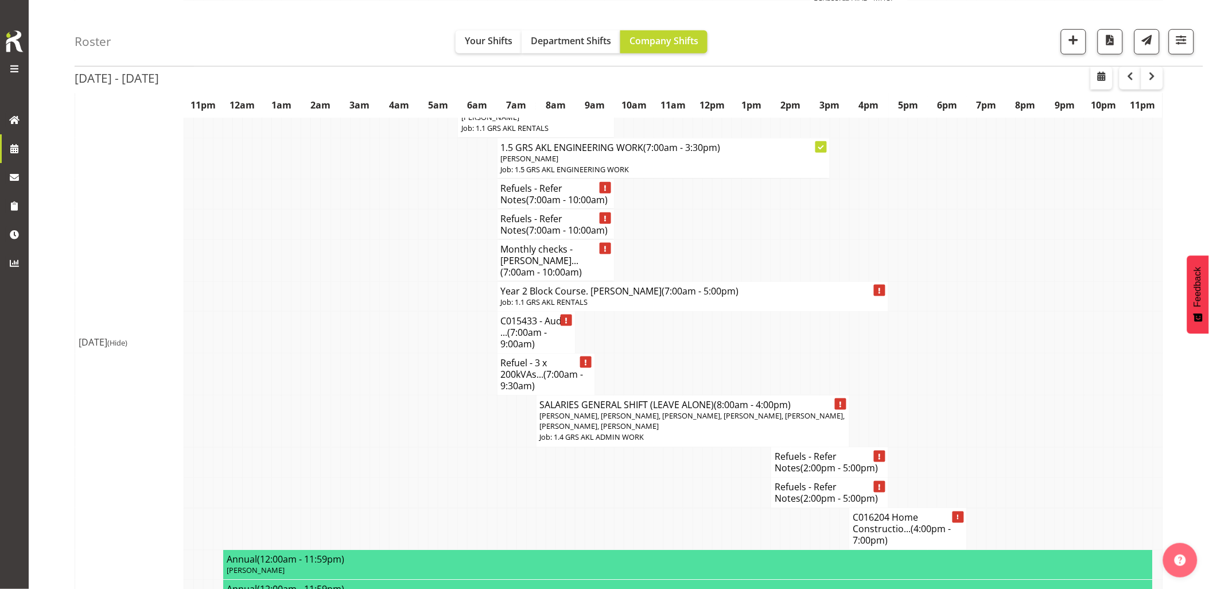
scroll to position [1888, 0]
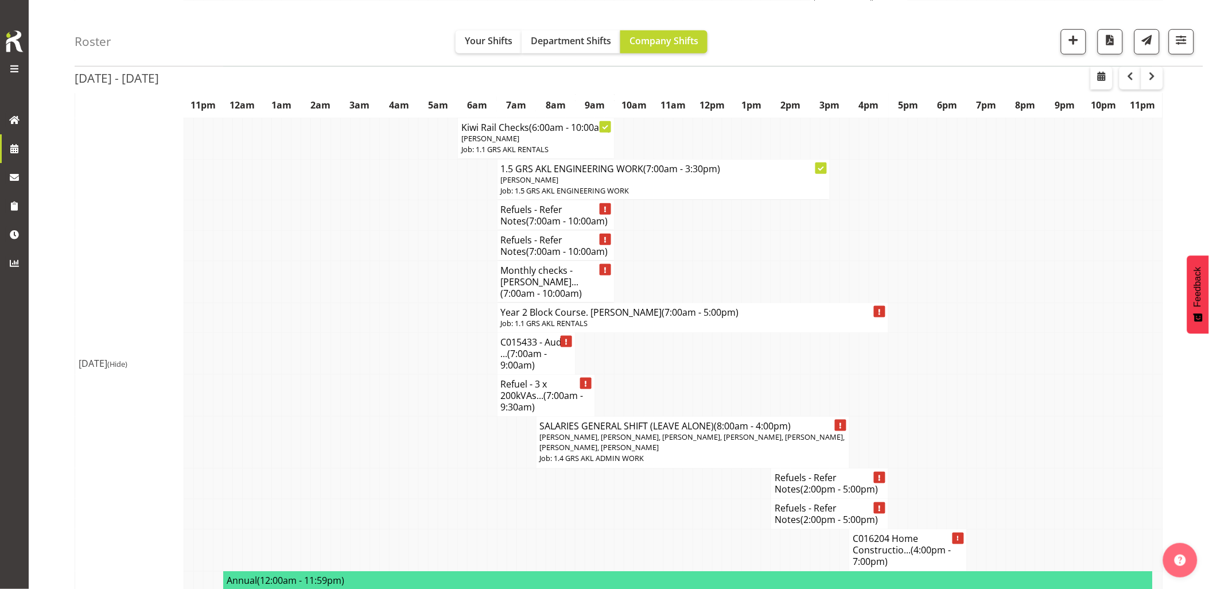
click at [998, 381] on td at bounding box center [1001, 396] width 10 height 42
click at [1068, 44] on span "button" at bounding box center [1073, 39] width 15 height 15
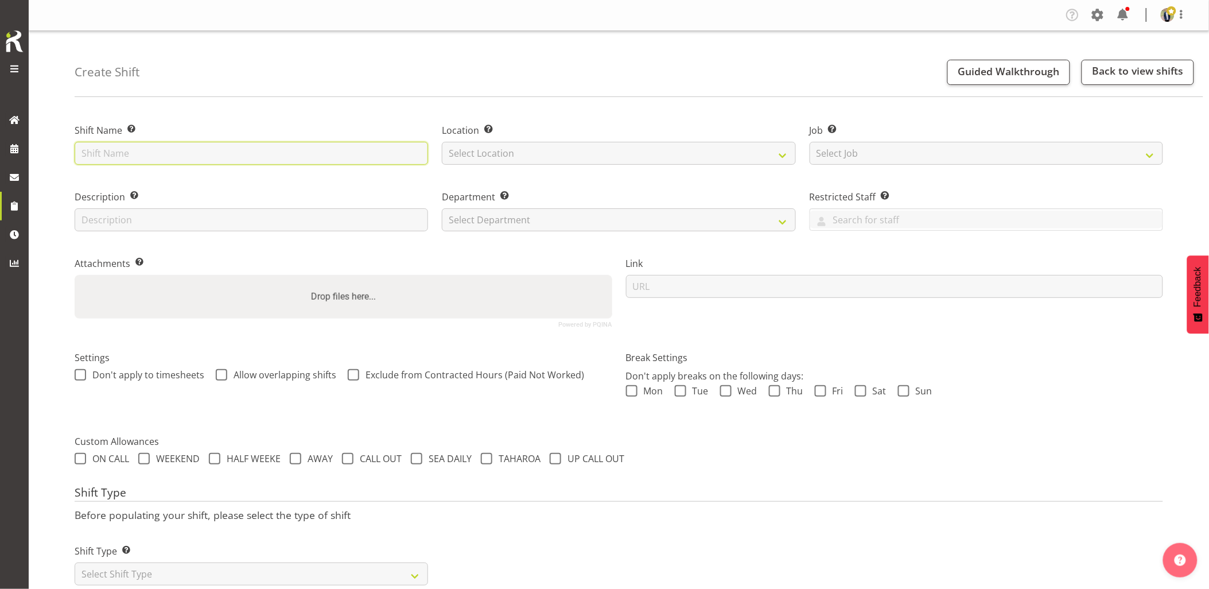
paste input "C016342"
type input "C016342 - Omexom - Shutdown & collect the 3 x 200kVA skids from [GEOGRAPHIC_DAT…"
click at [509, 158] on select "Select Location [GEOGRAPHIC_DATA] [GEOGRAPHIC_DATA] GRS [GEOGRAPHIC_DATA] [GEOG…" at bounding box center [619, 153] width 354 height 23
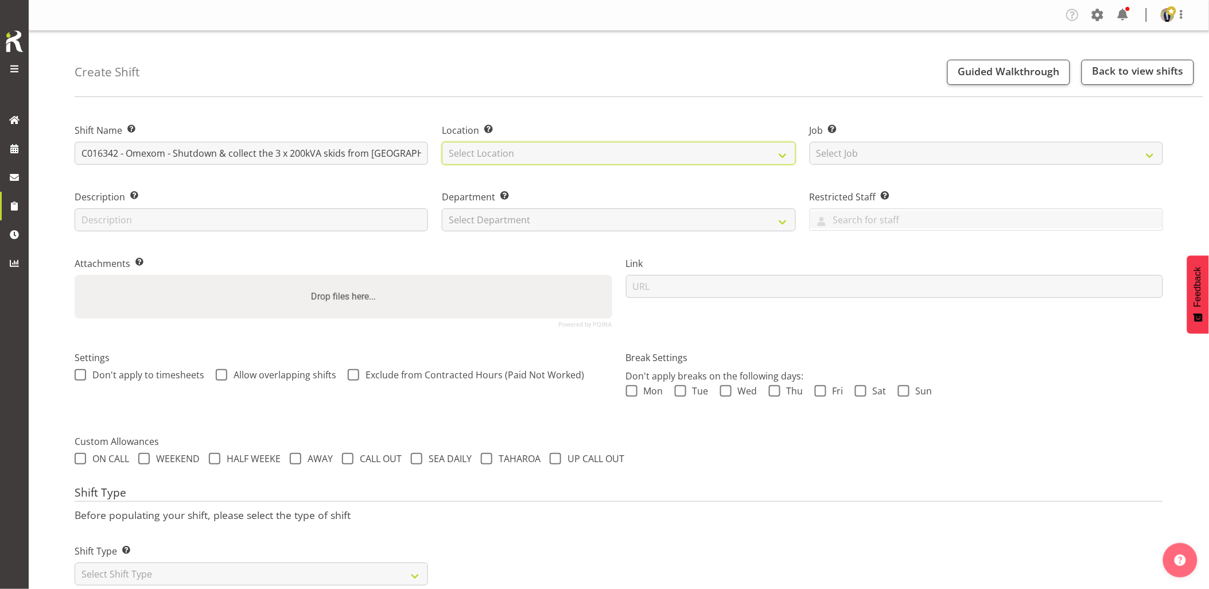
select select "28"
click at [442, 142] on select "Select Location [GEOGRAPHIC_DATA] [GEOGRAPHIC_DATA] GRS [GEOGRAPHIC_DATA] [GEOG…" at bounding box center [619, 153] width 354 height 23
drag, startPoint x: 870, startPoint y: 157, endPoint x: 878, endPoint y: 158, distance: 8.2
click at [870, 157] on select "Select Job Create new job 1.1 GRS AKL RENTALS 1.1 GRS AKL RENTALS AC 1.1 GRS AK…" at bounding box center [987, 153] width 354 height 23
select select "7504"
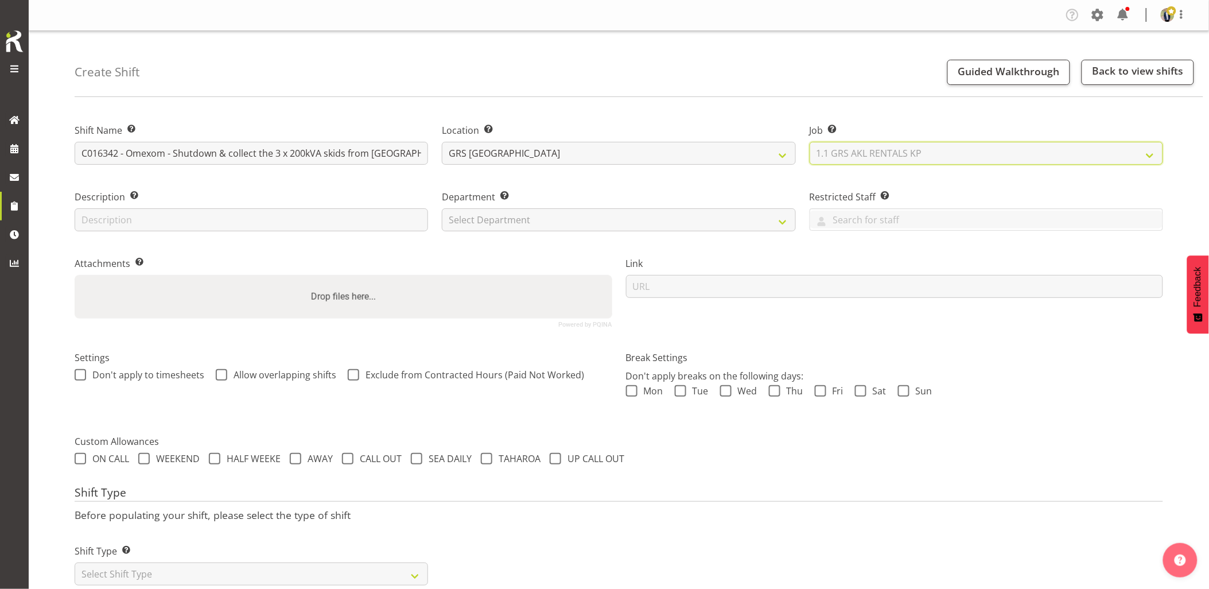
click at [810, 142] on select "Select Job Create new job 1.1 GRS AKL RENTALS 1.1 GRS AKL RENTALS AC 1.1 GRS AK…" at bounding box center [987, 153] width 354 height 23
drag, startPoint x: 560, startPoint y: 218, endPoint x: 540, endPoint y: 232, distance: 23.9
click at [560, 218] on select "Select Department GRS HIRE AKL GRS HIRE AKL GRS HIRE TGA GRS HIRE HST GRS SALES…" at bounding box center [619, 219] width 354 height 23
select select "20"
click at [442, 208] on select "Select Department GRS HIRE AKL GRS HIRE AKL GRS HIRE TGA GRS HIRE HST GRS SALES…" at bounding box center [619, 219] width 354 height 23
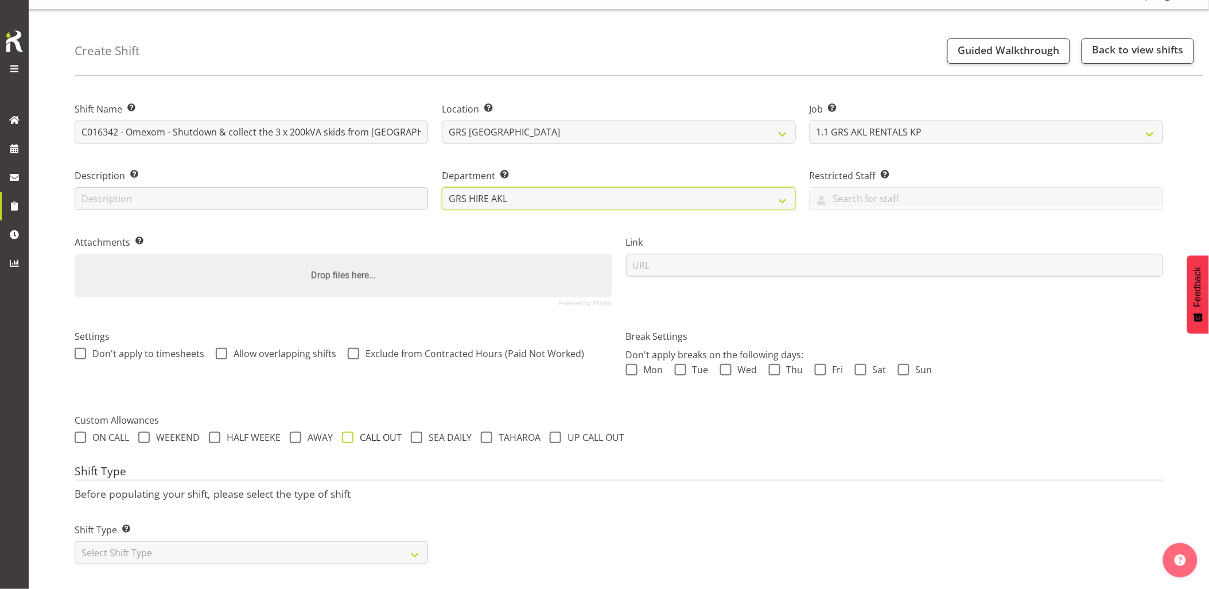
scroll to position [33, 0]
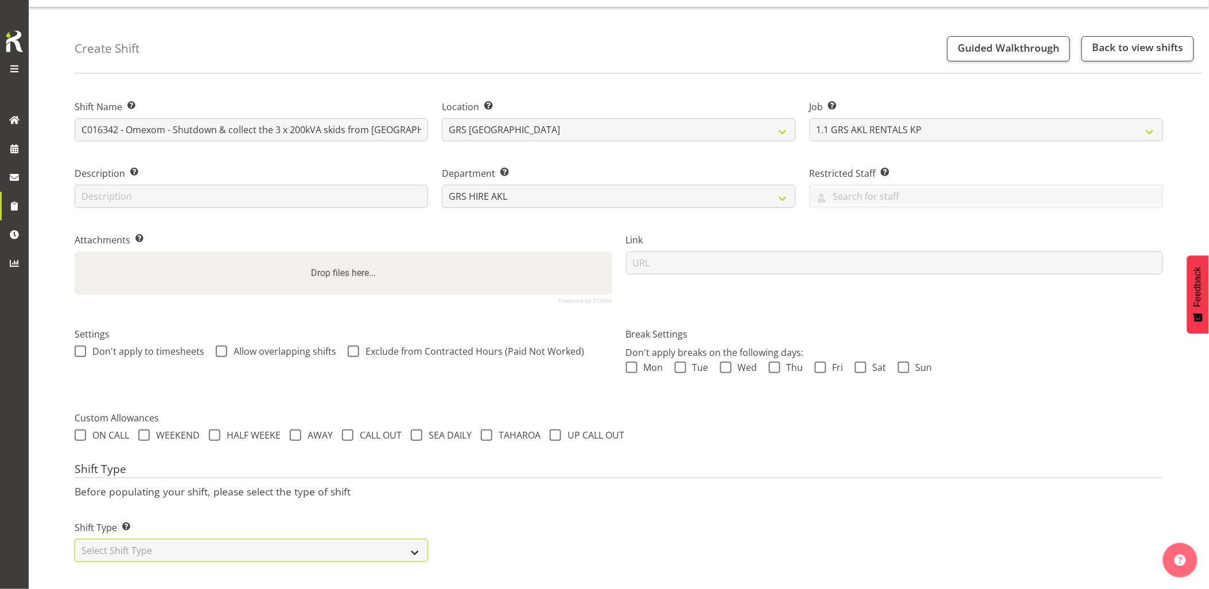
click at [282, 545] on select "Select Shift Type One Off Shift Recurring Shift Rotating Shift" at bounding box center [252, 550] width 354 height 23
select select "one_off"
click at [75, 539] on select "Select Shift Type One Off Shift Recurring Shift Rotating Shift" at bounding box center [252, 550] width 354 height 23
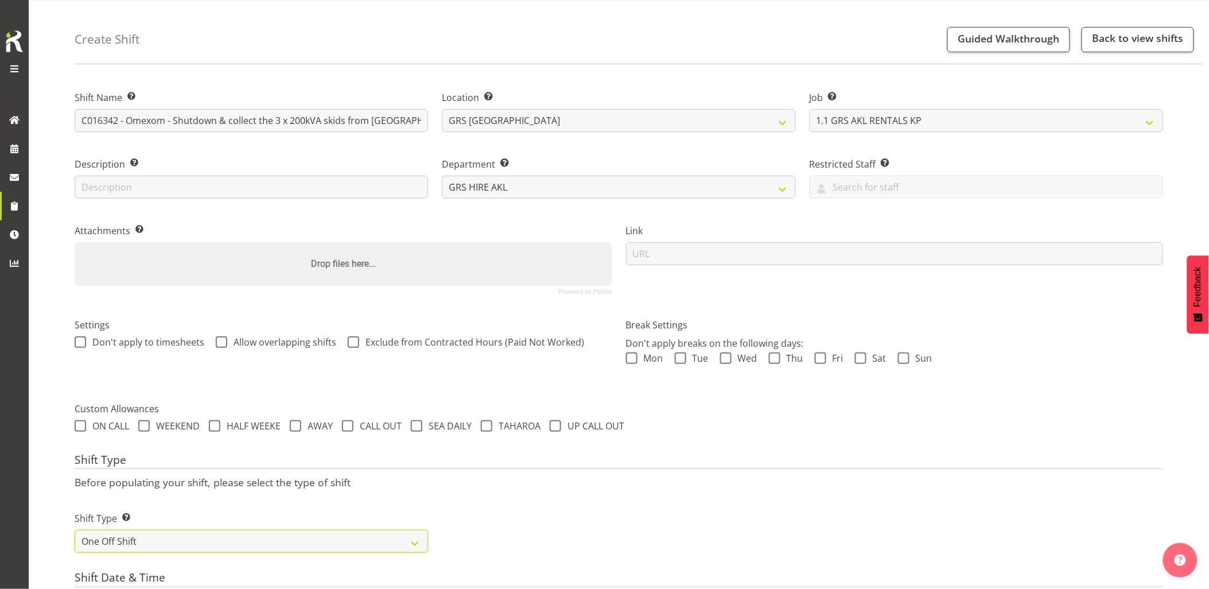
scroll to position [288, 0]
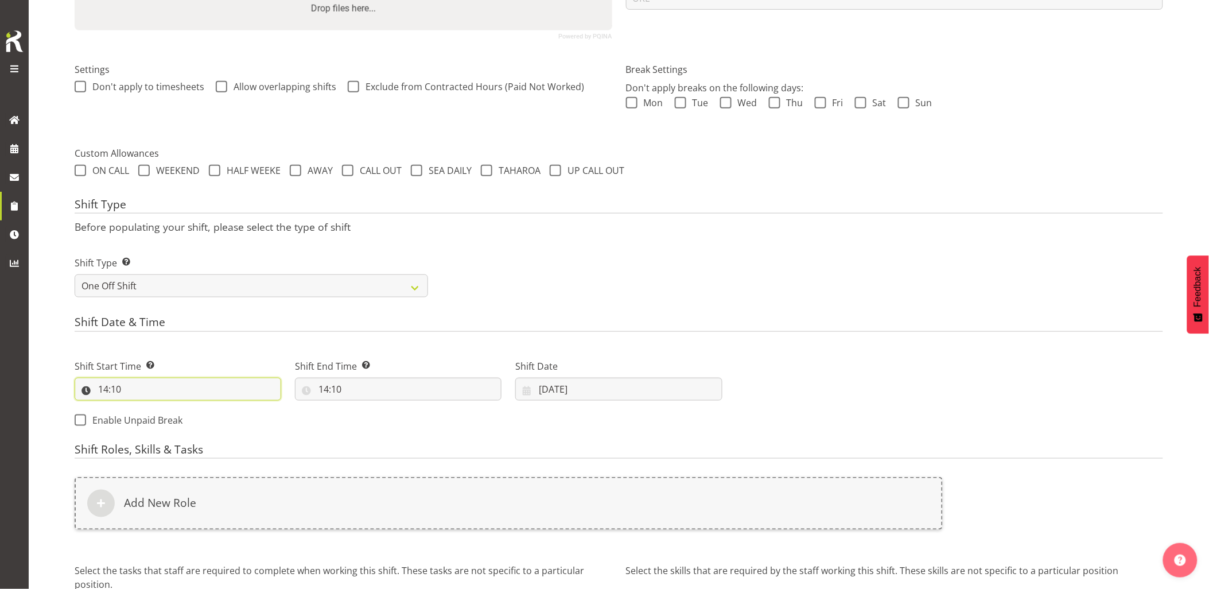
click at [176, 397] on input "14:10" at bounding box center [178, 389] width 207 height 23
click at [181, 424] on select "00 01 02 03 04 05 06 07 08 09 10 11 12 13 14 15 16 17 18 19 20 21 22 23 24 25 2…" at bounding box center [183, 419] width 26 height 23
select select "15"
click at [170, 408] on select "00 01 02 03 04 05 06 07 08 09 10 11 12 13 14 15 16 17 18 19 20 21 22 23 24 25 2…" at bounding box center [183, 419] width 26 height 23
type input "14:15"
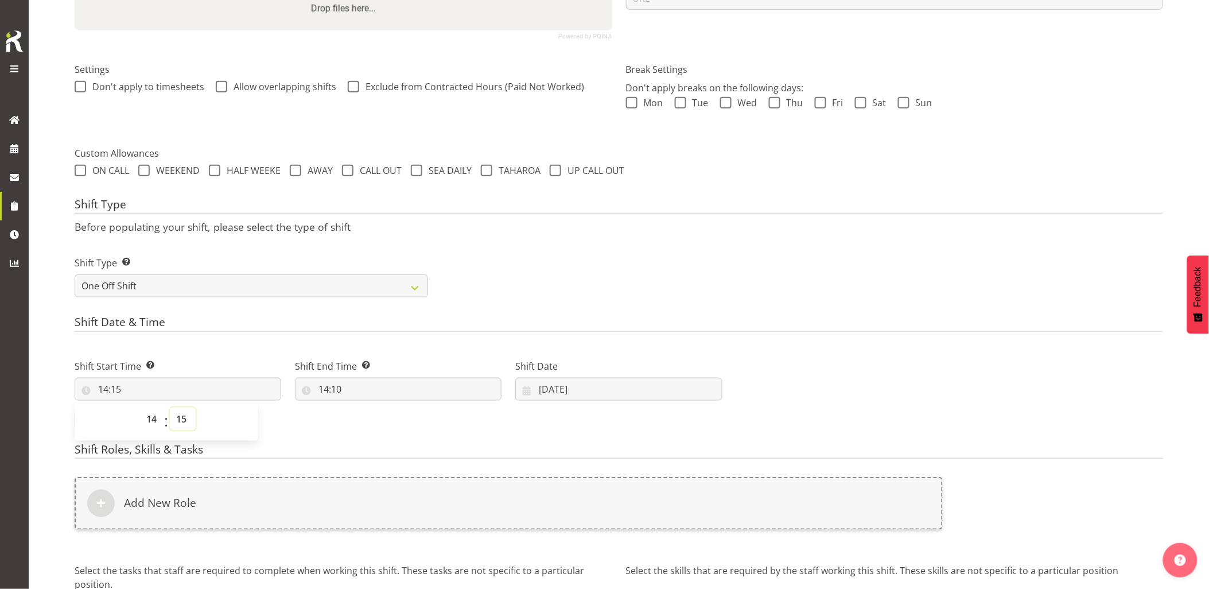
click at [184, 422] on select "00 01 02 03 04 05 06 07 08 09 10 11 12 13 14 15 16 17 18 19 20 21 22 23 24 25 2…" at bounding box center [183, 419] width 26 height 23
click at [156, 429] on select "00 01 02 03 04 05 06 07 08 09 10 11 12 13 14 15 16 17 18 19 20 21 22 23" at bounding box center [153, 419] width 26 height 23
select select "15"
click at [140, 408] on select "00 01 02 03 04 05 06 07 08 09 10 11 12 13 14 15 16 17 18 19 20 21 22 23" at bounding box center [153, 419] width 26 height 23
type input "15:15"
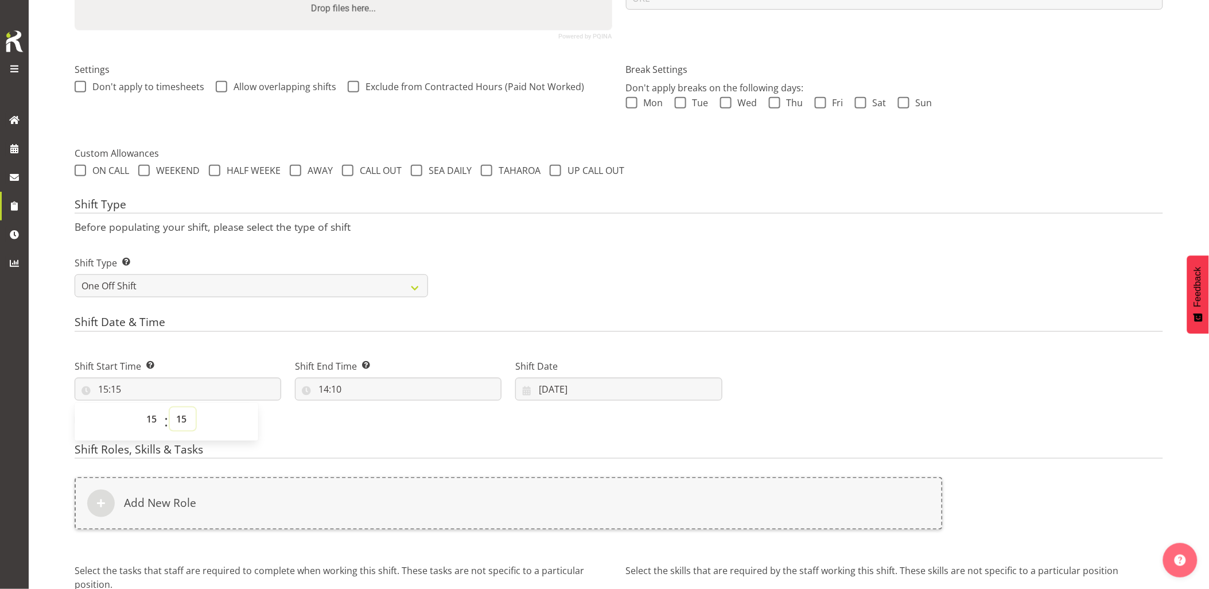
click at [185, 416] on select "00 01 02 03 04 05 06 07 08 09 10 11 12 13 14 15 16 17 18 19 20 21 22 23 24 25 2…" at bounding box center [183, 419] width 26 height 23
select select "0"
click at [170, 408] on select "00 01 02 03 04 05 06 07 08 09 10 11 12 13 14 15 16 17 18 19 20 21 22 23 24 25 2…" at bounding box center [183, 419] width 26 height 23
type input "15:00"
drag, startPoint x: 371, startPoint y: 385, endPoint x: 385, endPoint y: 400, distance: 20.7
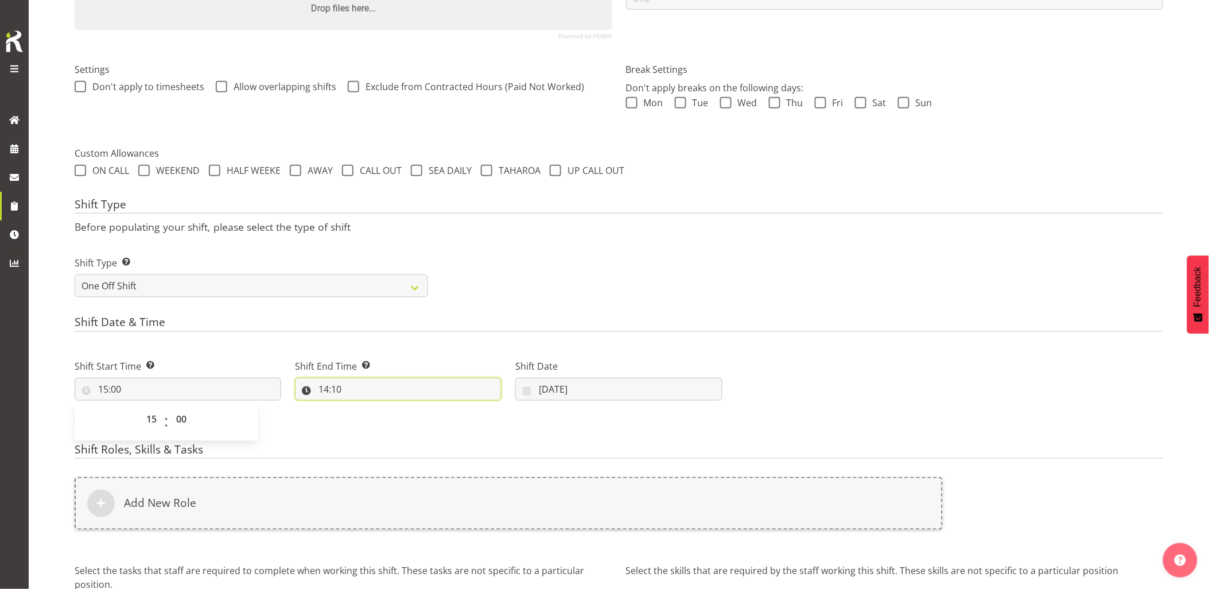
click at [371, 385] on input "14:10" at bounding box center [398, 389] width 207 height 23
click at [374, 421] on select "00 01 02 03 04 05 06 07 08 09 10 11 12 13 14 15 16 17 18 19 20 21 22 23" at bounding box center [373, 419] width 26 height 23
click at [371, 420] on select "00 01 02 03 04 05 06 07 08 09 10 11 12 13 14 15 16 17 18 19 20 21 22 23" at bounding box center [373, 419] width 26 height 23
click at [371, 417] on select "00 01 02 03 04 05 06 07 08 09 10 11 12 13 14 15 16 17 18 19 20 21 22 23" at bounding box center [373, 419] width 26 height 23
select select "17"
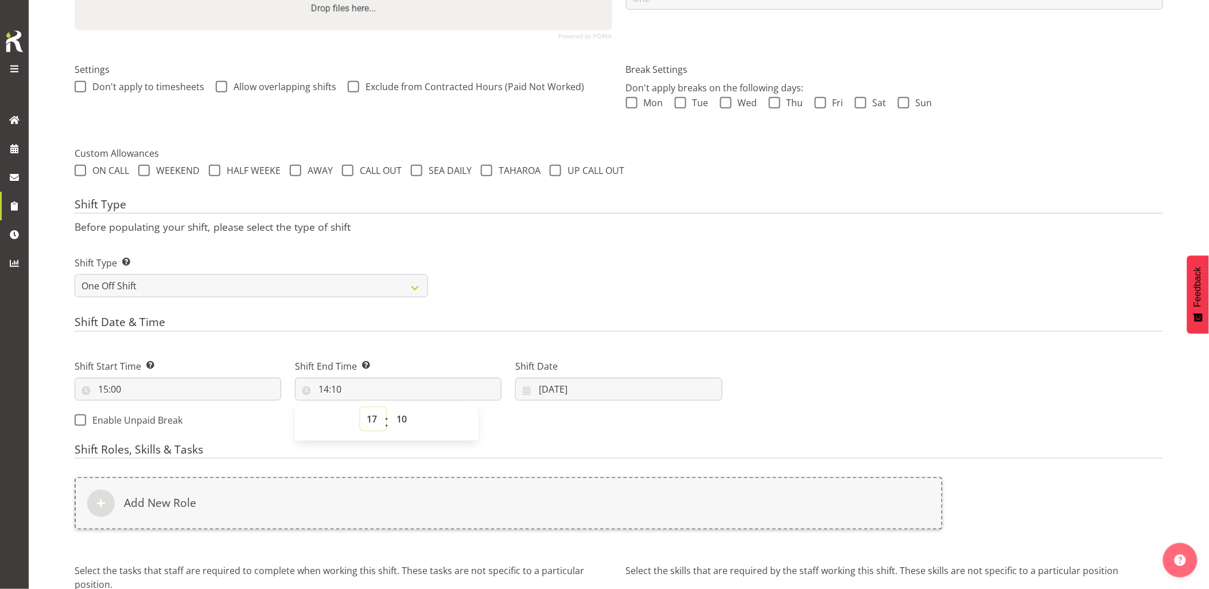
click at [360, 408] on select "00 01 02 03 04 05 06 07 08 09 10 11 12 13 14 15 16 17 18 19 20 21 22 23" at bounding box center [373, 419] width 26 height 23
type input "17:10"
click at [367, 417] on select "00 01 02 03 04 05 06 07 08 09 10 11 12 13 14 15 16 17 18 19 20 21 22 23" at bounding box center [373, 419] width 26 height 23
select select "18"
click at [360, 408] on select "00 01 02 03 04 05 06 07 08 09 10 11 12 13 14 15 16 17 18 19 20 21 22 23" at bounding box center [373, 419] width 26 height 23
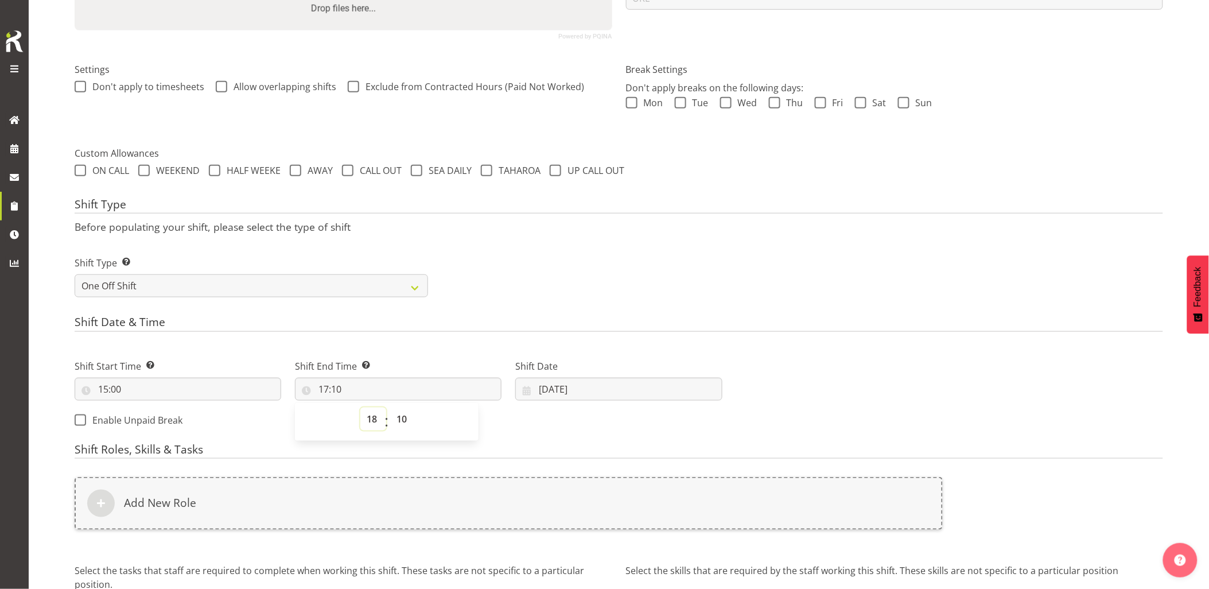
type input "18:10"
click at [397, 420] on select "00 01 02 03 04 05 06 07 08 09 10 11 12 13 14 15 16 17 18 19 20 21 22 23 24 25 2…" at bounding box center [403, 419] width 26 height 23
select select "0"
click at [390, 408] on select "00 01 02 03 04 05 06 07 08 09 10 11 12 13 14 15 16 17 18 19 20 21 22 23 24 25 2…" at bounding box center [403, 419] width 26 height 23
type input "18:00"
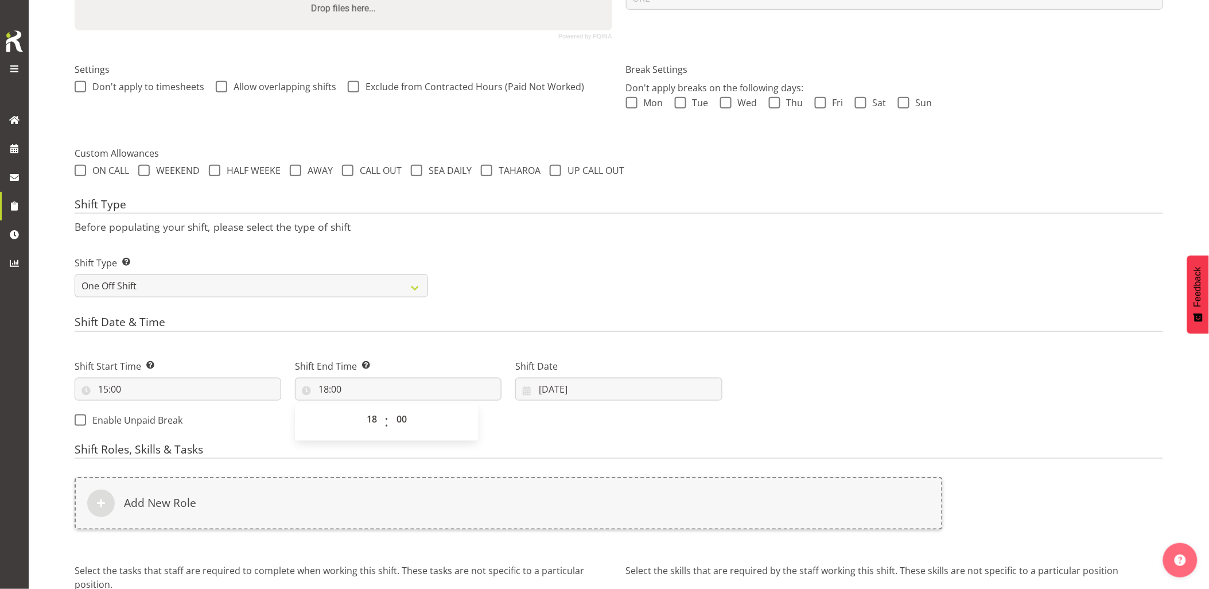
click at [630, 301] on div "Shift Type Shift Types: One Off – Select this if you would like a single shift …" at bounding box center [619, 272] width 1103 height 64
click at [615, 398] on input "[DATE]" at bounding box center [618, 389] width 207 height 23
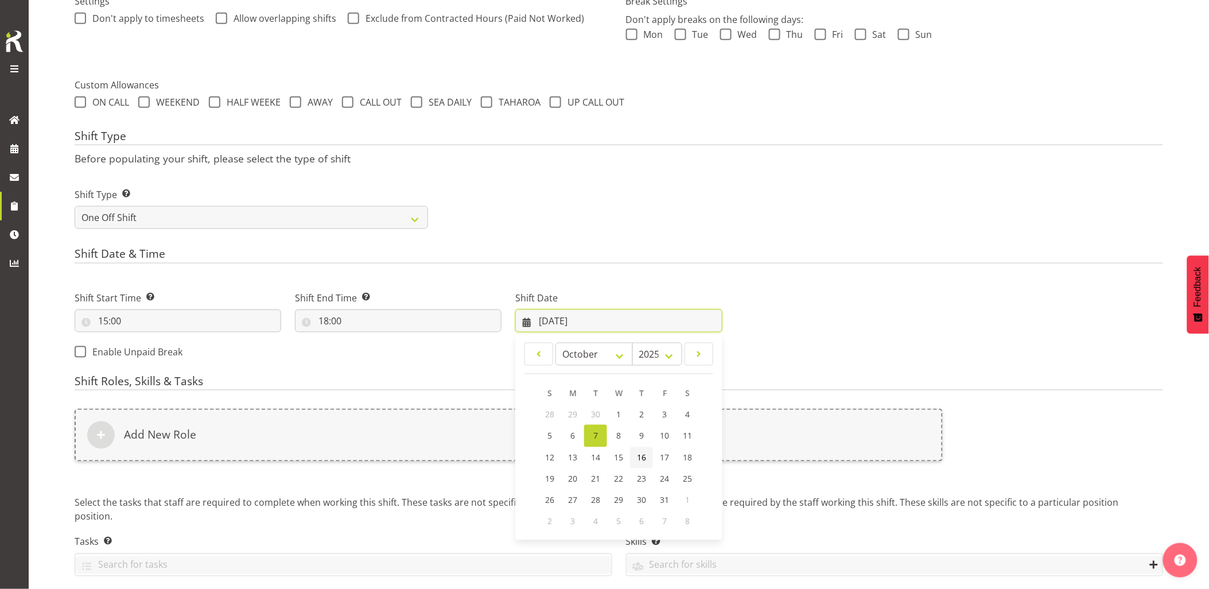
scroll to position [401, 0]
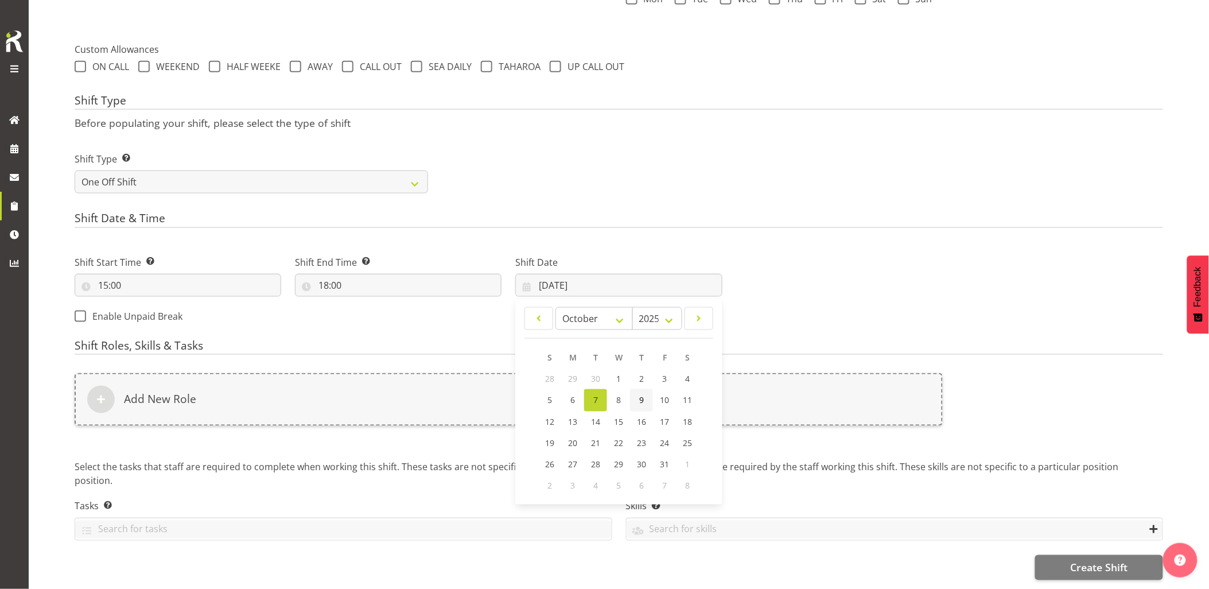
click at [647, 397] on link "9" at bounding box center [641, 400] width 23 height 22
type input "[DATE]"
click at [647, 397] on div "Add New Role" at bounding box center [509, 399] width 868 height 53
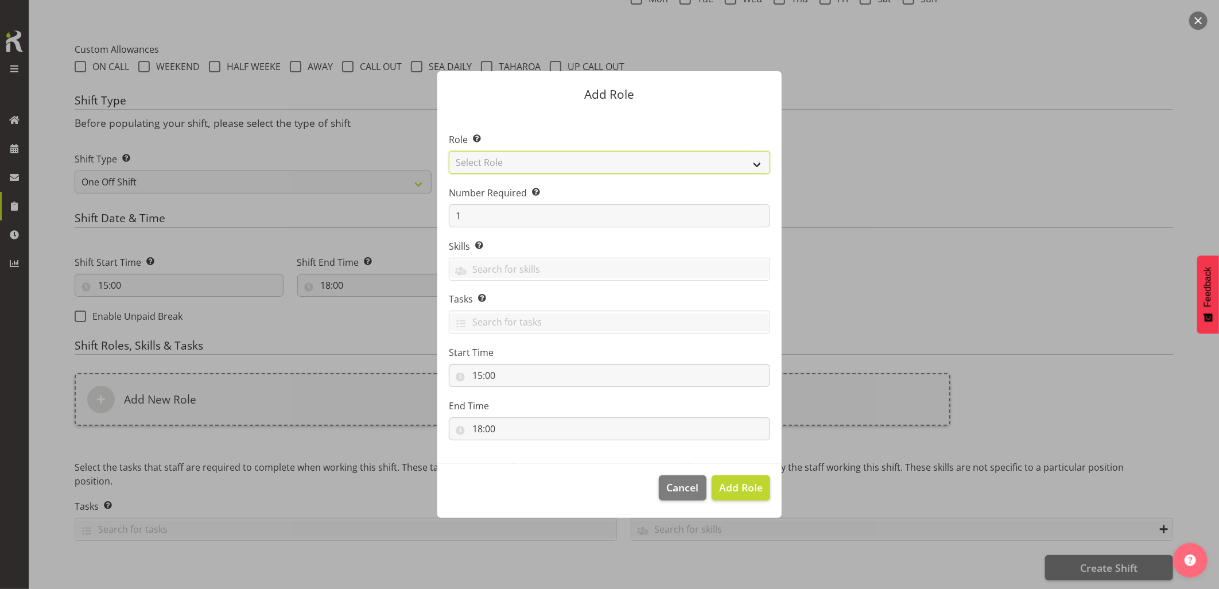
click at [553, 162] on select "Select Role Account Manager Electrician Engineering GM HSEQ manager MECH Mechan…" at bounding box center [609, 162] width 321 height 23
select select "20"
click at [449, 151] on select "Select Role Account Manager Electrician Engineering GM HSEQ manager MECH Mechan…" at bounding box center [609, 162] width 321 height 23
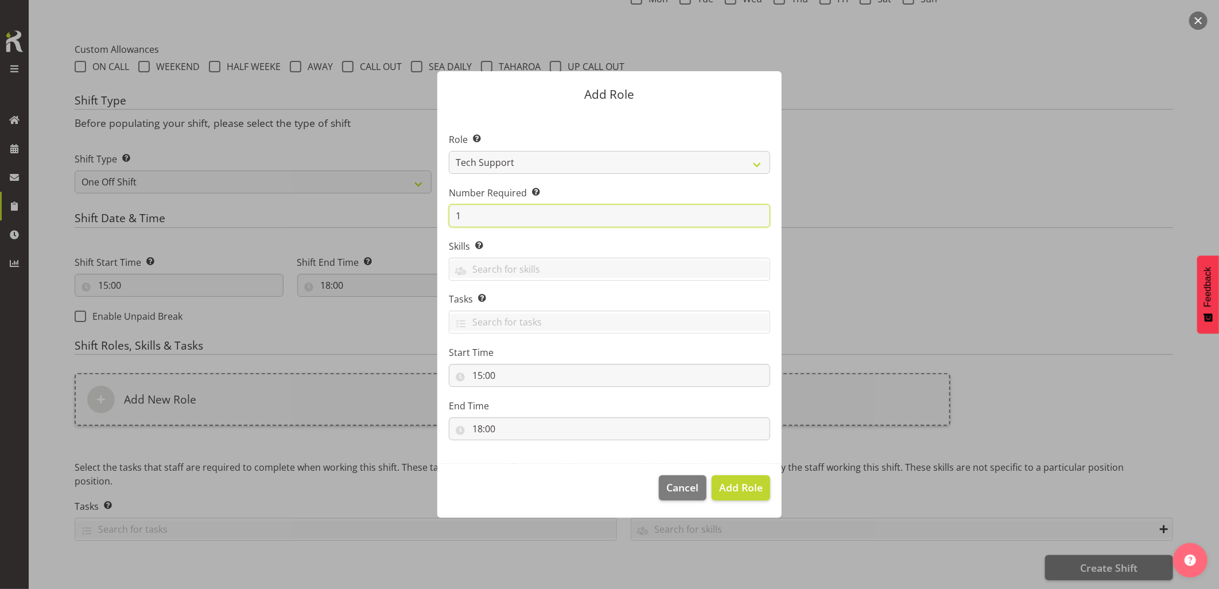
drag, startPoint x: 444, startPoint y: 208, endPoint x: 398, endPoint y: 211, distance: 46.6
click at [398, 211] on form "Add Role Role Select the role you wish to add to the shift. Account Manager Ele…" at bounding box center [609, 293] width 551 height 503
type input "3"
click at [724, 492] on span "Add 3 Roles" at bounding box center [733, 487] width 57 height 14
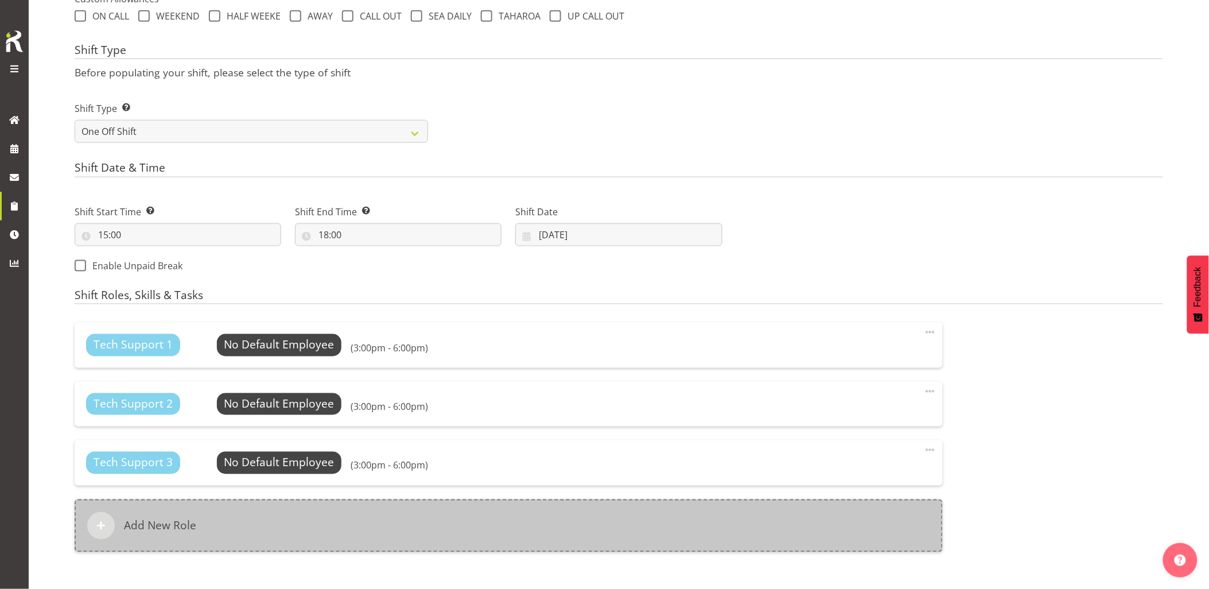
scroll to position [465, 0]
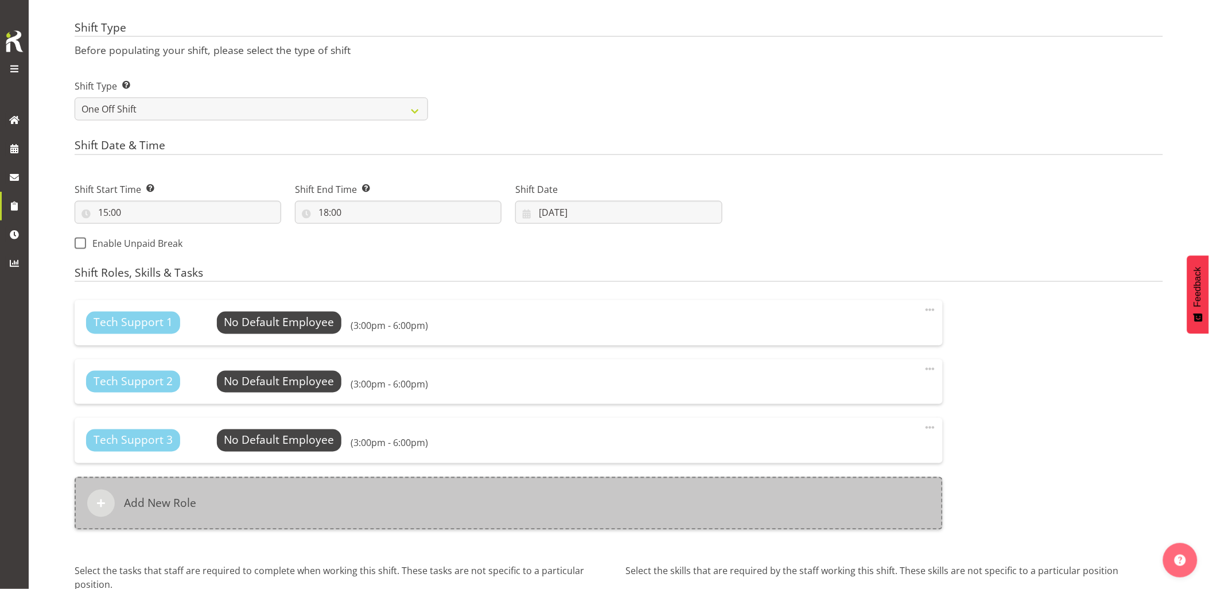
click at [525, 489] on div "Add New Role" at bounding box center [509, 503] width 868 height 53
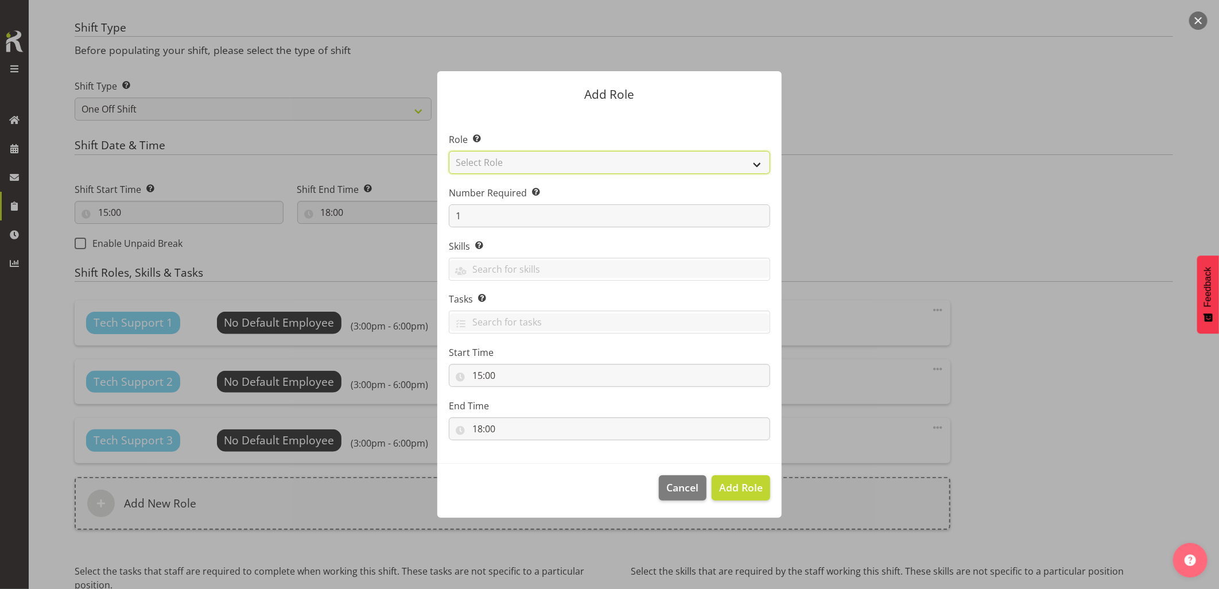
click at [511, 162] on select "Select Role Account Manager Electrician Engineering GM HSEQ manager MECH Mechan…" at bounding box center [609, 162] width 321 height 23
select select "21"
click at [449, 151] on select "Select Role Account Manager Electrician Engineering GM HSEQ manager MECH Mechan…" at bounding box center [609, 162] width 321 height 23
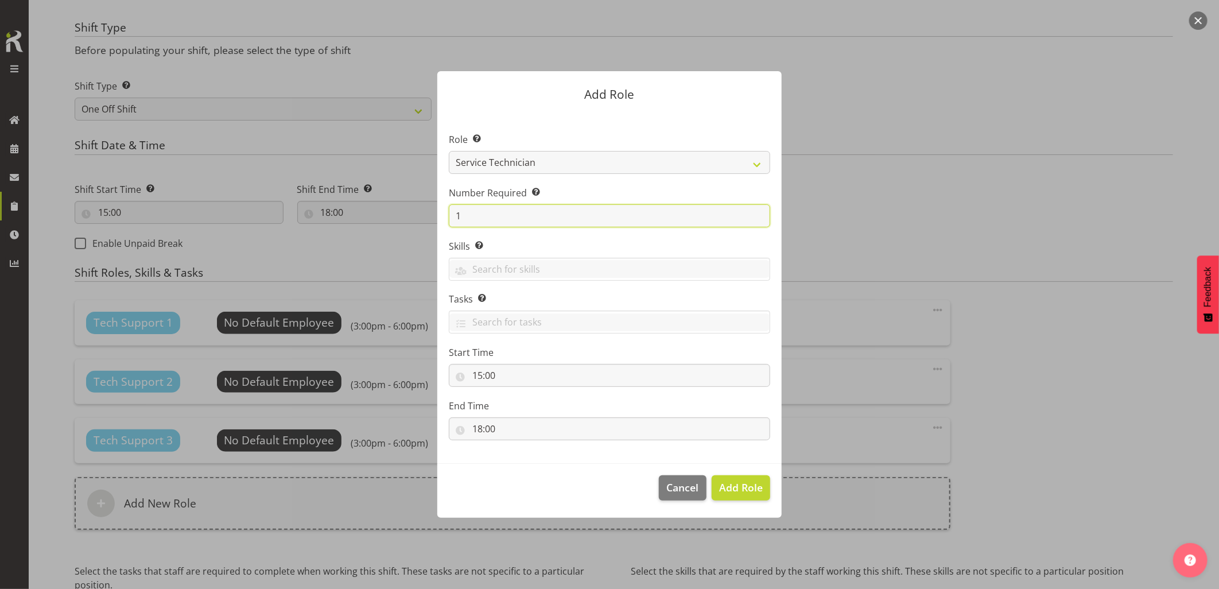
drag, startPoint x: 473, startPoint y: 208, endPoint x: 443, endPoint y: 214, distance: 30.4
click at [449, 213] on input "1" at bounding box center [609, 215] width 321 height 23
type input "2"
click at [739, 485] on span "Add 2 Roles" at bounding box center [733, 487] width 57 height 14
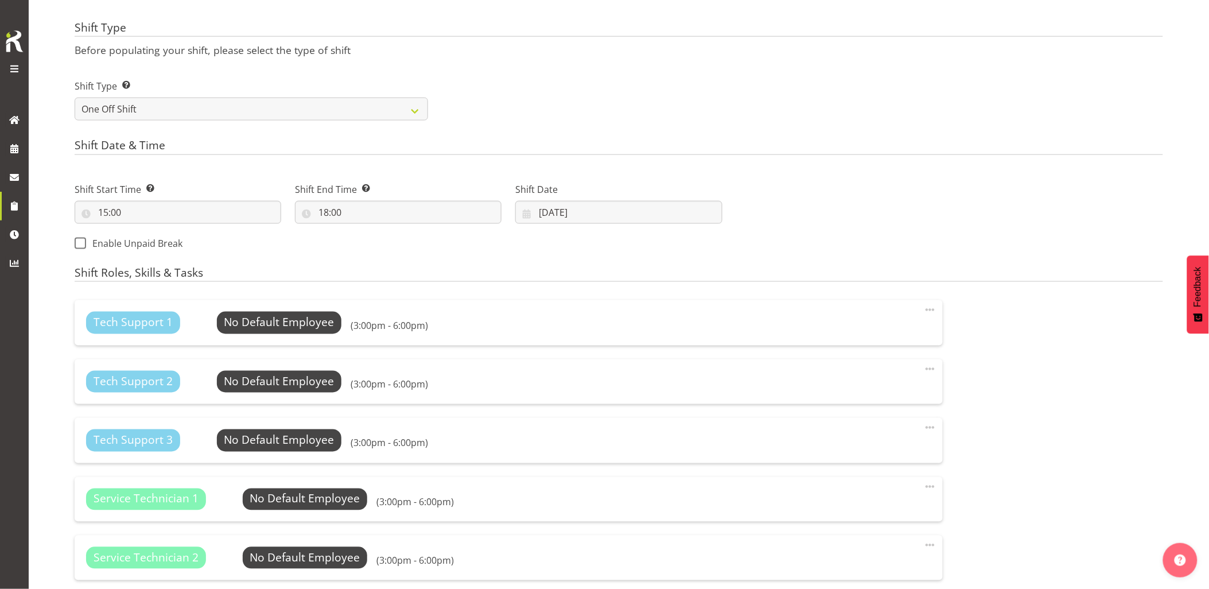
scroll to position [695, 0]
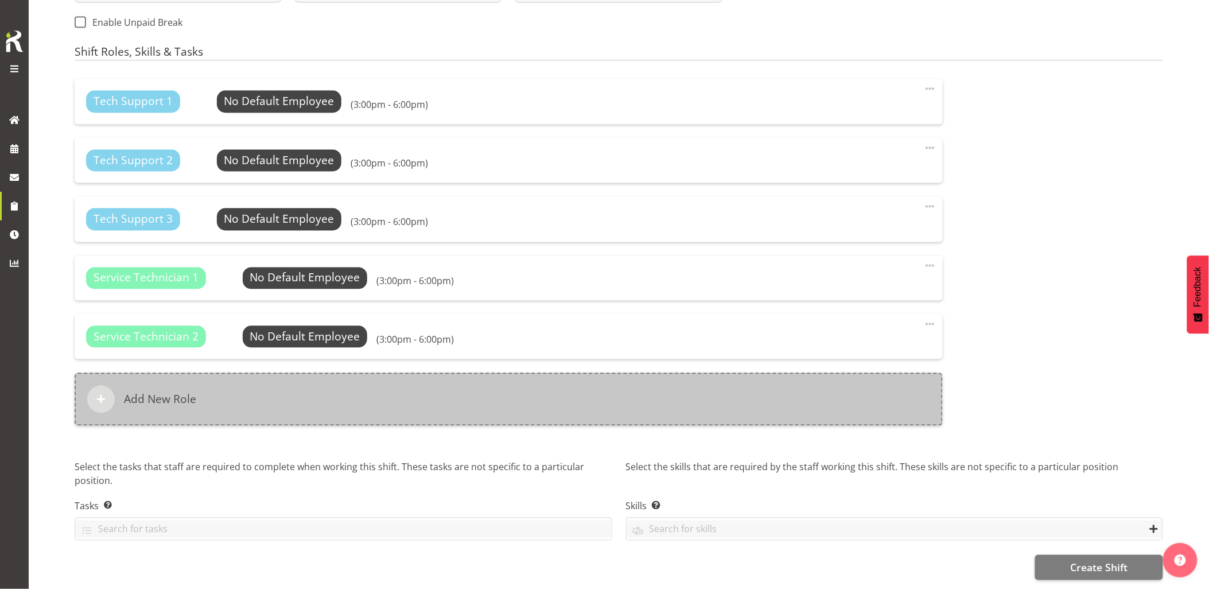
click at [676, 391] on div "Add New Role" at bounding box center [509, 399] width 868 height 53
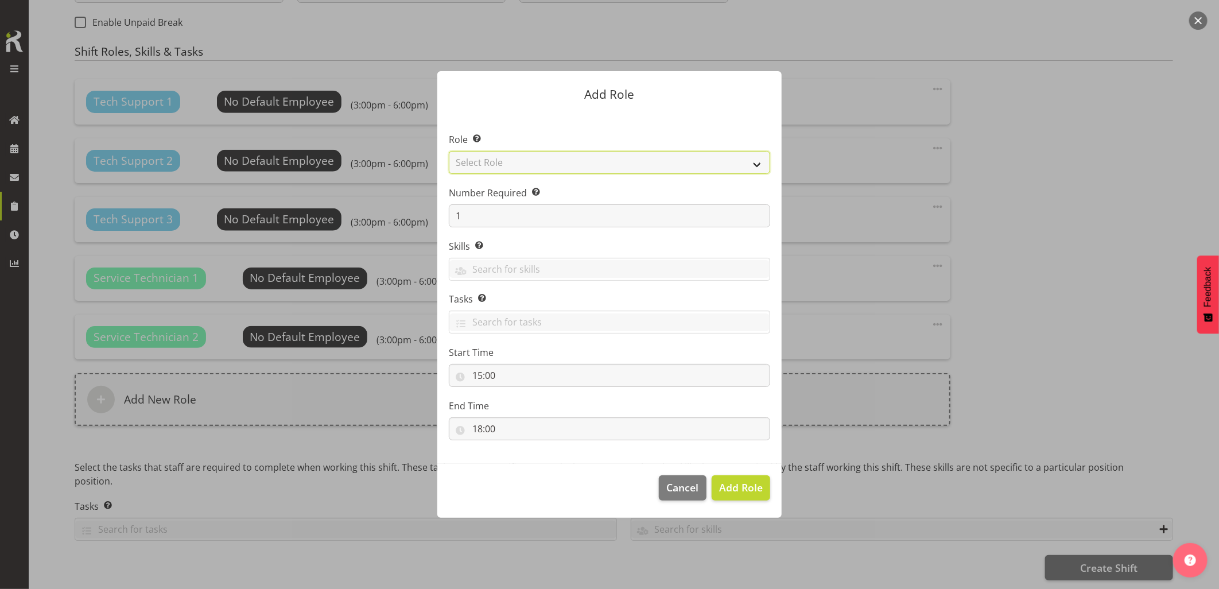
click at [530, 170] on select "Select Role Account Manager Electrician Engineering GM HSEQ manager MECH Mechan…" at bounding box center [609, 162] width 321 height 23
select select "27"
click at [449, 151] on select "Select Role Account Manager Electrician Engineering GM HSEQ manager MECH Mechan…" at bounding box center [609, 162] width 321 height 23
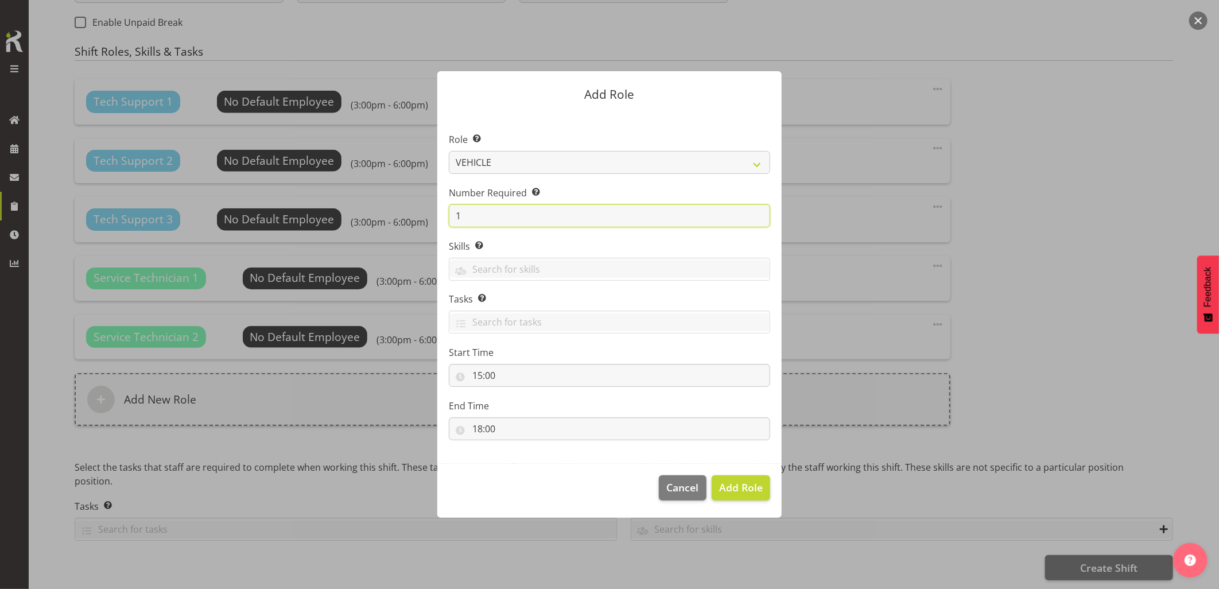
drag, startPoint x: 438, startPoint y: 207, endPoint x: 377, endPoint y: 208, distance: 61.4
click at [377, 208] on form "Add Role Role Select the role you wish to add to the shift. Account Manager Ele…" at bounding box center [609, 293] width 551 height 503
type input "5"
drag, startPoint x: 721, startPoint y: 491, endPoint x: 872, endPoint y: 522, distance: 154.8
click at [722, 491] on span "Add 5 Roles" at bounding box center [733, 487] width 57 height 14
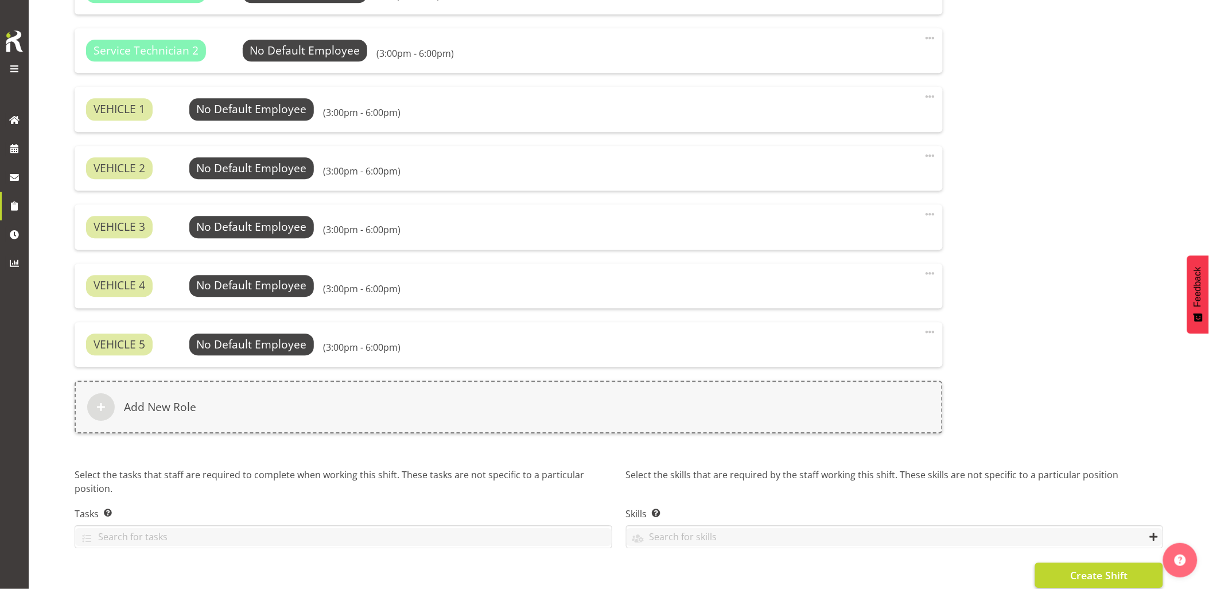
scroll to position [988, 0]
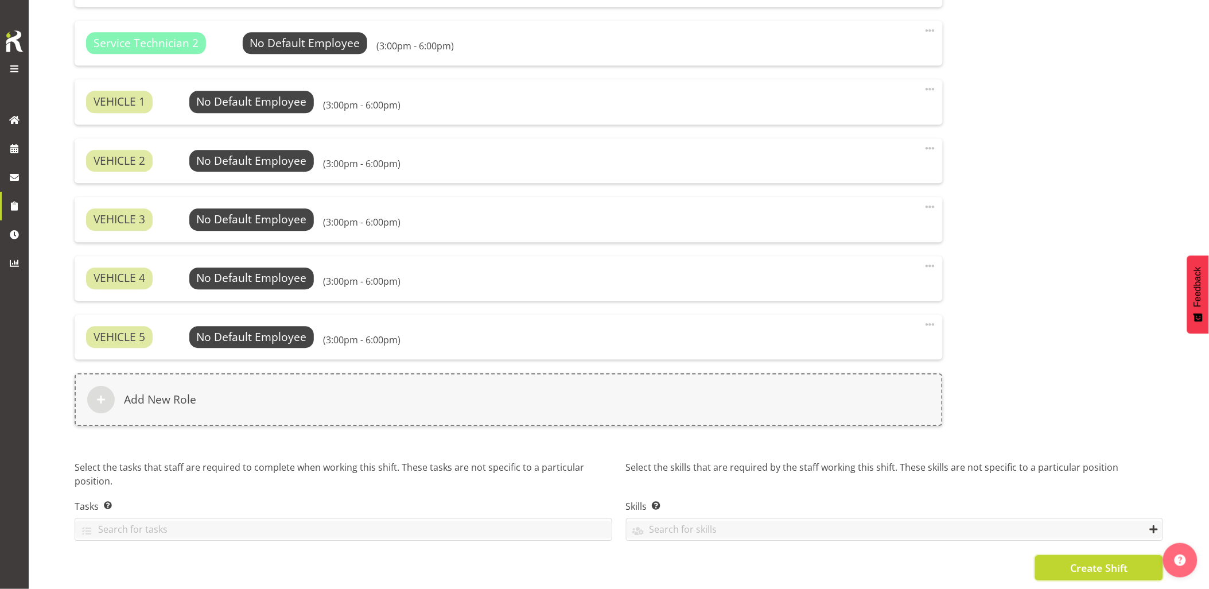
click at [1097, 555] on button "Create Shift" at bounding box center [1099, 567] width 128 height 25
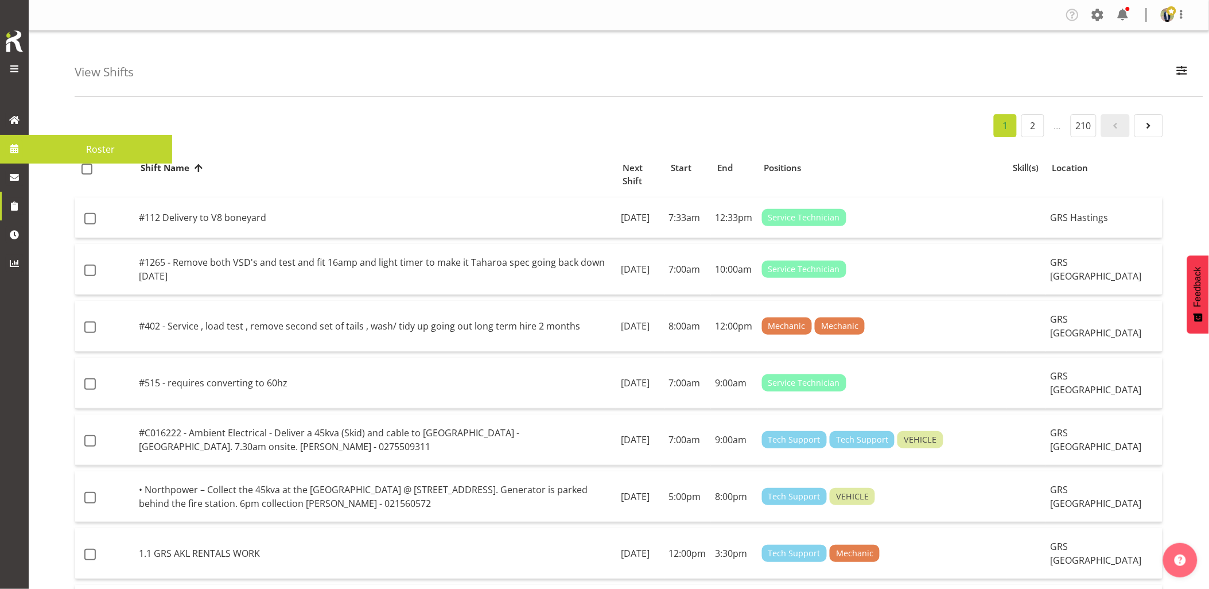
click at [18, 153] on span at bounding box center [14, 148] width 17 height 17
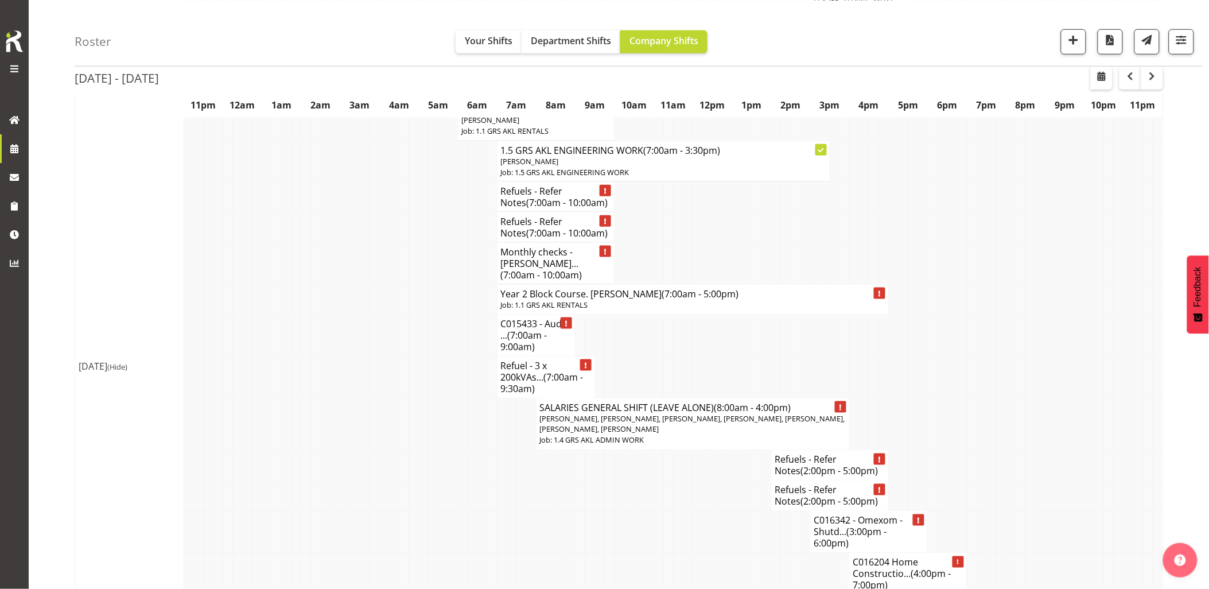
scroll to position [1977, 0]
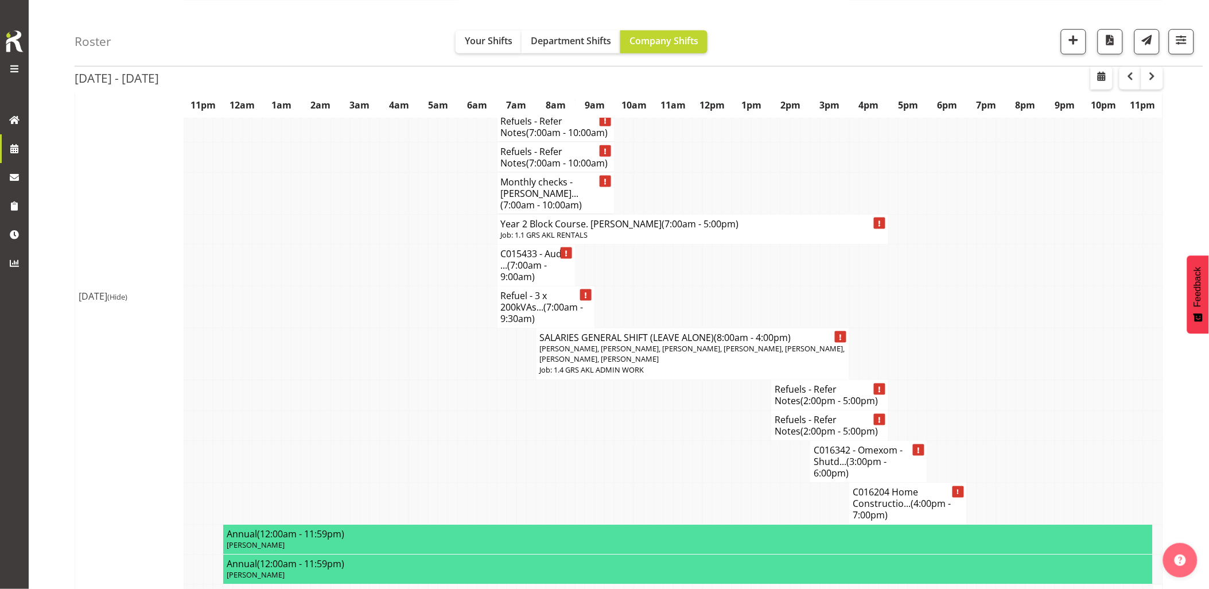
click at [509, 441] on td at bounding box center [512, 462] width 10 height 42
click at [612, 441] on td at bounding box center [610, 462] width 10 height 42
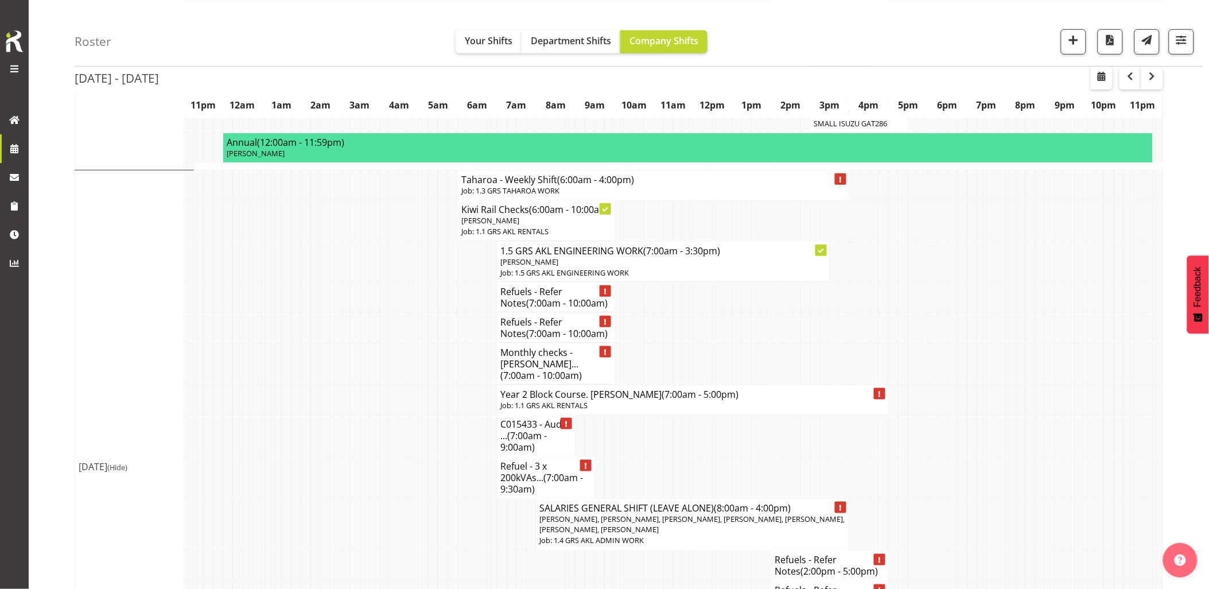
scroll to position [1786, 0]
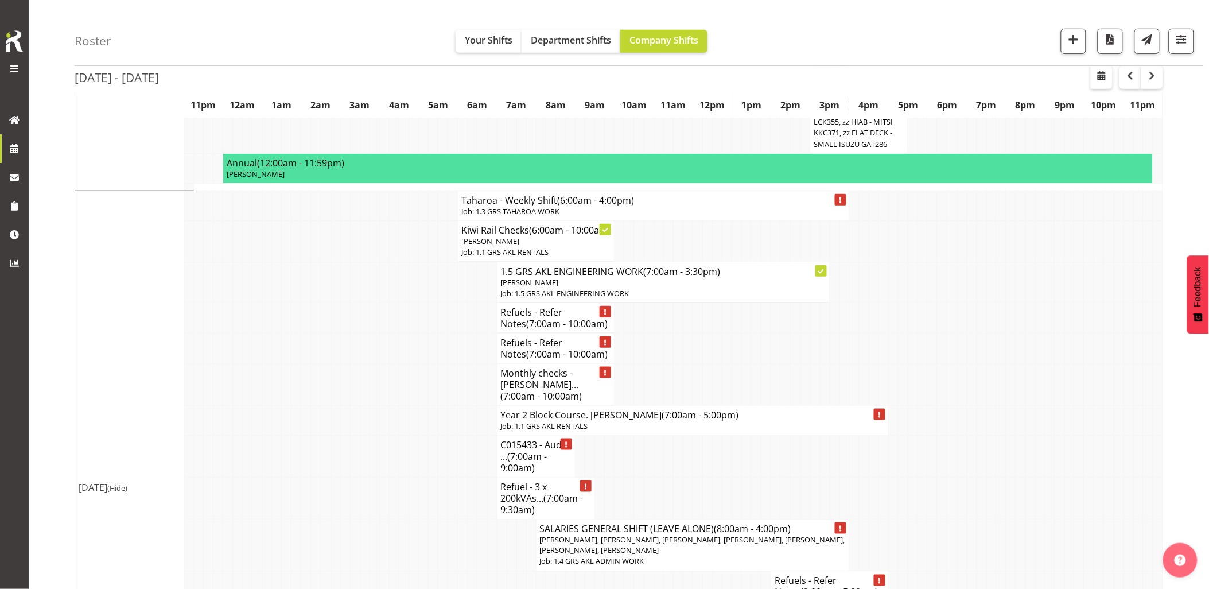
click at [444, 436] on td at bounding box center [444, 457] width 10 height 42
click at [386, 405] on td at bounding box center [384, 420] width 10 height 30
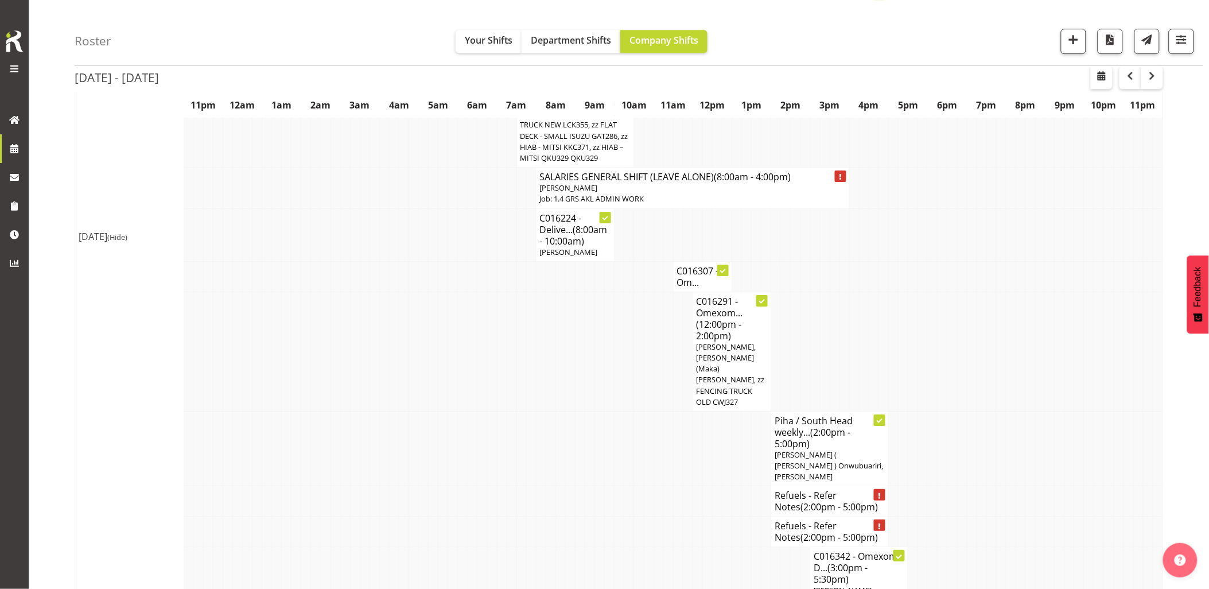
scroll to position [1212, 0]
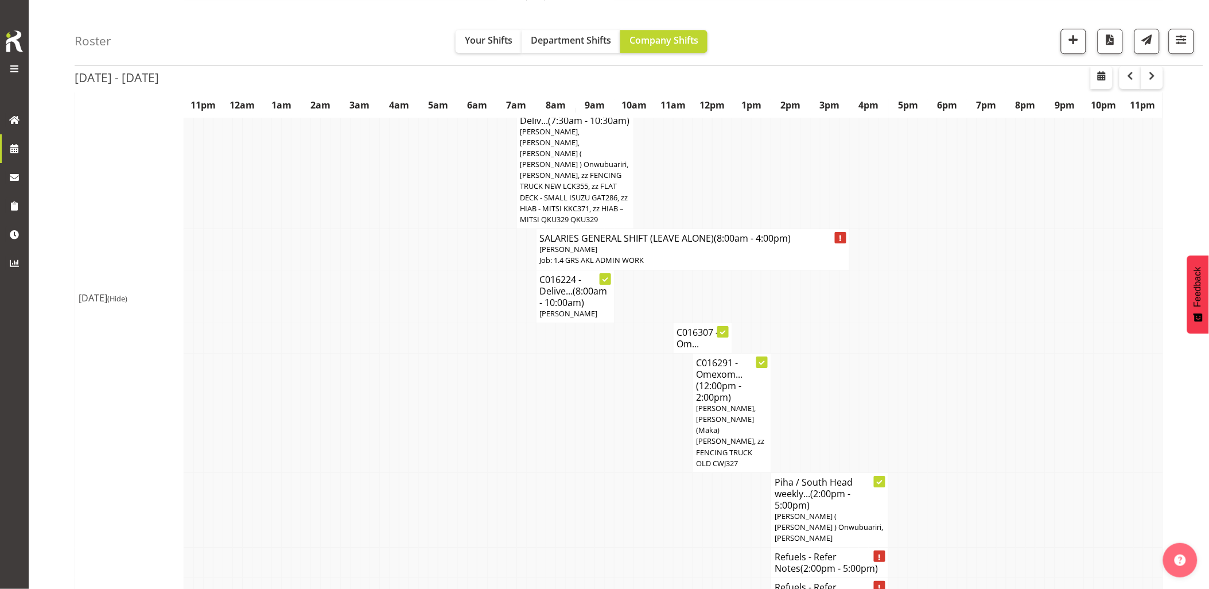
click at [480, 352] on td at bounding box center [483, 338] width 10 height 30
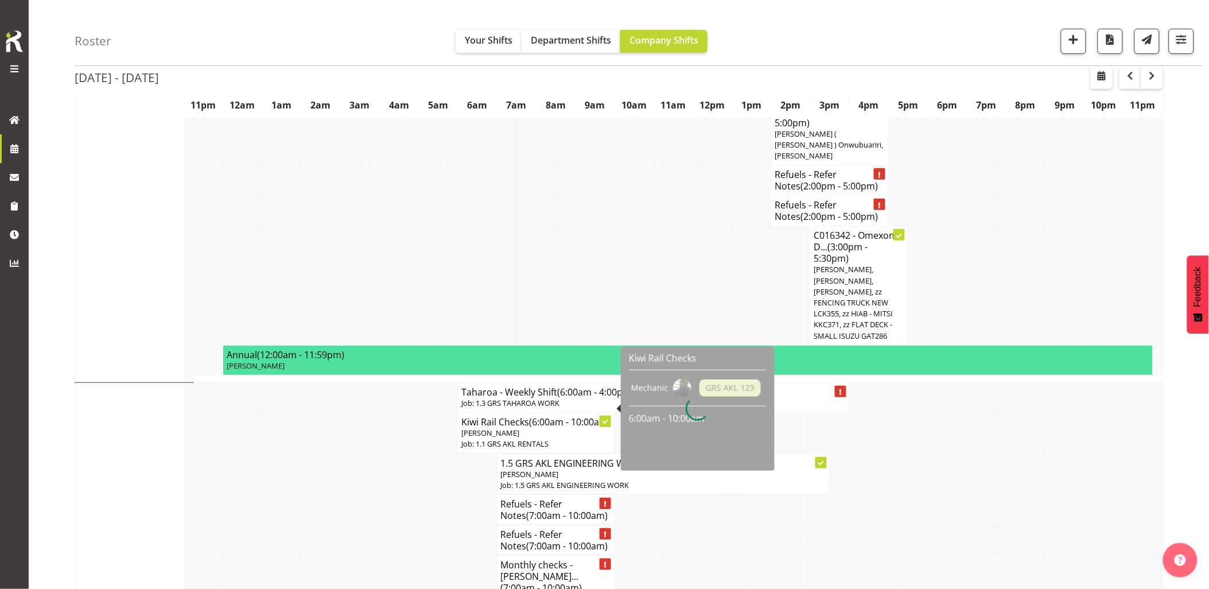
scroll to position [1849, 0]
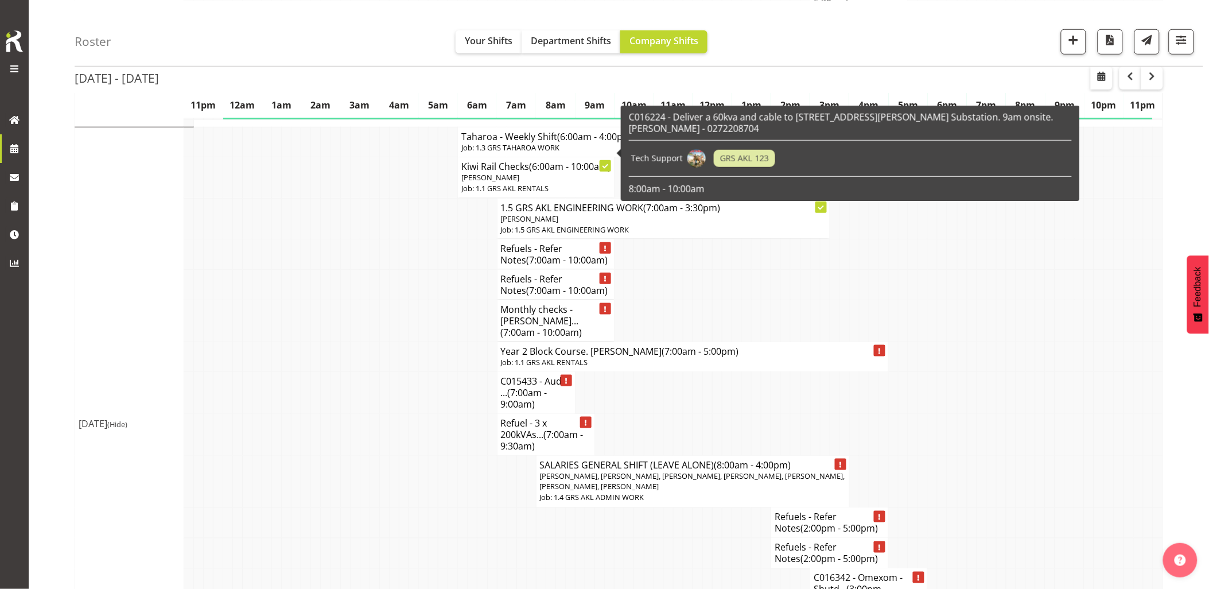
click at [404, 380] on td at bounding box center [404, 393] width 10 height 42
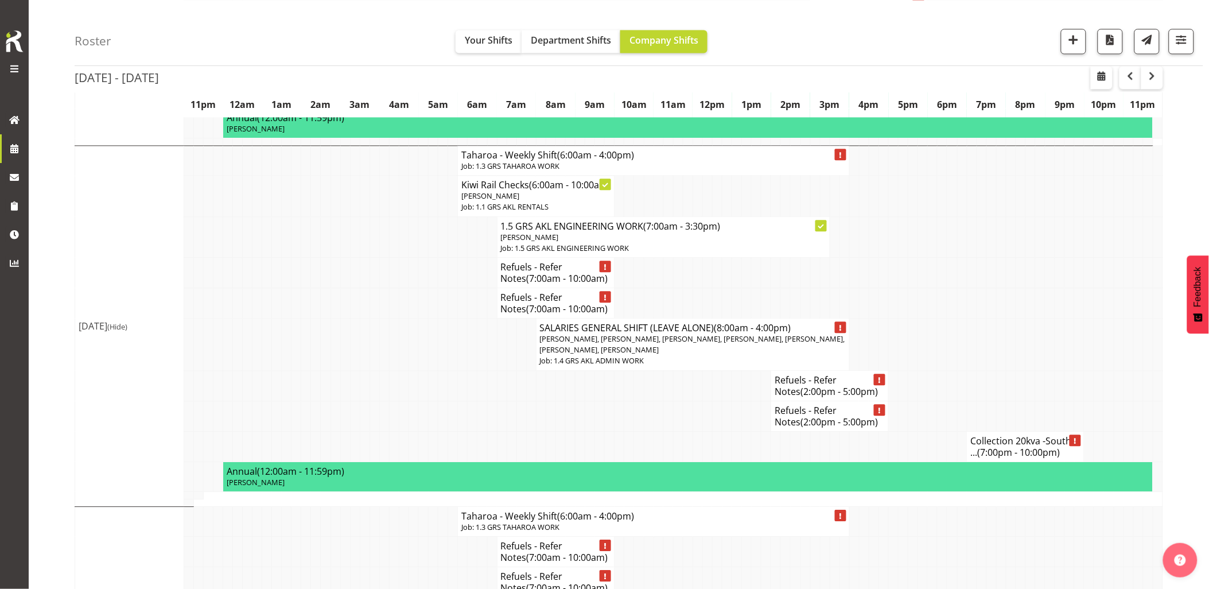
click at [382, 401] on td at bounding box center [384, 416] width 10 height 30
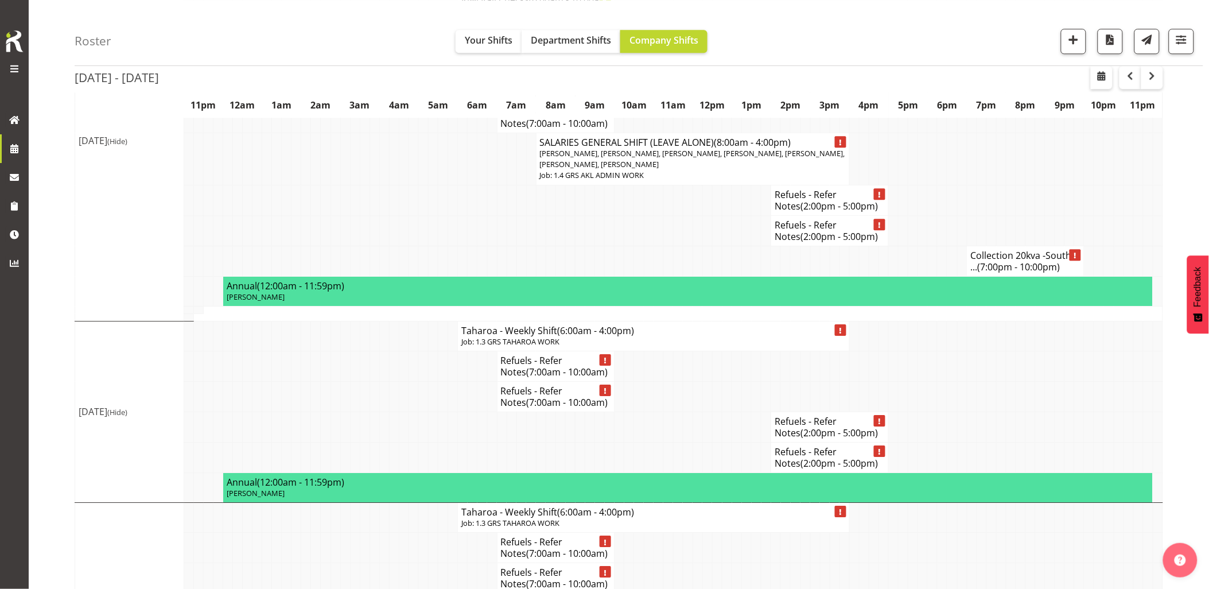
scroll to position [2615, 0]
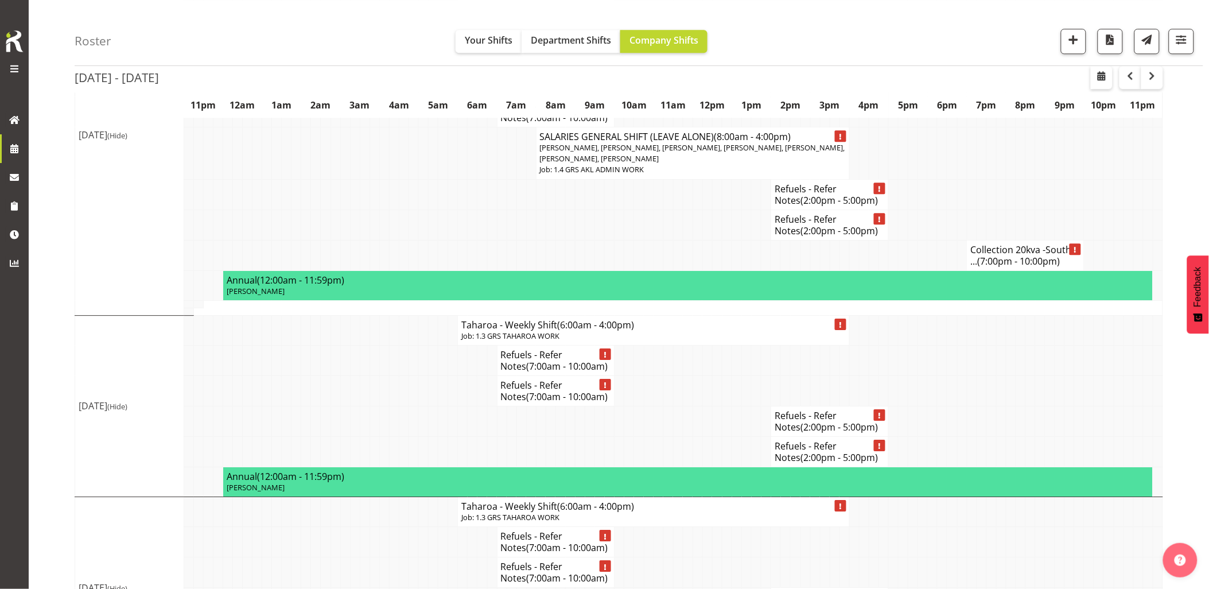
click at [382, 406] on td at bounding box center [384, 421] width 10 height 30
click at [1071, 39] on span "button" at bounding box center [1073, 39] width 15 height 15
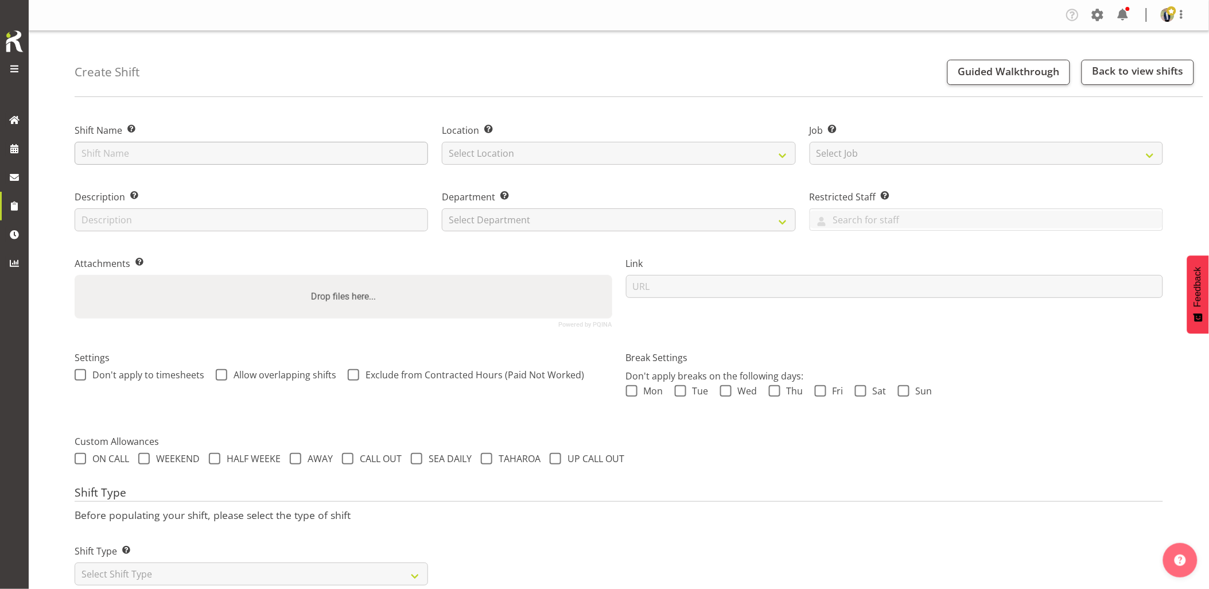
drag, startPoint x: 0, startPoint y: 0, endPoint x: 307, endPoint y: 156, distance: 344.5
click at [383, 154] on input "C015433 - Audio Connect - Collect the 20kVA from Mangere" at bounding box center [252, 153] width 354 height 23
drag, startPoint x: 362, startPoint y: 154, endPoint x: 675, endPoint y: 176, distance: 313.6
click at [675, 176] on div "Shift Name Enter a name for the shift (e.g. Day Shift). C015433 - Audio Connect…" at bounding box center [619, 220] width 1103 height 227
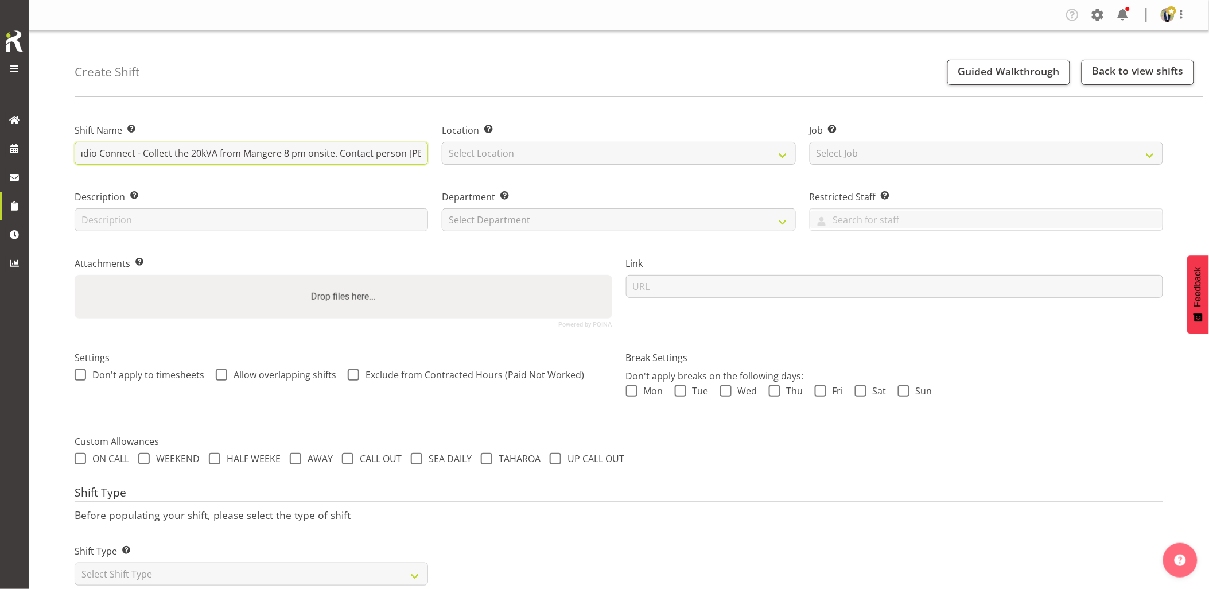
paste input "021435725"
type input "C015433 - Audio Connect - Collect the 20kVA from Mangere 8 pm onsite. Contact p…"
click at [491, 158] on select "Select Location [GEOGRAPHIC_DATA] [GEOGRAPHIC_DATA] GRS [GEOGRAPHIC_DATA] [GEOG…" at bounding box center [619, 153] width 354 height 23
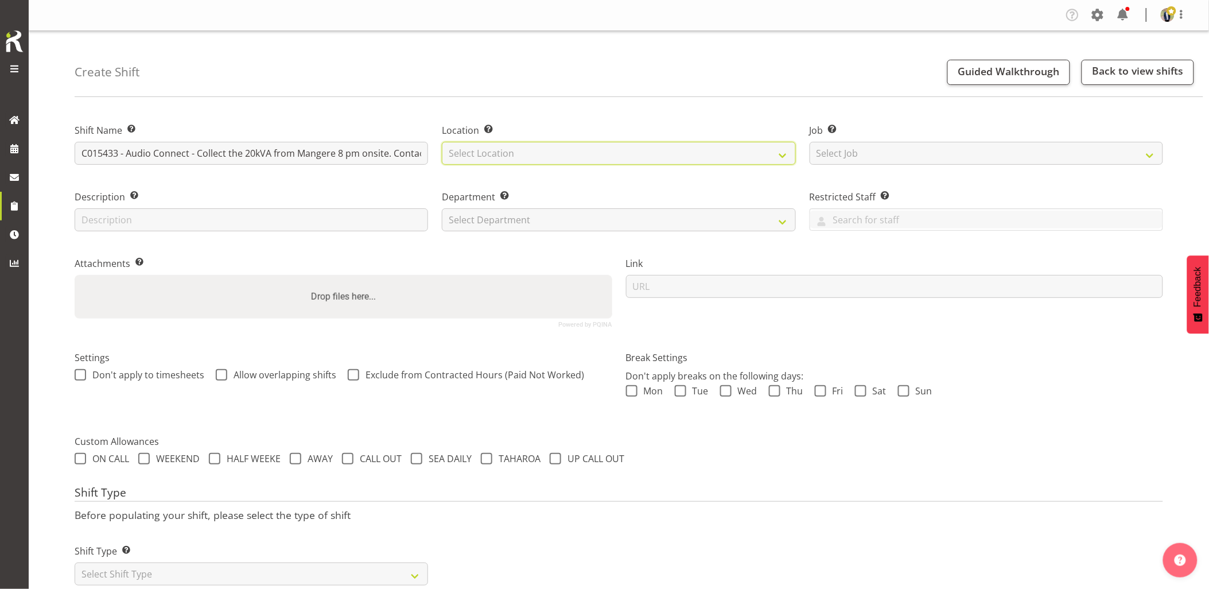
select select "28"
click at [442, 142] on select "Select Location [GEOGRAPHIC_DATA] [GEOGRAPHIC_DATA] GRS [GEOGRAPHIC_DATA] [GEOG…" at bounding box center [619, 153] width 354 height 23
click at [881, 164] on select "Select Job Create new job 1.1 GRS AKL RENTALS 1.1 GRS AKL RENTALS AC 1.1 GRS AK…" at bounding box center [987, 153] width 354 height 23
select select "7504"
click at [810, 142] on select "Select Job Create new job 1.1 GRS AKL RENTALS 1.1 GRS AKL RENTALS AC 1.1 GRS AK…" at bounding box center [987, 153] width 354 height 23
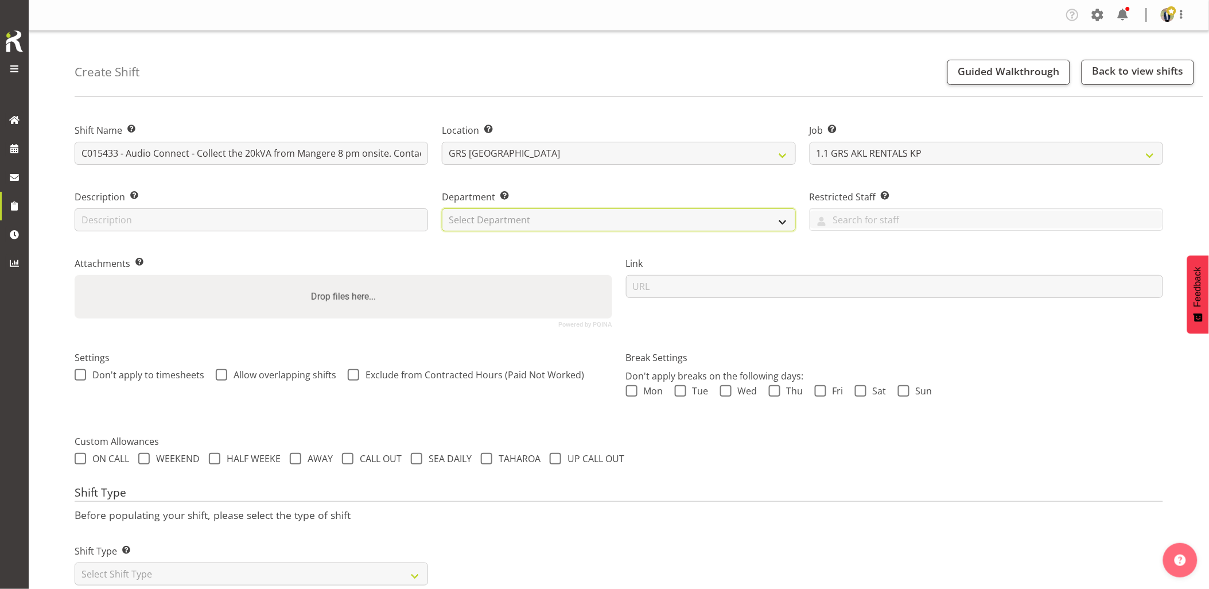
click at [529, 214] on select "Select Department GRS HIRE AKL GRS HIRE AKL GRS HIRE TGA GRS HIRE HST GRS SALES…" at bounding box center [619, 219] width 354 height 23
select select "20"
click at [442, 208] on select "Select Department GRS HIRE AKL GRS HIRE AKL GRS HIRE TGA GRS HIRE HST GRS SALES…" at bounding box center [619, 219] width 354 height 23
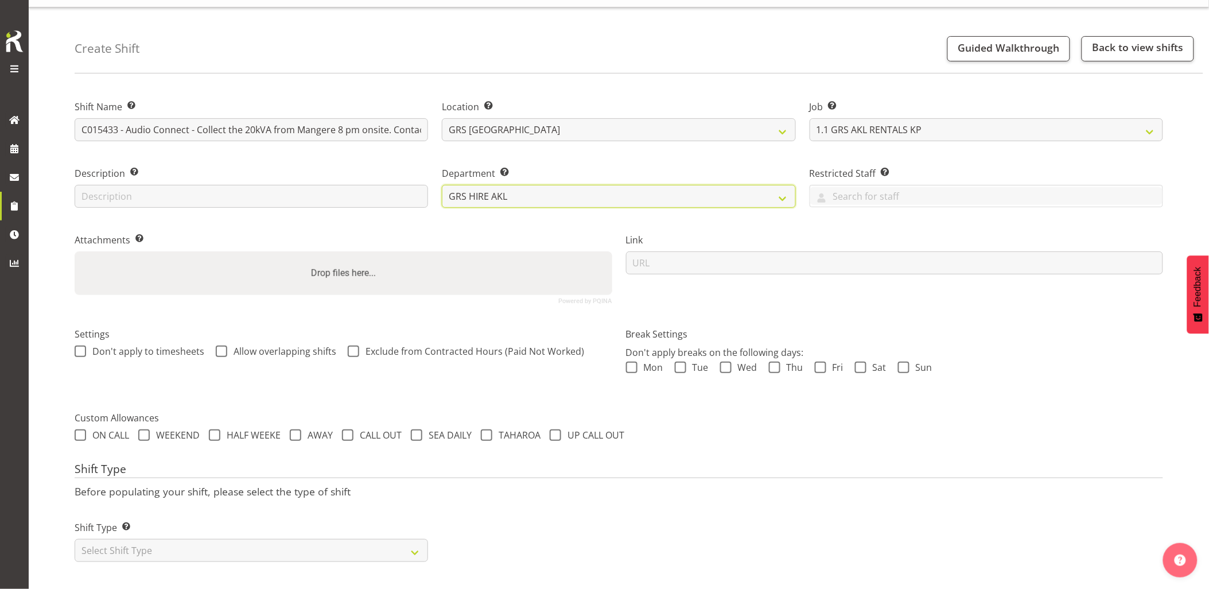
scroll to position [33, 0]
click at [227, 541] on select "Select Shift Type One Off Shift Recurring Shift Rotating Shift" at bounding box center [252, 550] width 354 height 23
select select "one_off"
click at [75, 539] on select "Select Shift Type One Off Shift Recurring Shift Rotating Shift" at bounding box center [252, 550] width 354 height 23
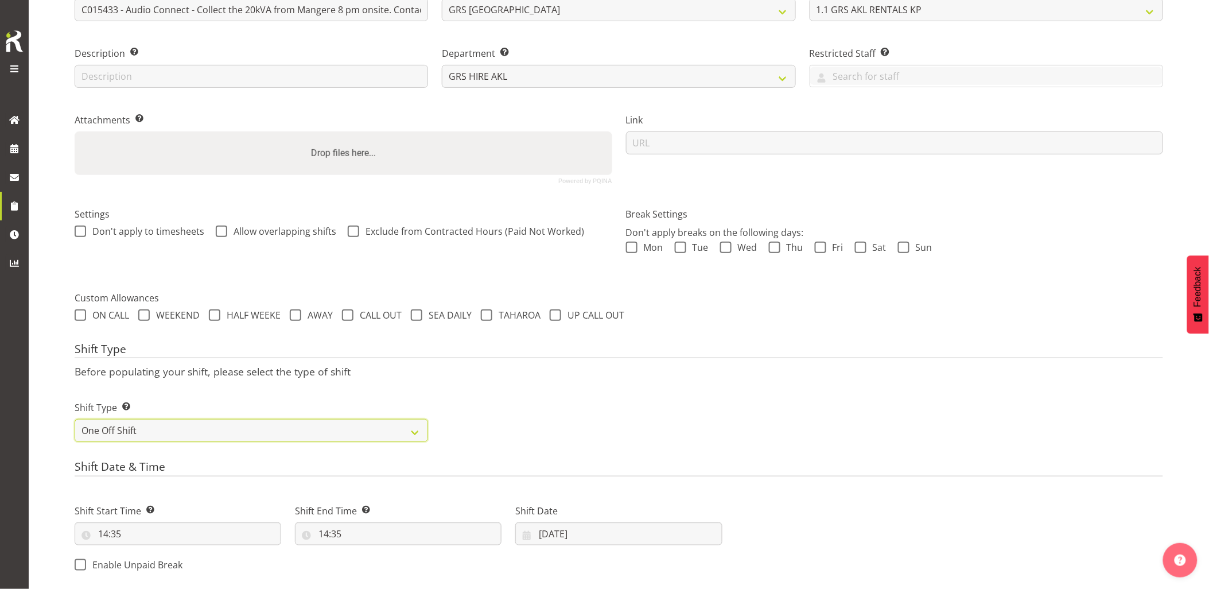
scroll to position [224, 0]
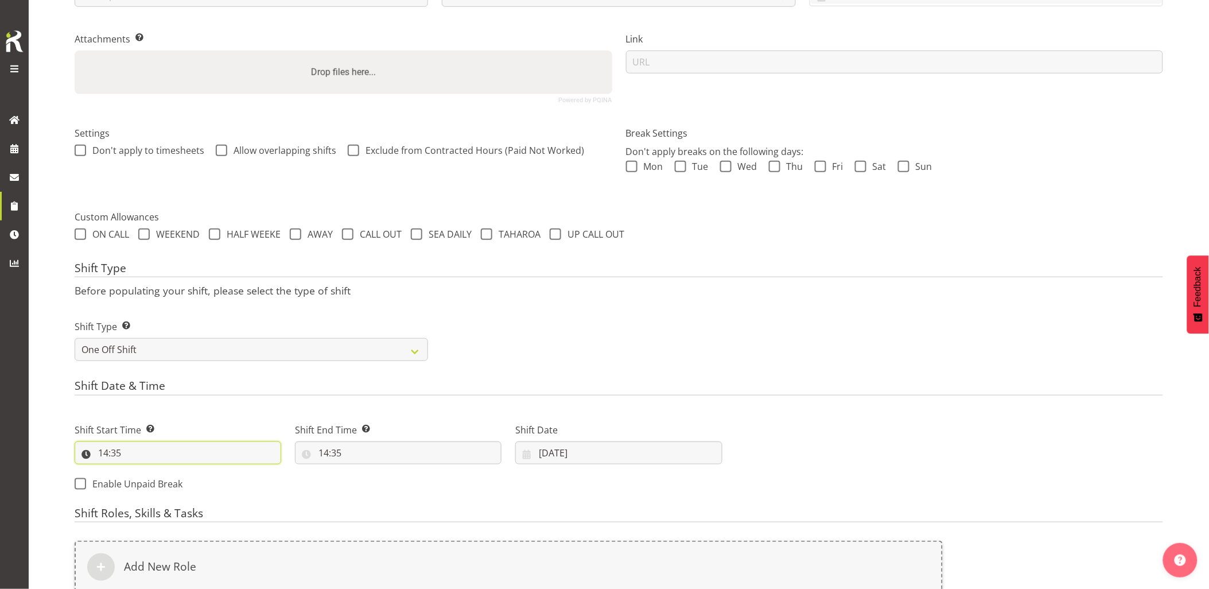
drag, startPoint x: 180, startPoint y: 462, endPoint x: 182, endPoint y: 470, distance: 7.8
click at [180, 462] on input "14:35" at bounding box center [178, 452] width 207 height 23
click at [153, 482] on select "00 01 02 03 04 05 06 07 08 09 10 11 12 13 14 15 16 17 18 19 20 21 22 23" at bounding box center [153, 482] width 26 height 23
select select "19"
click at [140, 471] on select "00 01 02 03 04 05 06 07 08 09 10 11 12 13 14 15 16 17 18 19 20 21 22 23" at bounding box center [153, 482] width 26 height 23
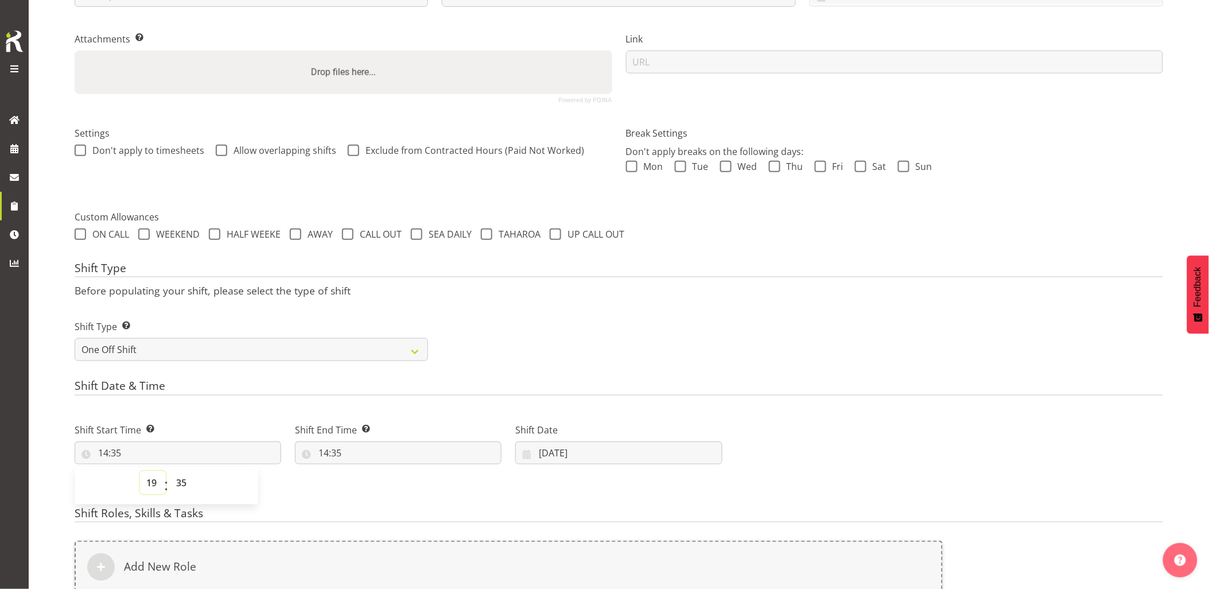
type input "19:35"
drag, startPoint x: 187, startPoint y: 486, endPoint x: 184, endPoint y: 472, distance: 14.0
click at [187, 482] on select "00 01 02 03 04 05 06 07 08 09 10 11 12 13 14 15 16 17 18 19 20 21 22 23 24 25 2…" at bounding box center [183, 482] width 26 height 23
select select "0"
click at [170, 471] on select "00 01 02 03 04 05 06 07 08 09 10 11 12 13 14 15 16 17 18 19 20 21 22 23 24 25 2…" at bounding box center [183, 482] width 26 height 23
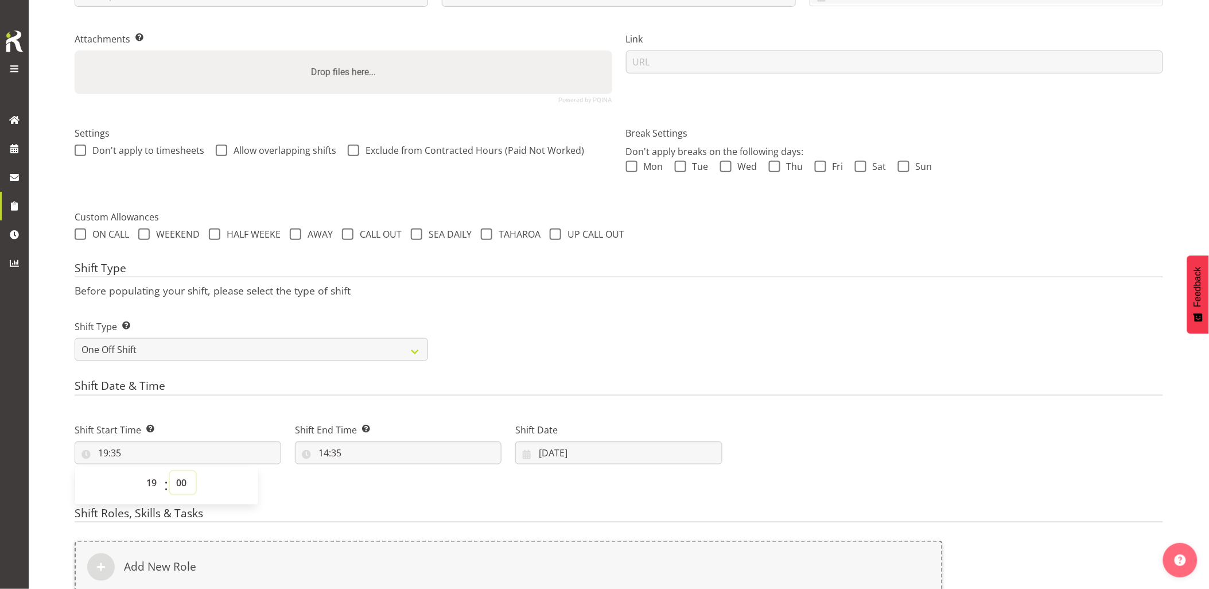
type input "19:00"
click at [421, 453] on input "14:35" at bounding box center [398, 452] width 207 height 23
click at [381, 480] on select "00 01 02 03 04 05 06 07 08 09 10 11 12 13 14 15 16 17 18 19 20 21 22 23" at bounding box center [373, 482] width 26 height 23
select select "21"
click at [360, 471] on select "00 01 02 03 04 05 06 07 08 09 10 11 12 13 14 15 16 17 18 19 20 21 22 23" at bounding box center [373, 482] width 26 height 23
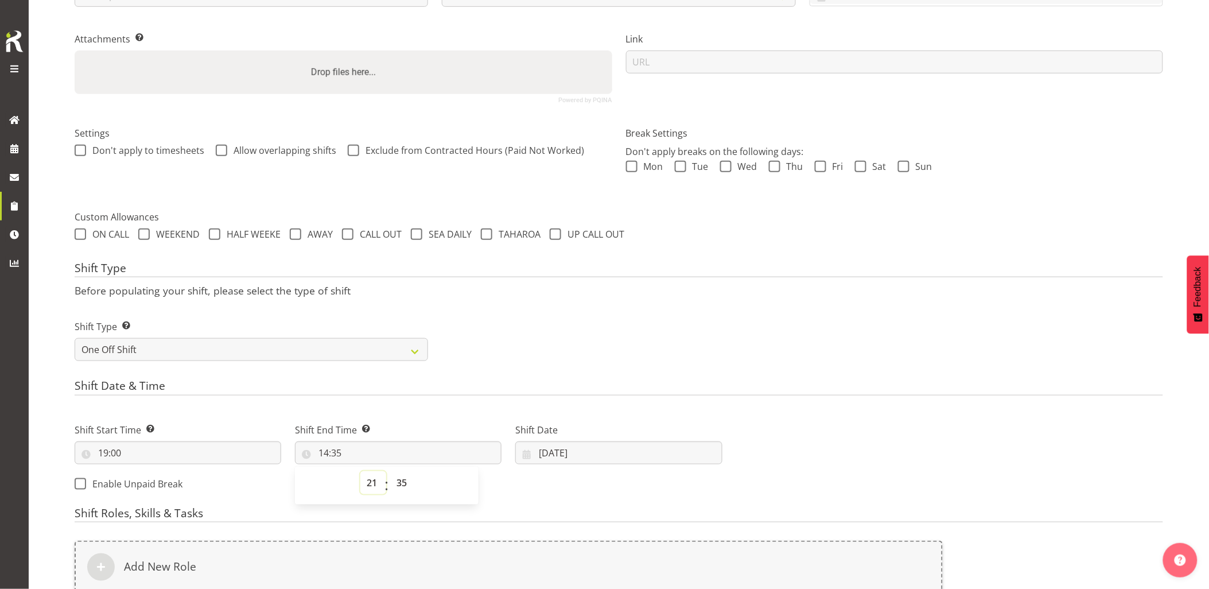
type input "21:35"
click at [399, 485] on select "00 01 02 03 04 05 06 07 08 09 10 11 12 13 14 15 16 17 18 19 20 21 22 23 24 25 2…" at bounding box center [403, 482] width 26 height 23
select select "0"
click at [390, 471] on select "00 01 02 03 04 05 06 07 08 09 10 11 12 13 14 15 16 17 18 19 20 21 22 23 24 25 2…" at bounding box center [403, 482] width 26 height 23
type input "21:00"
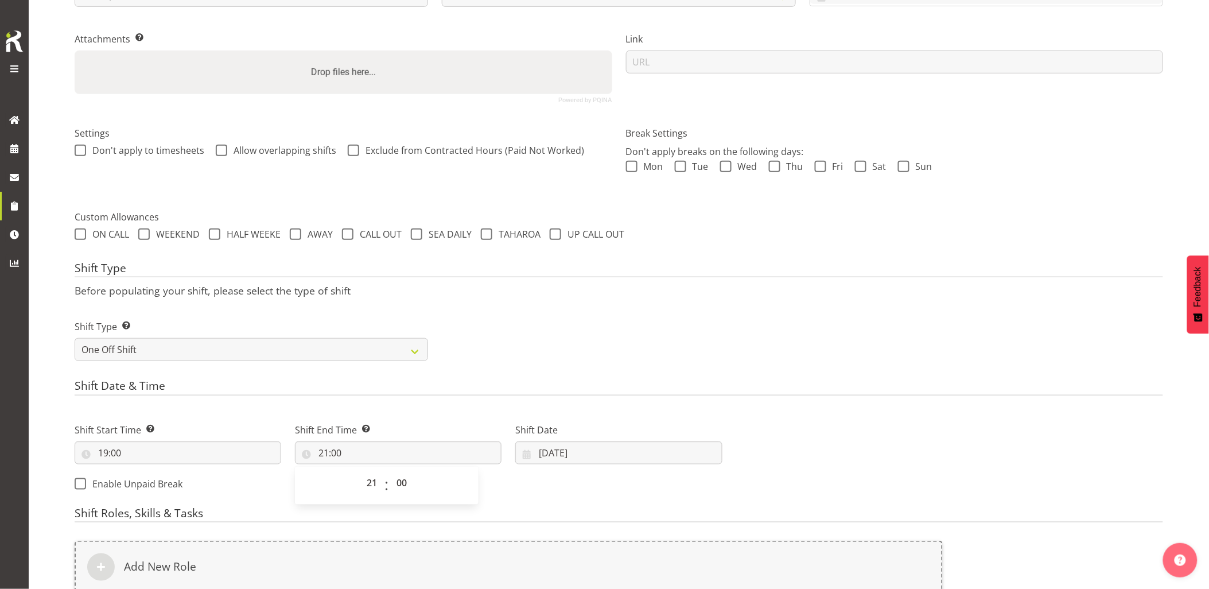
click at [658, 333] on div "Shift Type Shift Types: One Off – Select this if you would like a single shift …" at bounding box center [619, 336] width 1103 height 64
click at [606, 448] on input "[DATE]" at bounding box center [618, 452] width 207 height 23
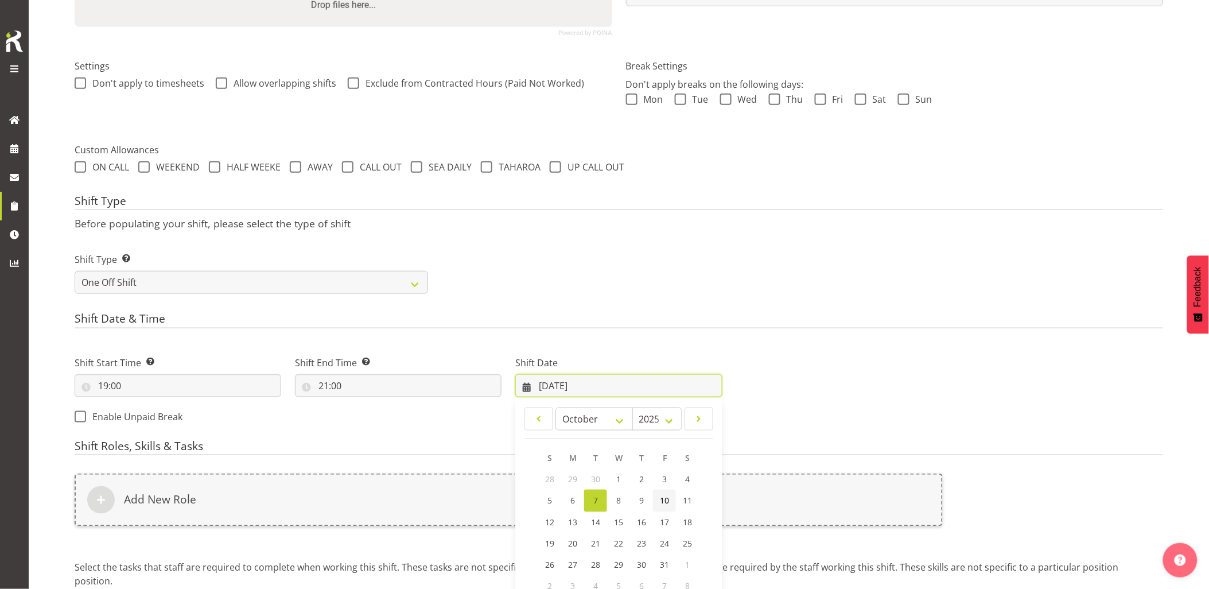
scroll to position [352, 0]
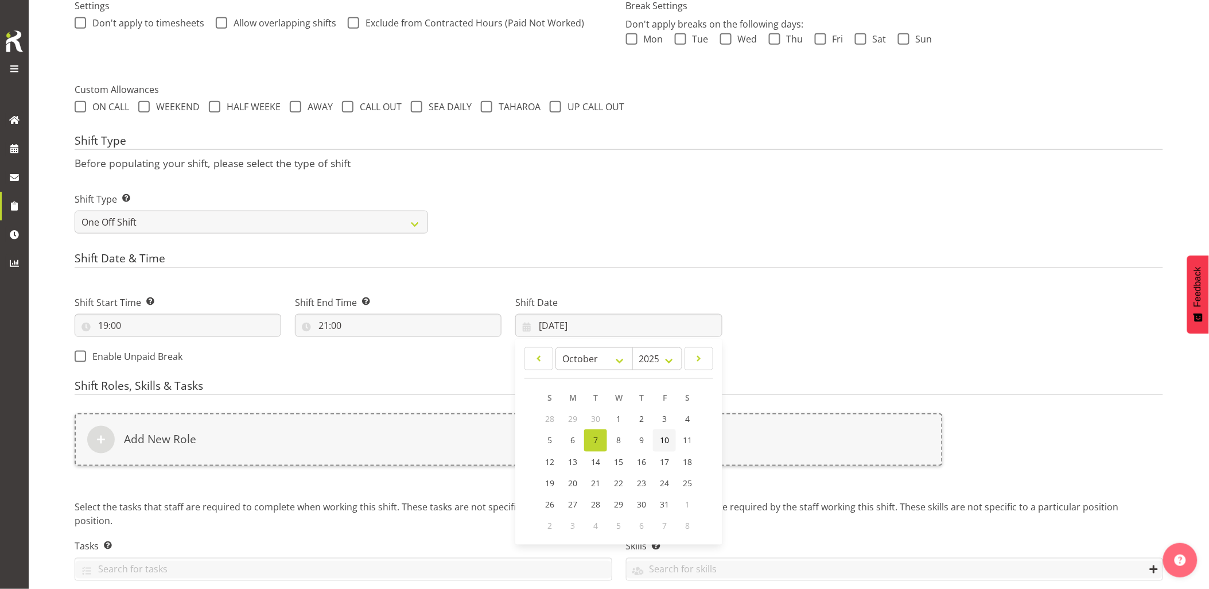
click at [662, 443] on span "10" at bounding box center [664, 440] width 9 height 11
click at [624, 308] on label "Shift Date" at bounding box center [618, 303] width 207 height 14
click at [625, 321] on input "[DATE]" at bounding box center [618, 325] width 207 height 23
click at [684, 437] on span "11" at bounding box center [687, 440] width 9 height 11
type input "[DATE]"
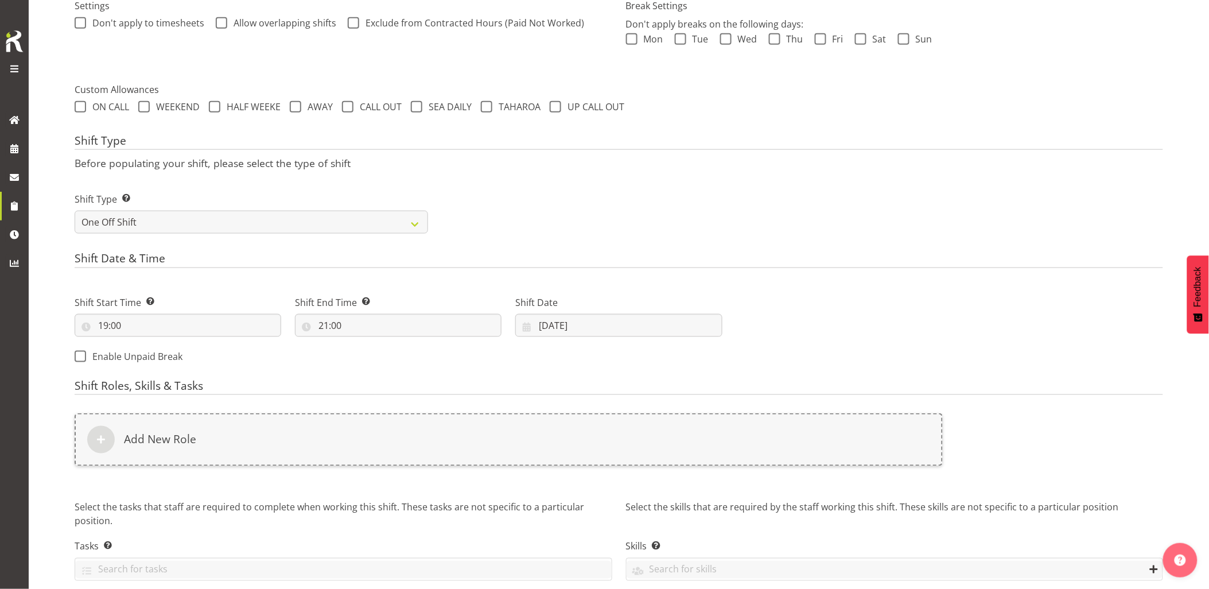
click at [701, 445] on div "Add New Role" at bounding box center [509, 439] width 868 height 53
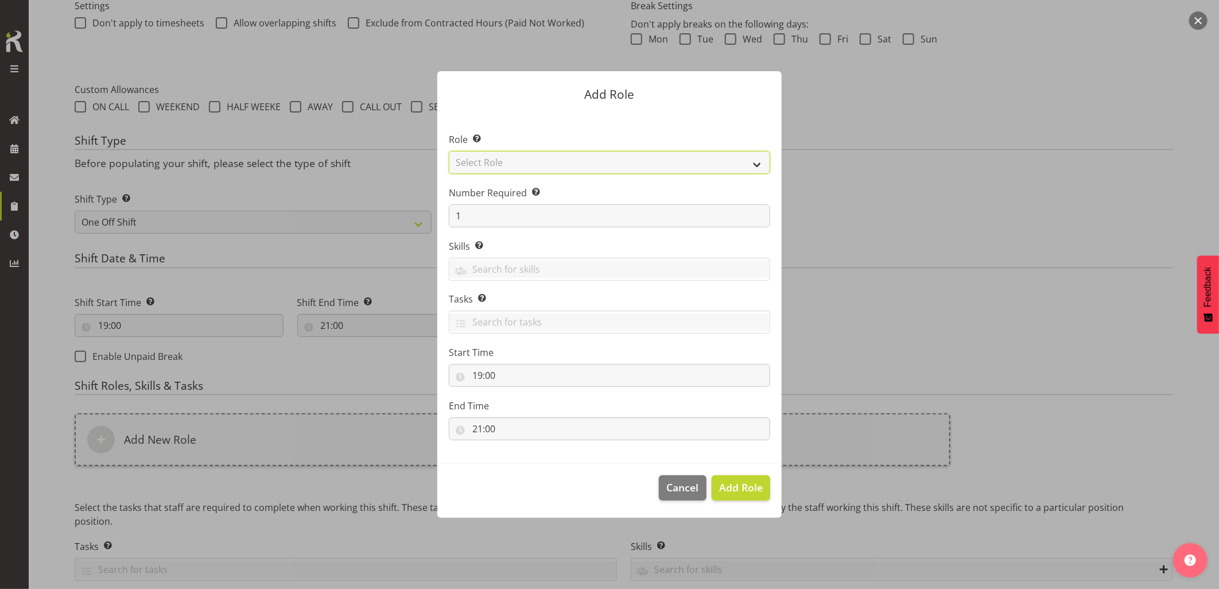
click at [557, 169] on select "Select Role Account Manager Electrician Engineering GM HSEQ manager MECH Mechan…" at bounding box center [609, 162] width 321 height 23
select select "20"
click at [449, 151] on select "Select Role Account Manager Electrician Engineering GM HSEQ manager MECH Mechan…" at bounding box center [609, 162] width 321 height 23
click at [732, 488] on span "Add Role" at bounding box center [741, 487] width 44 height 14
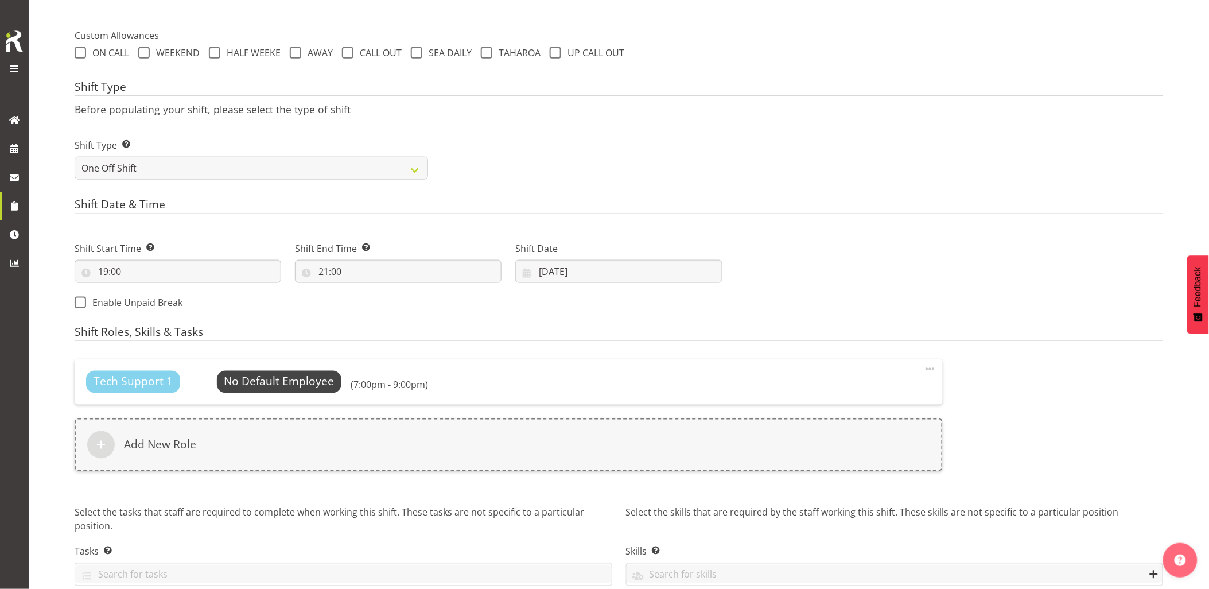
scroll to position [460, 0]
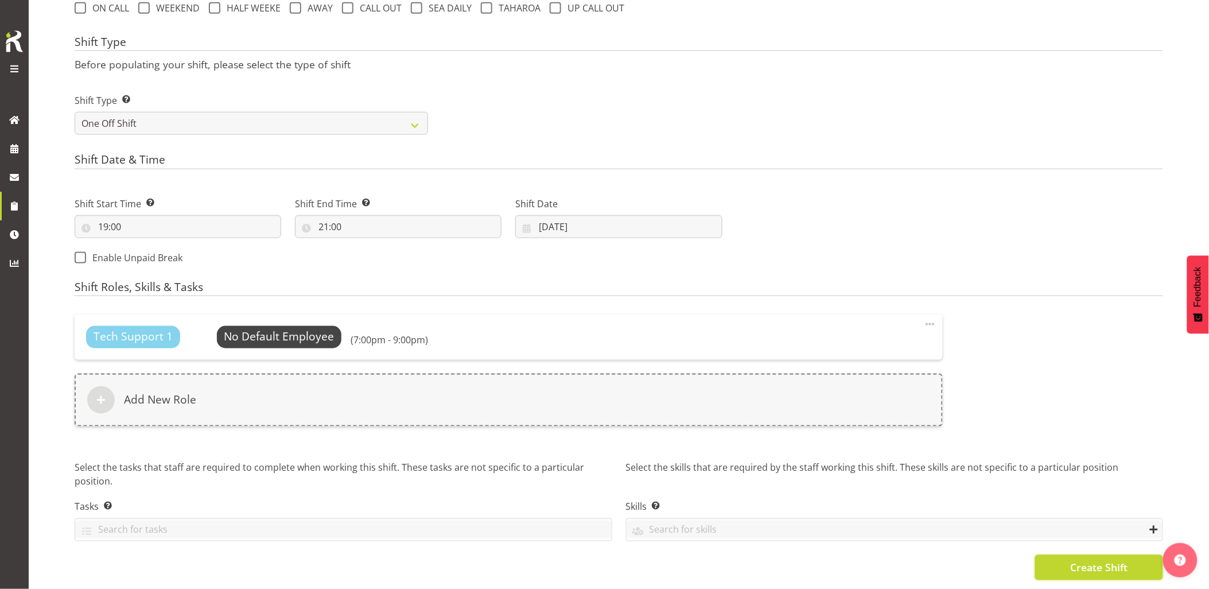
click at [1078, 560] on span "Create Shift" at bounding box center [1099, 567] width 57 height 15
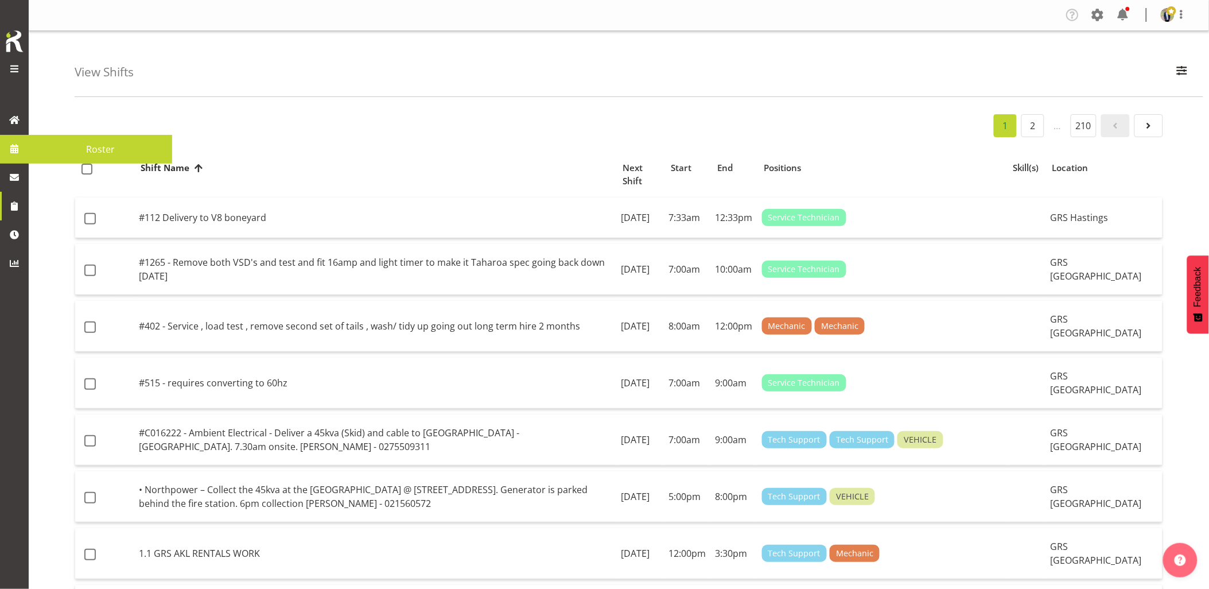
click at [21, 145] on span at bounding box center [14, 148] width 17 height 17
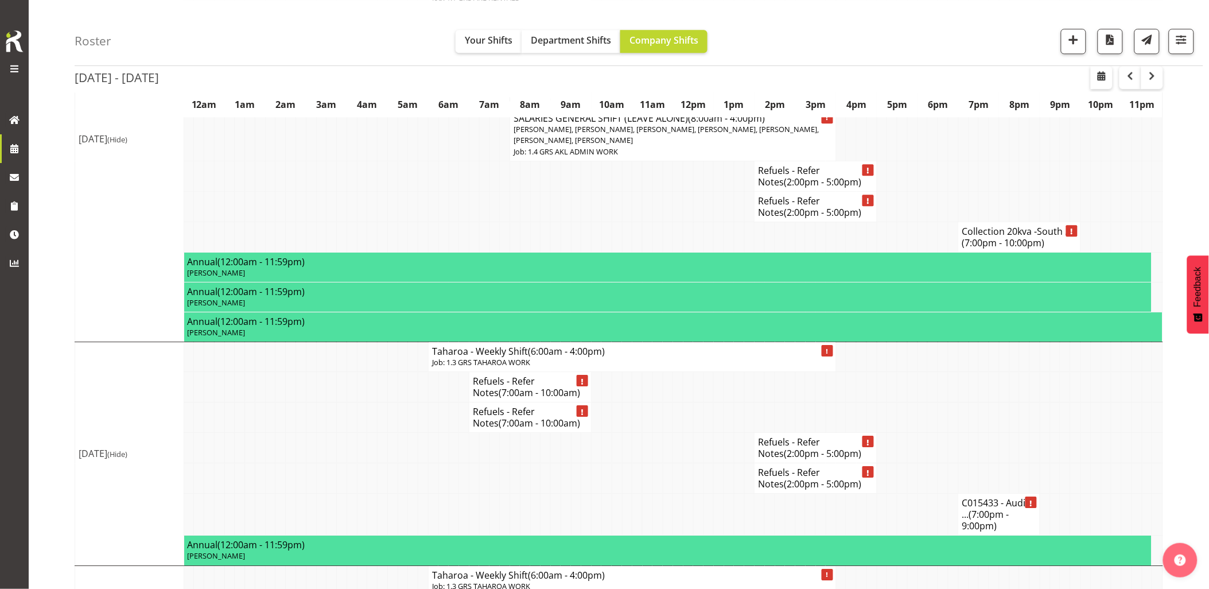
scroll to position [2574, 0]
click at [1011, 433] on td at bounding box center [1015, 448] width 10 height 30
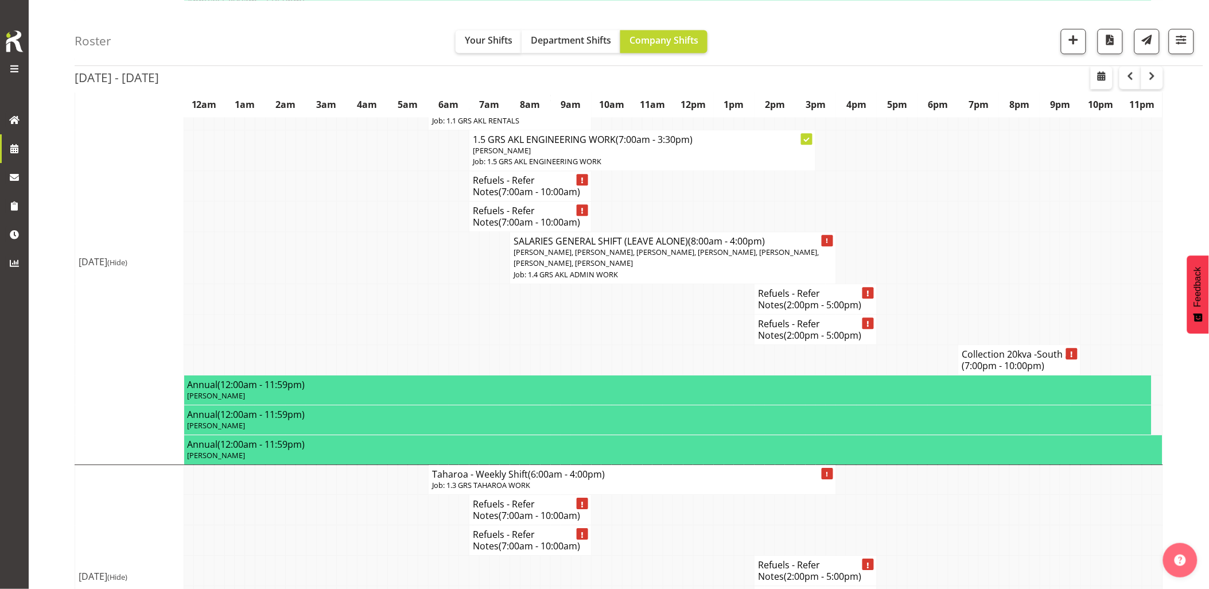
scroll to position [2383, 0]
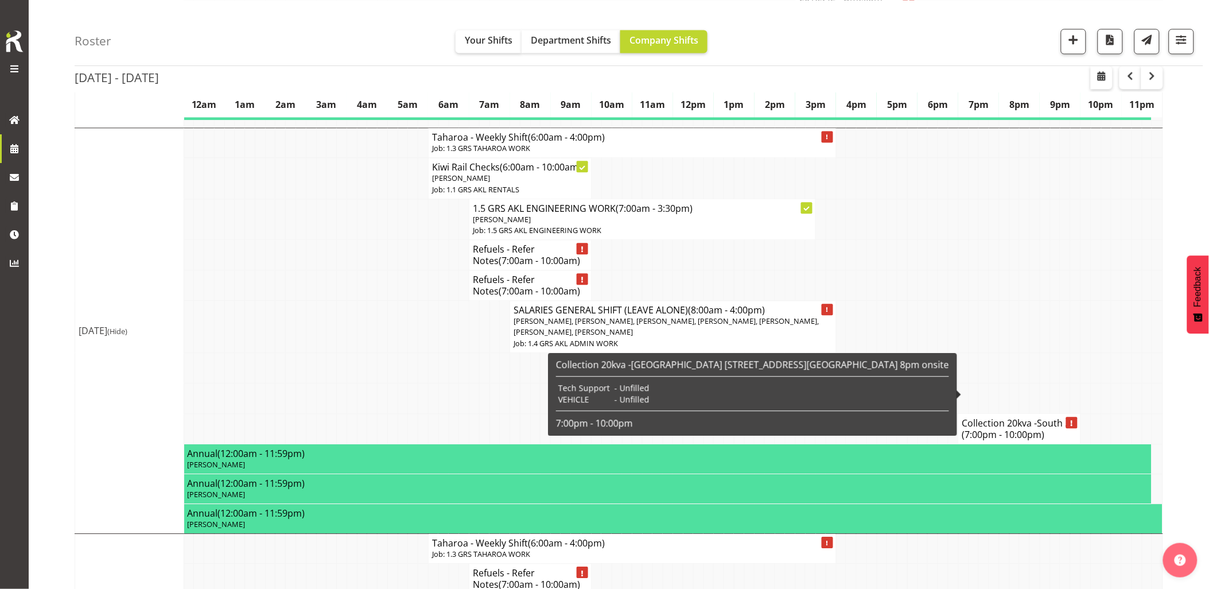
drag, startPoint x: 1070, startPoint y: 296, endPoint x: 1075, endPoint y: 328, distance: 33.1
click at [1073, 301] on tr "SALARIES GENERAL SHIFT (LEAVE ALONE) (8:00am - 4:00pm) [PERSON_NAME], [PERSON_N…" at bounding box center [619, 327] width 1088 height 52
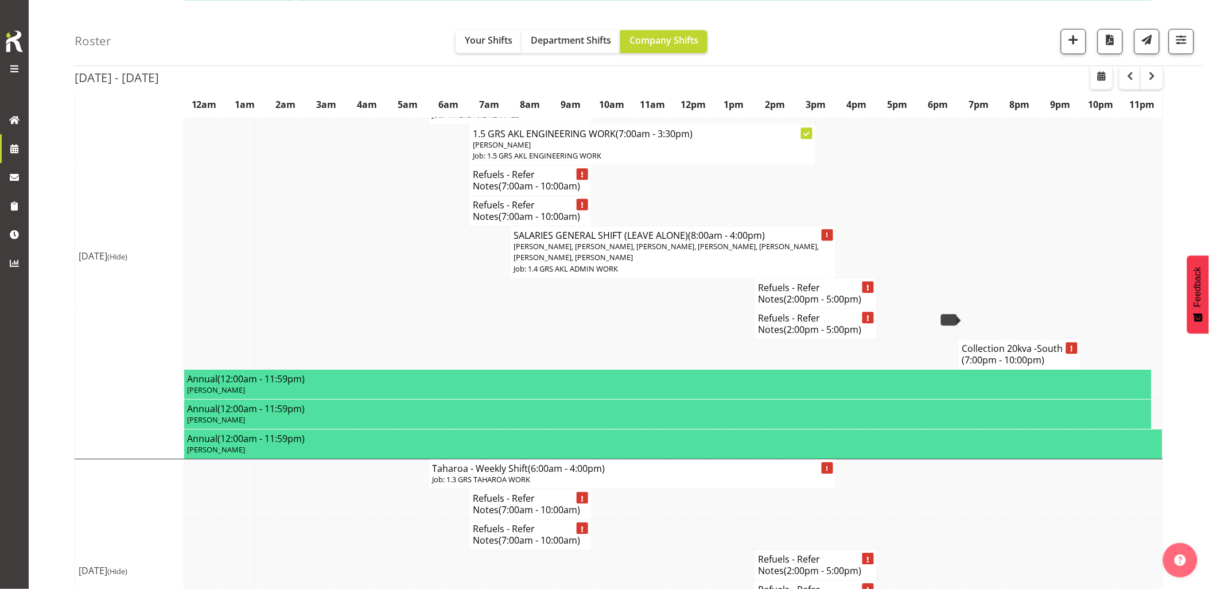
scroll to position [2511, 0]
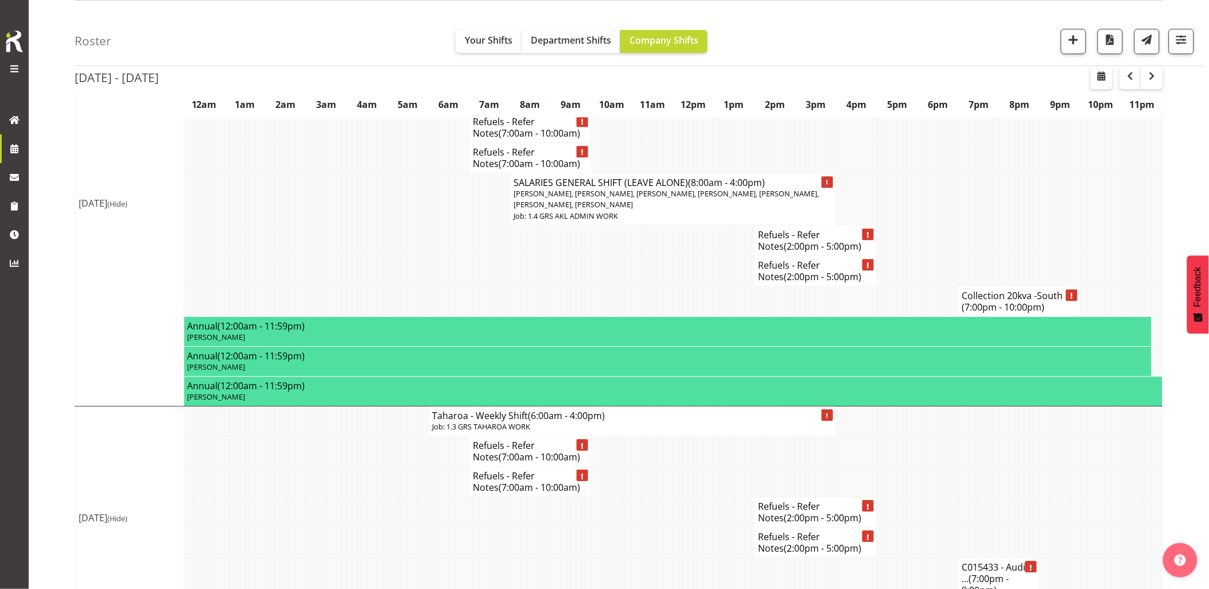
click at [1013, 497] on td at bounding box center [1015, 512] width 10 height 30
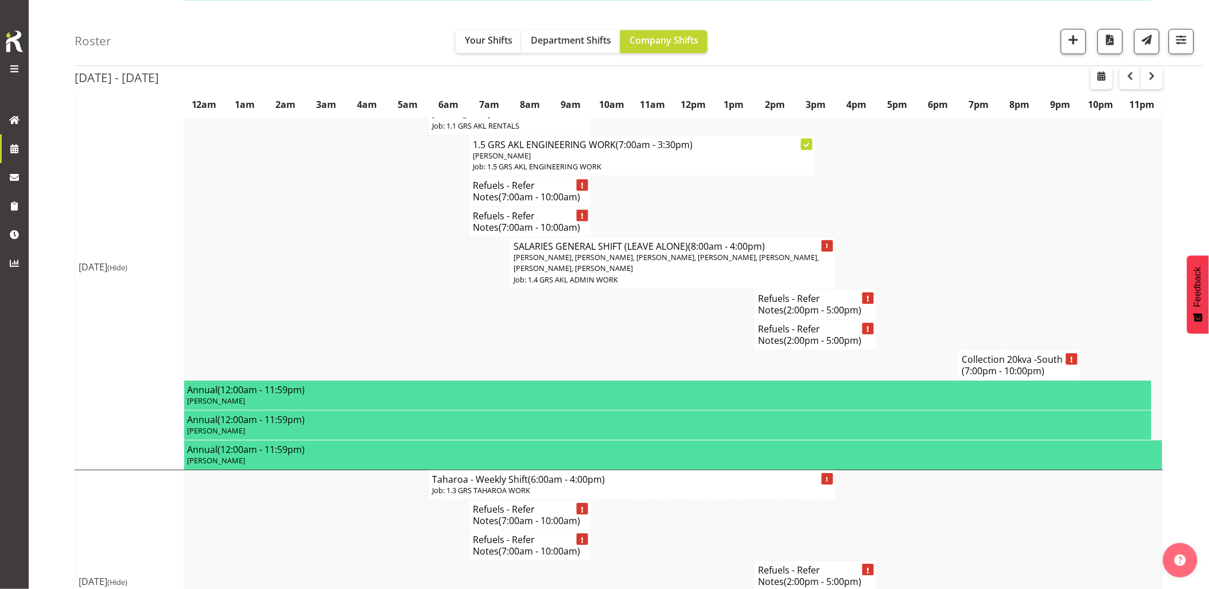
scroll to position [2320, 0]
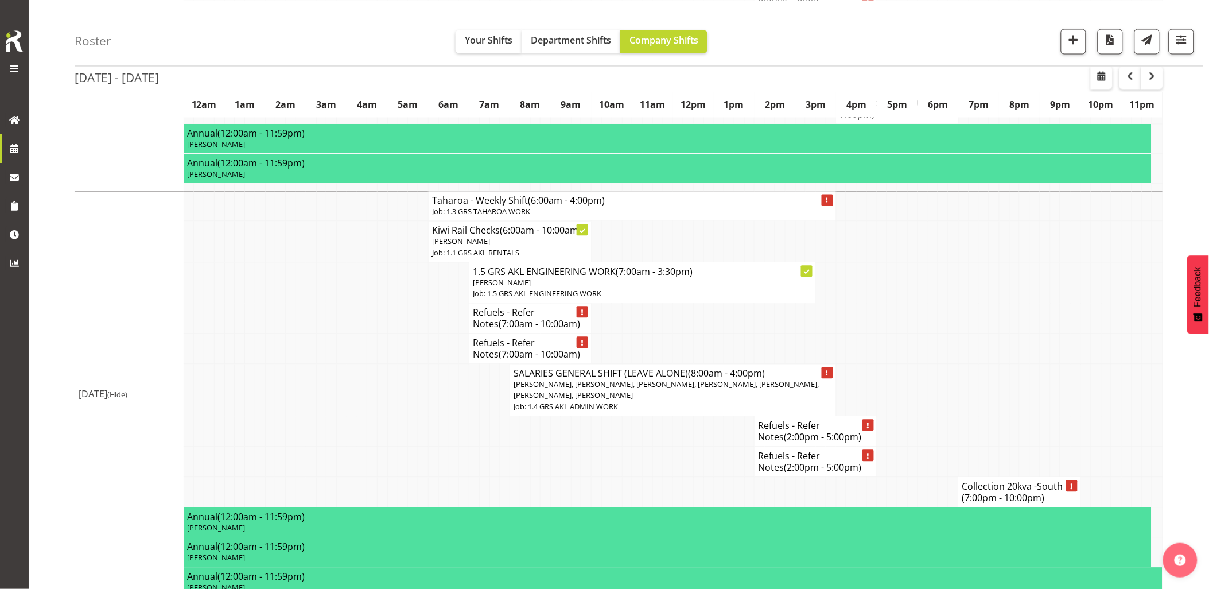
click at [339, 304] on td at bounding box center [342, 319] width 10 height 30
click at [967, 11] on div "Roster Your Shifts Department Shifts Company Shifts 1 Locations Clear GRS [GEOG…" at bounding box center [639, 33] width 1129 height 66
click at [1034, 364] on td at bounding box center [1035, 390] width 10 height 52
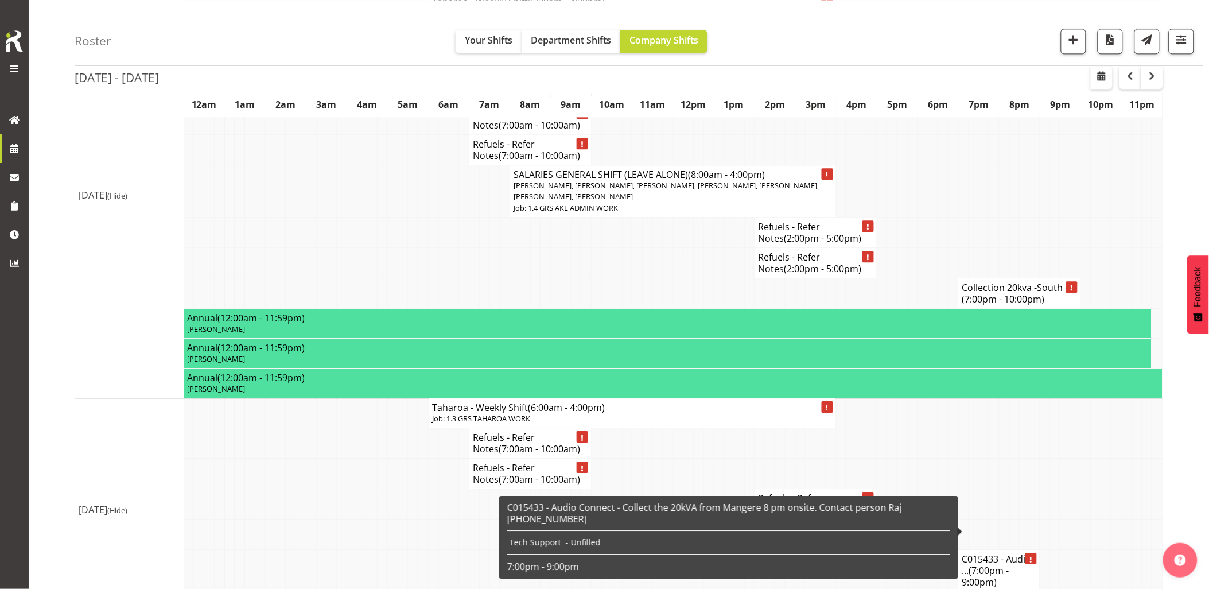
scroll to position [2447, 0]
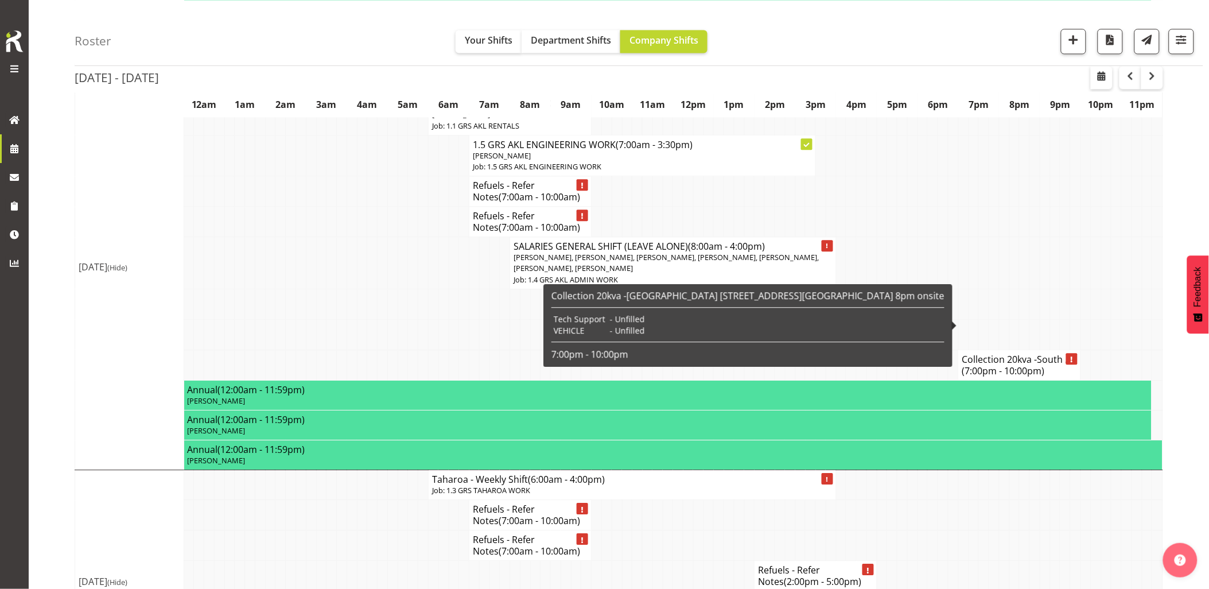
click at [1018, 364] on span "(7:00pm - 10:00pm)" at bounding box center [1004, 370] width 83 height 13
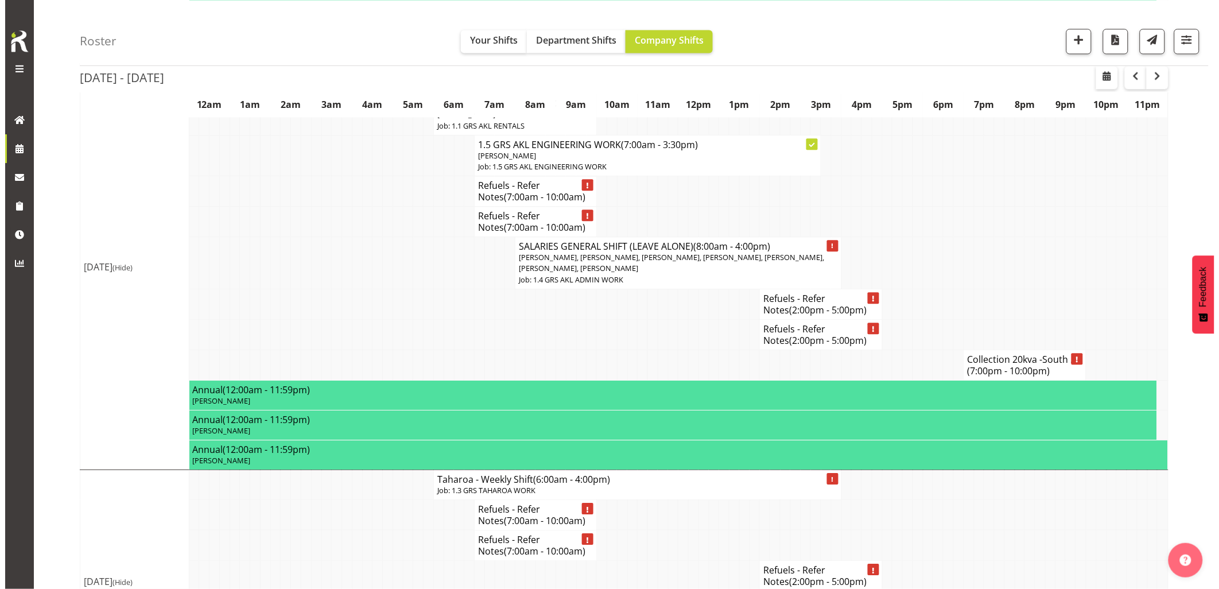
scroll to position [2413, 0]
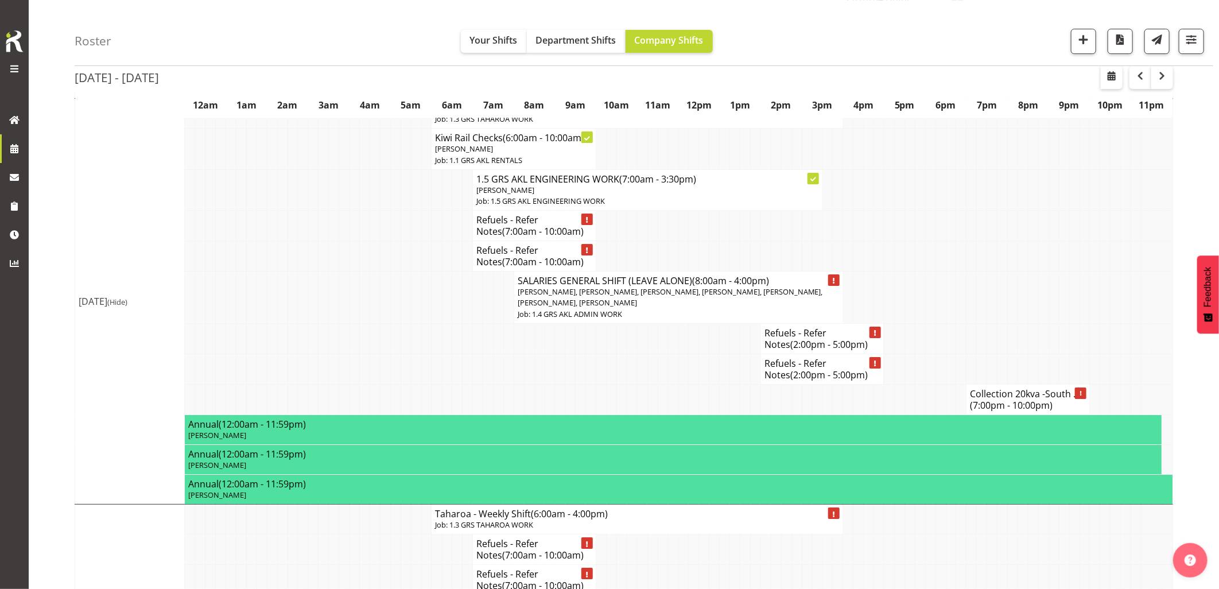
select select "9"
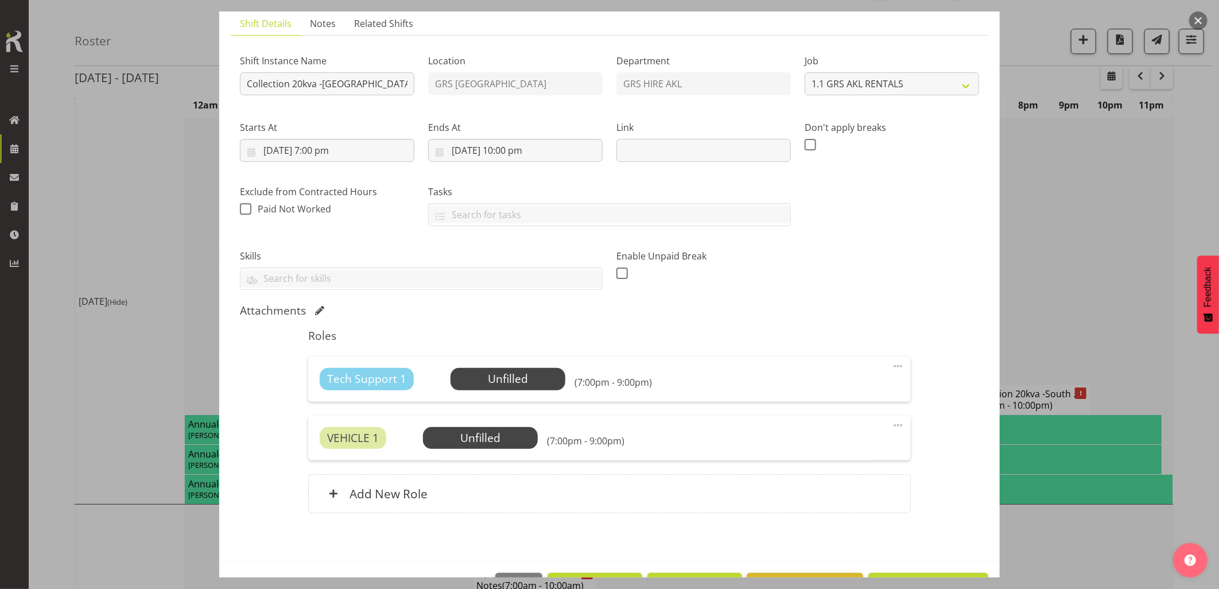
scroll to position [118, 0]
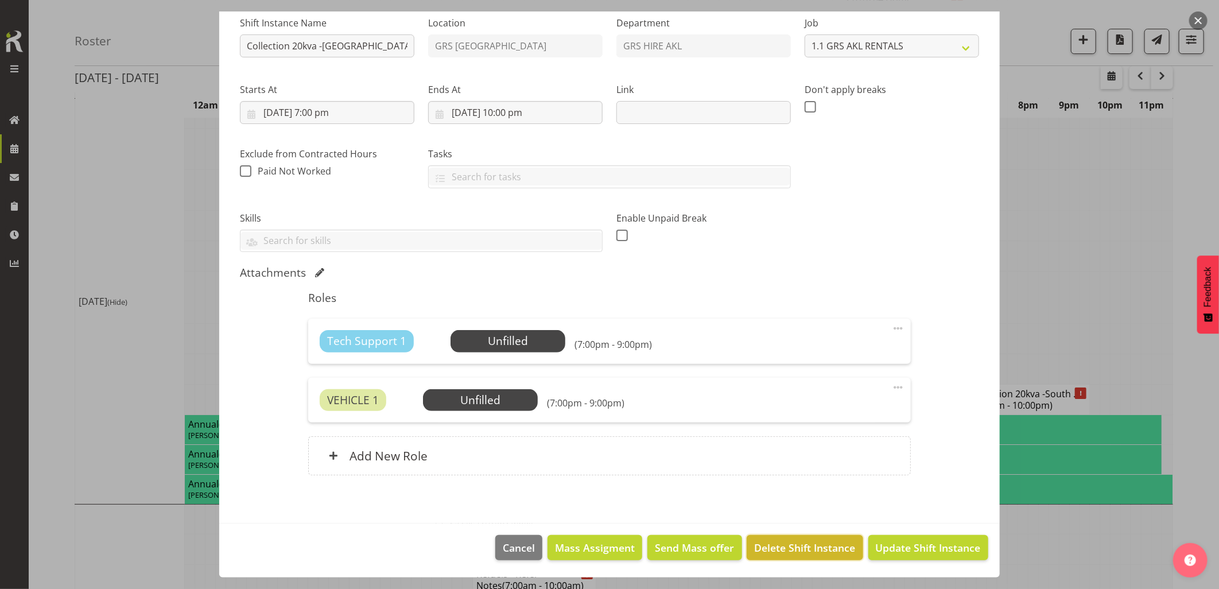
click at [818, 546] on span "Delete Shift Instance" at bounding box center [805, 547] width 101 height 15
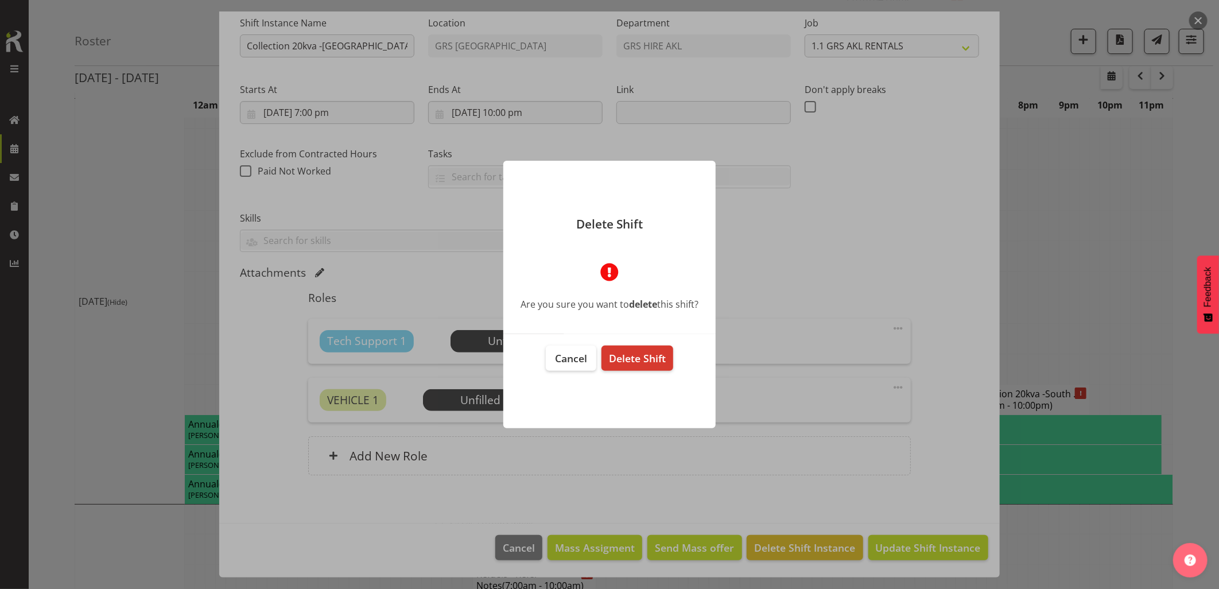
click at [657, 363] on span "Delete Shift" at bounding box center [637, 358] width 57 height 14
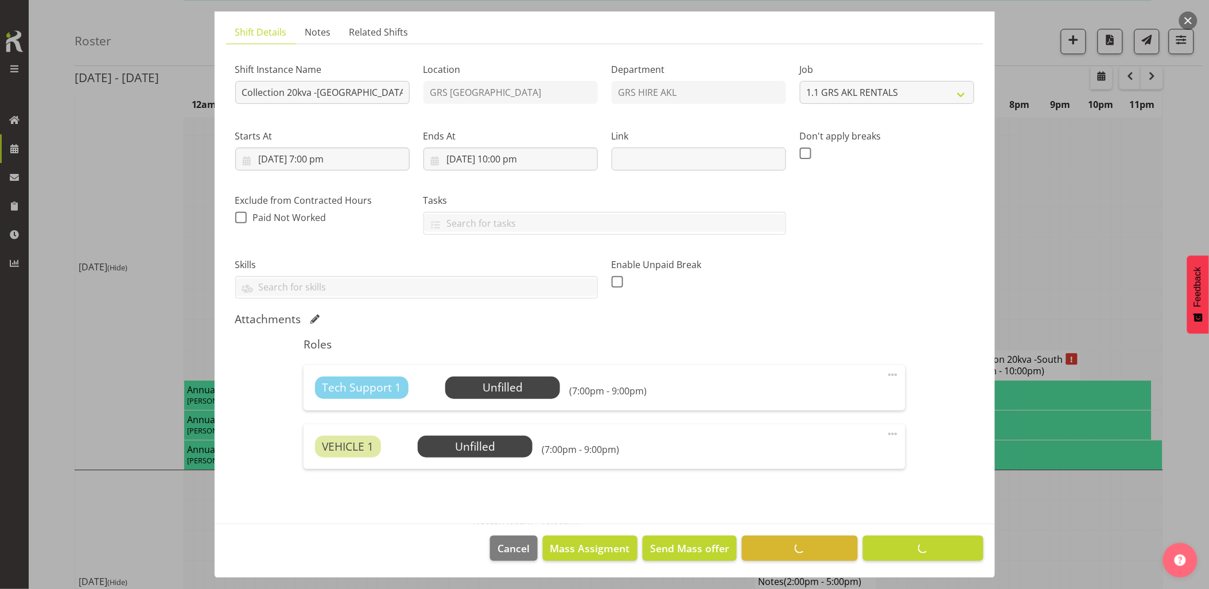
scroll to position [0, 0]
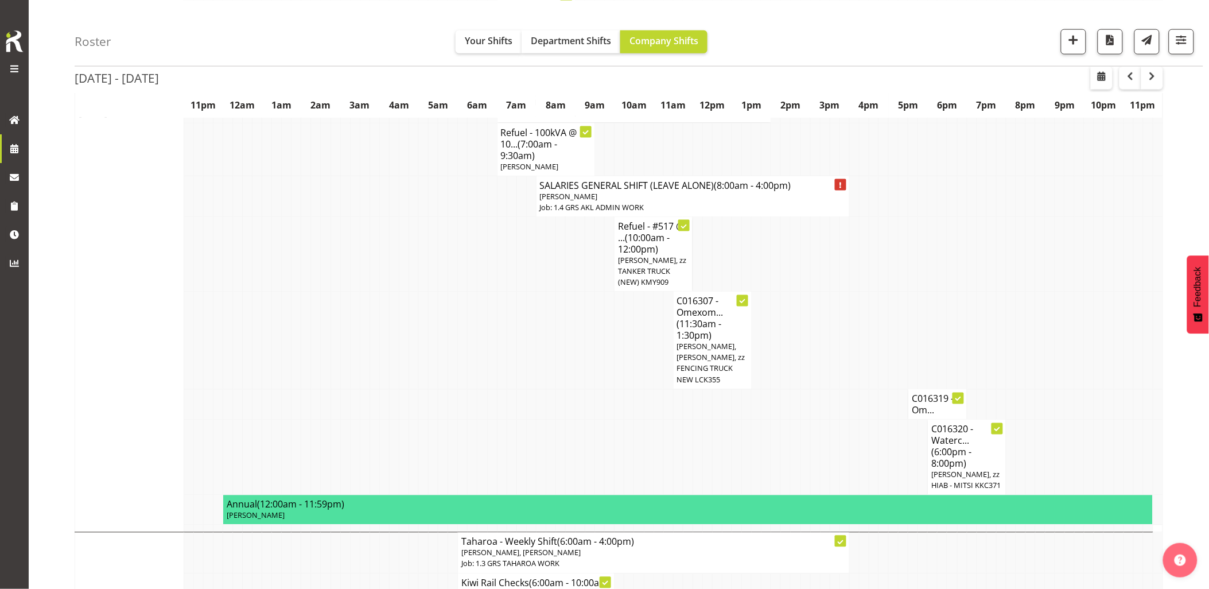
click at [419, 360] on td at bounding box center [424, 341] width 10 height 98
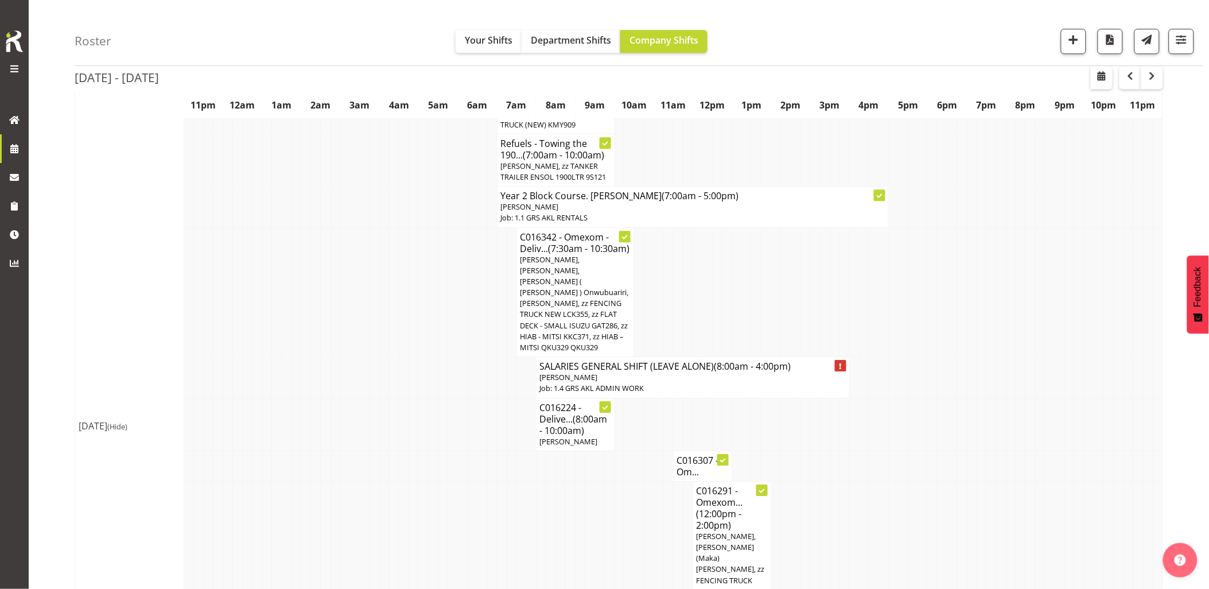
click at [420, 357] on td at bounding box center [424, 292] width 10 height 130
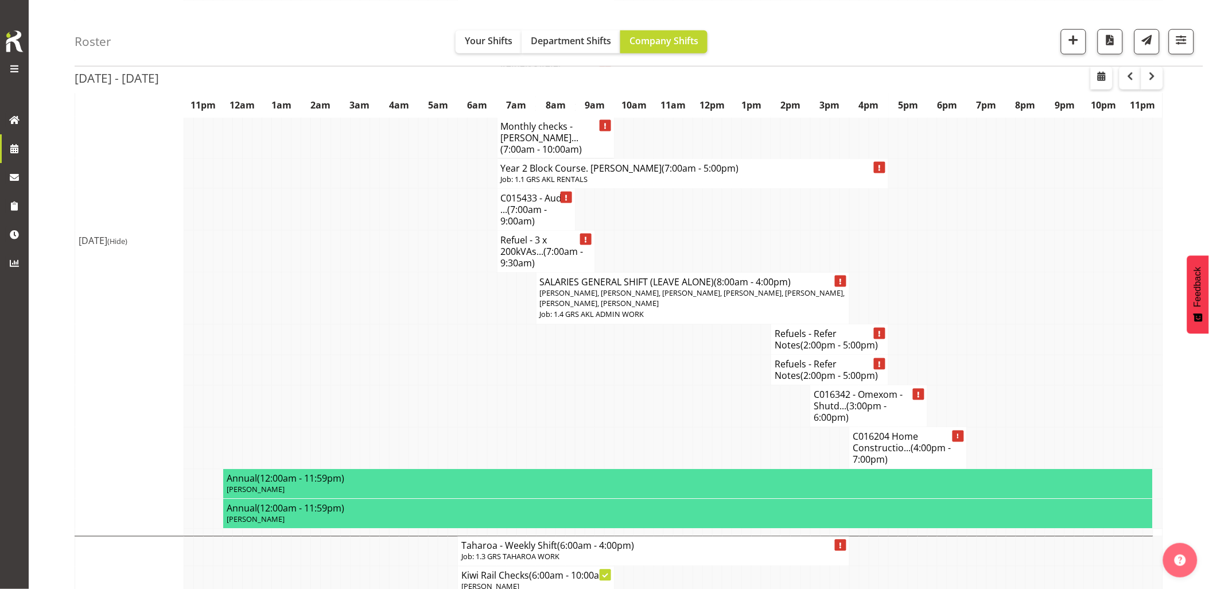
scroll to position [2041, 0]
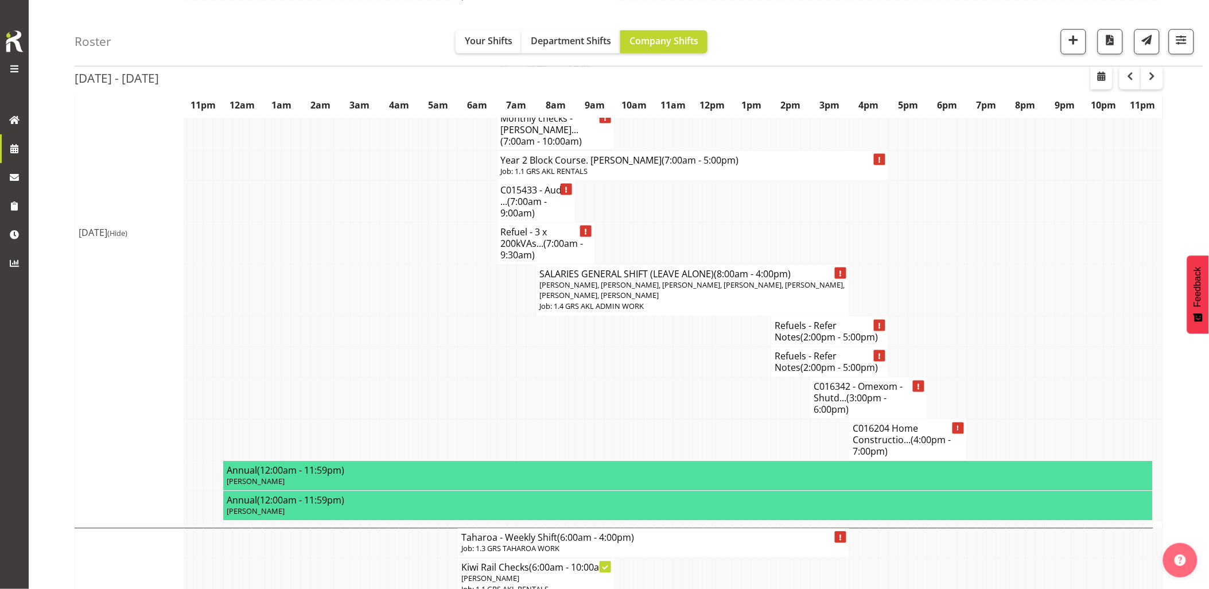
click at [571, 377] on td at bounding box center [571, 398] width 10 height 42
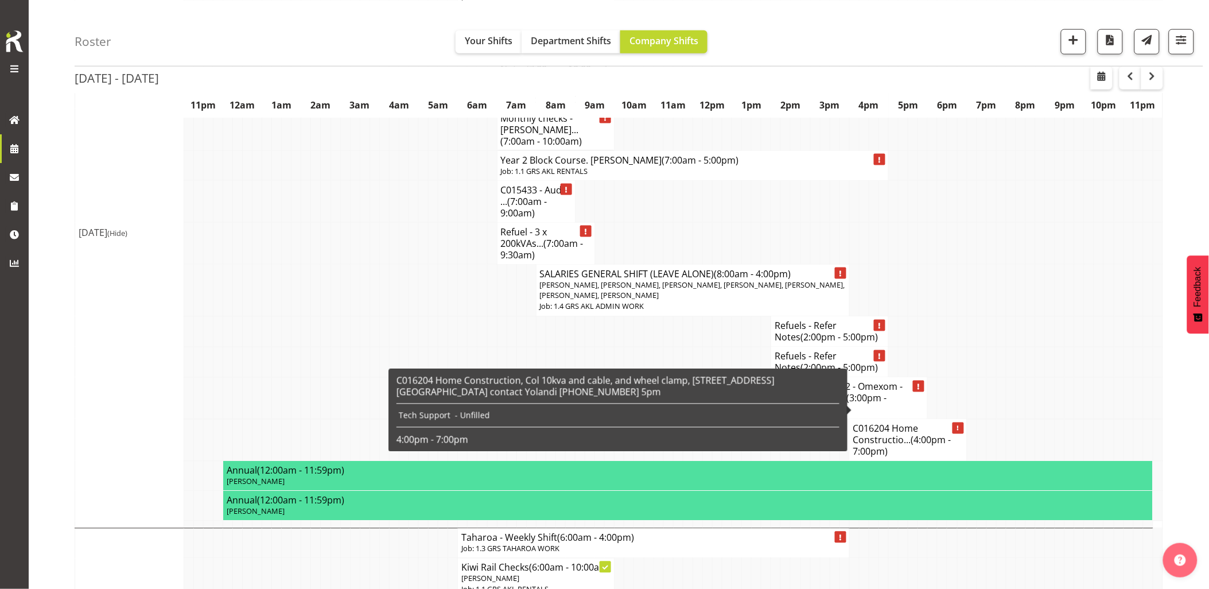
click at [1011, 316] on td at bounding box center [1011, 331] width 10 height 30
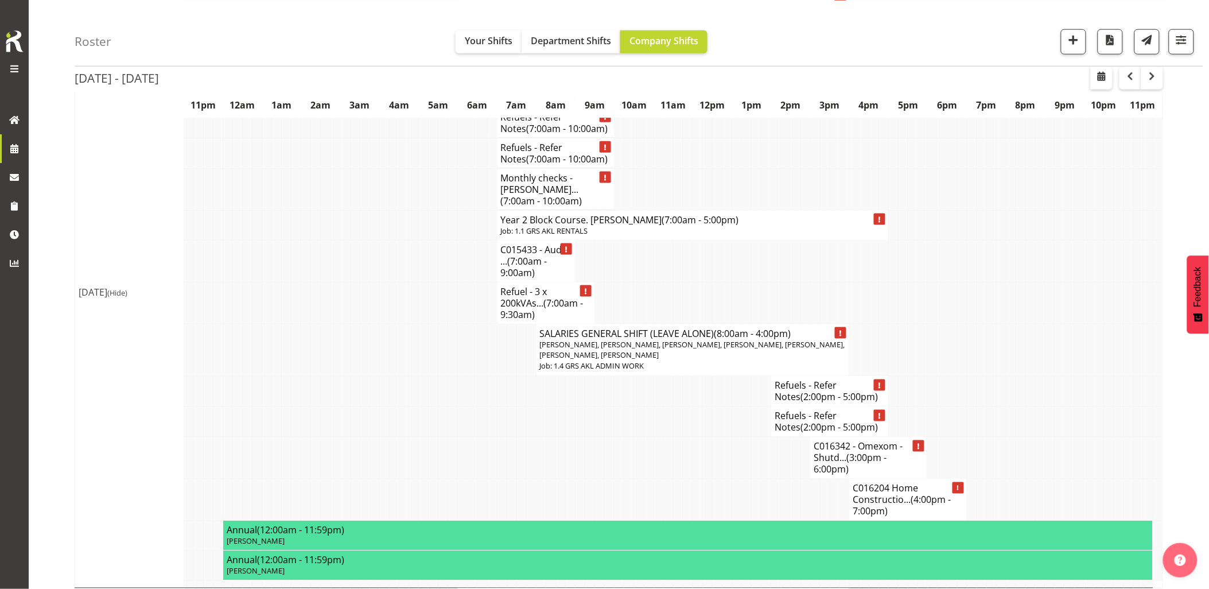
scroll to position [1786, 0]
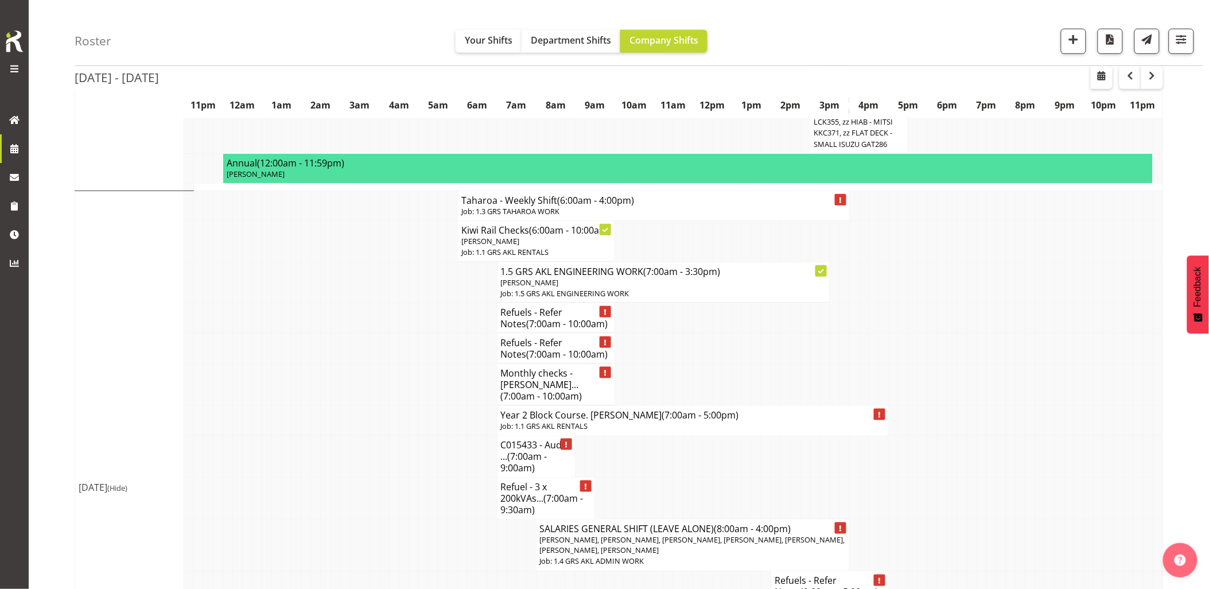
click at [343, 405] on td at bounding box center [345, 420] width 10 height 30
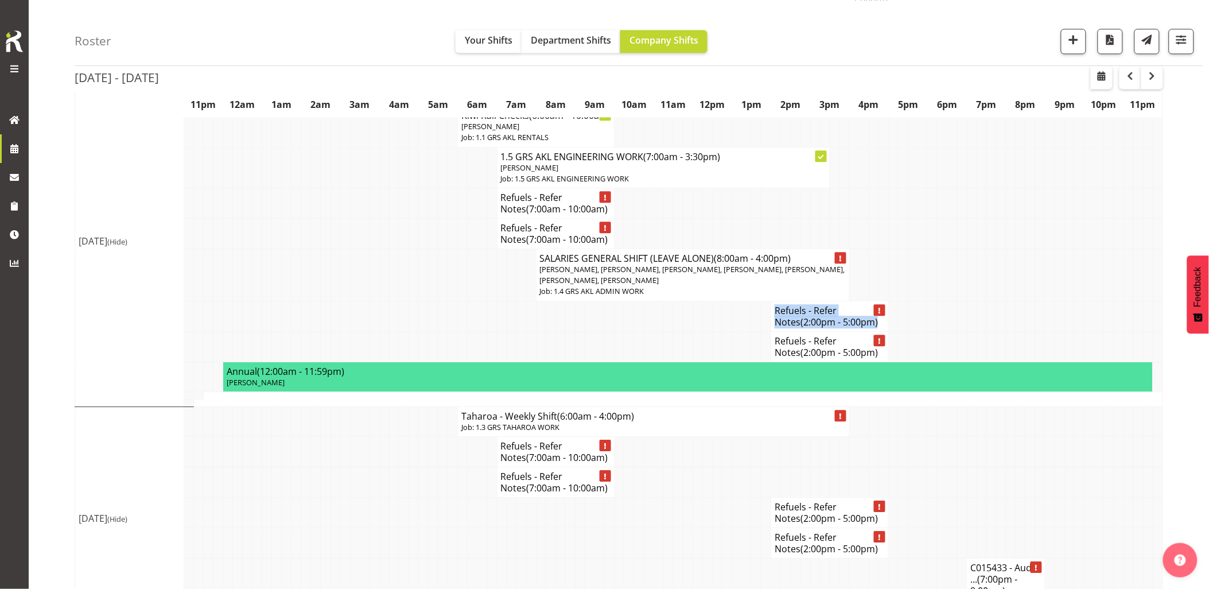
scroll to position [2551, 0]
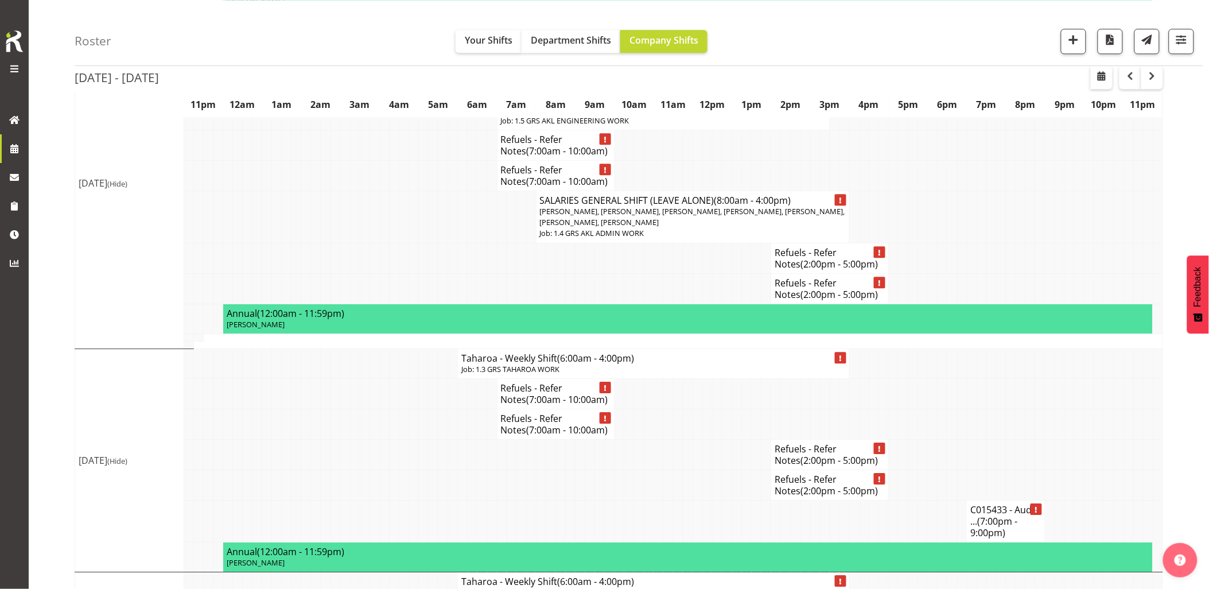
click at [685, 470] on td at bounding box center [688, 485] width 10 height 30
click at [1025, 447] on tr "Refuels - Refer Notes (2:00pm - 5:00pm)" at bounding box center [619, 454] width 1088 height 30
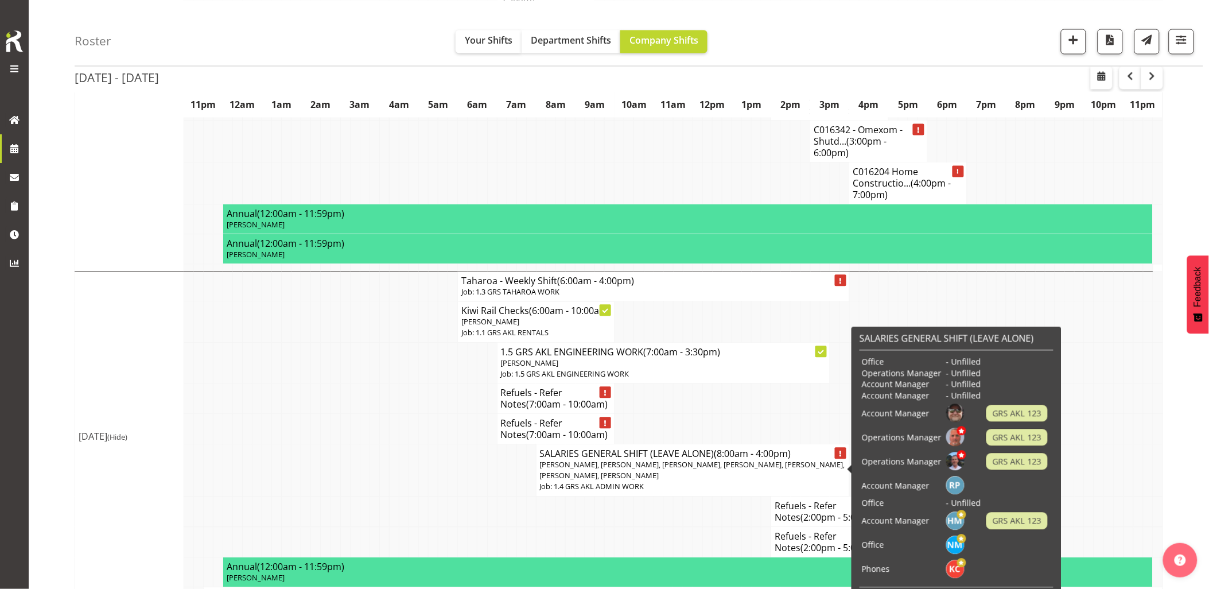
scroll to position [2296, 0]
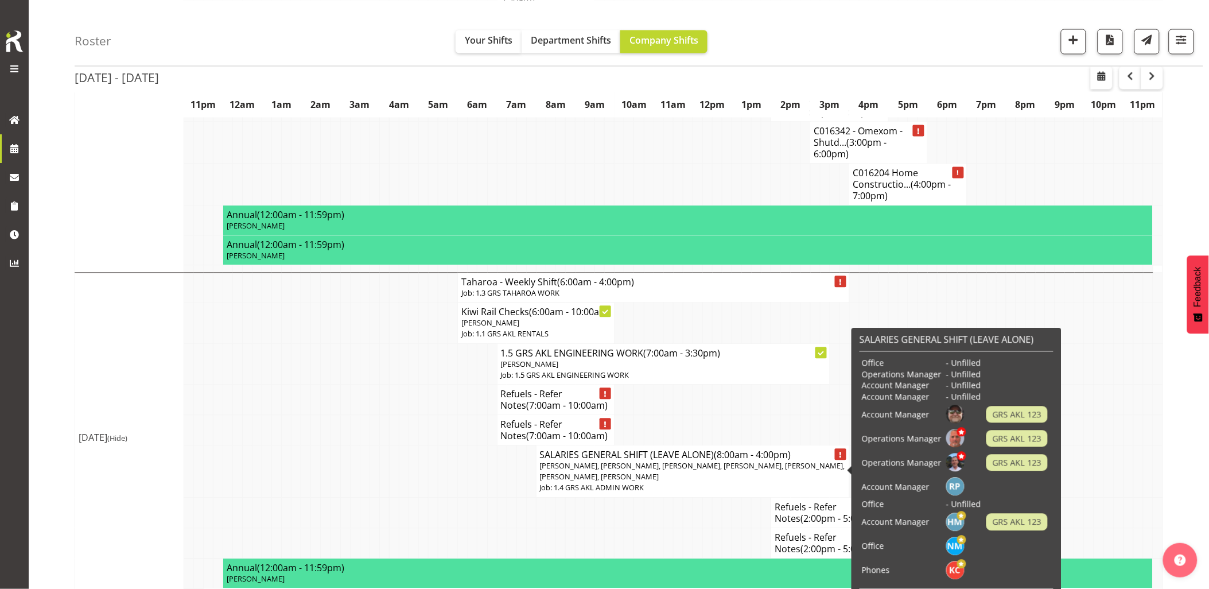
click at [426, 445] on td at bounding box center [424, 471] width 10 height 52
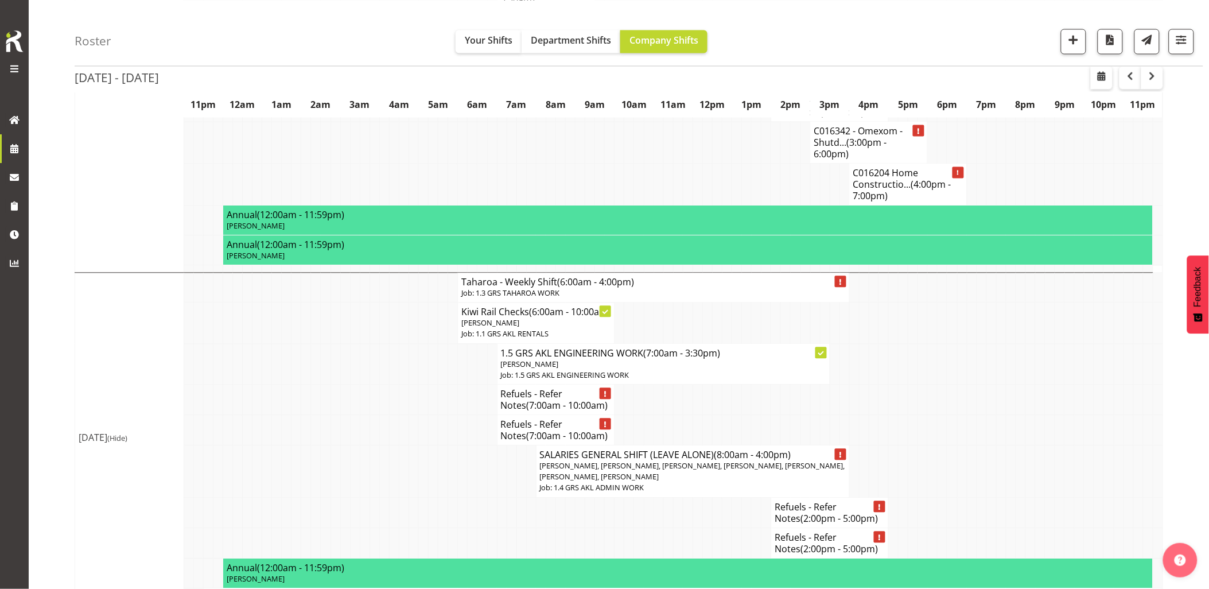
click at [426, 445] on td at bounding box center [424, 471] width 10 height 52
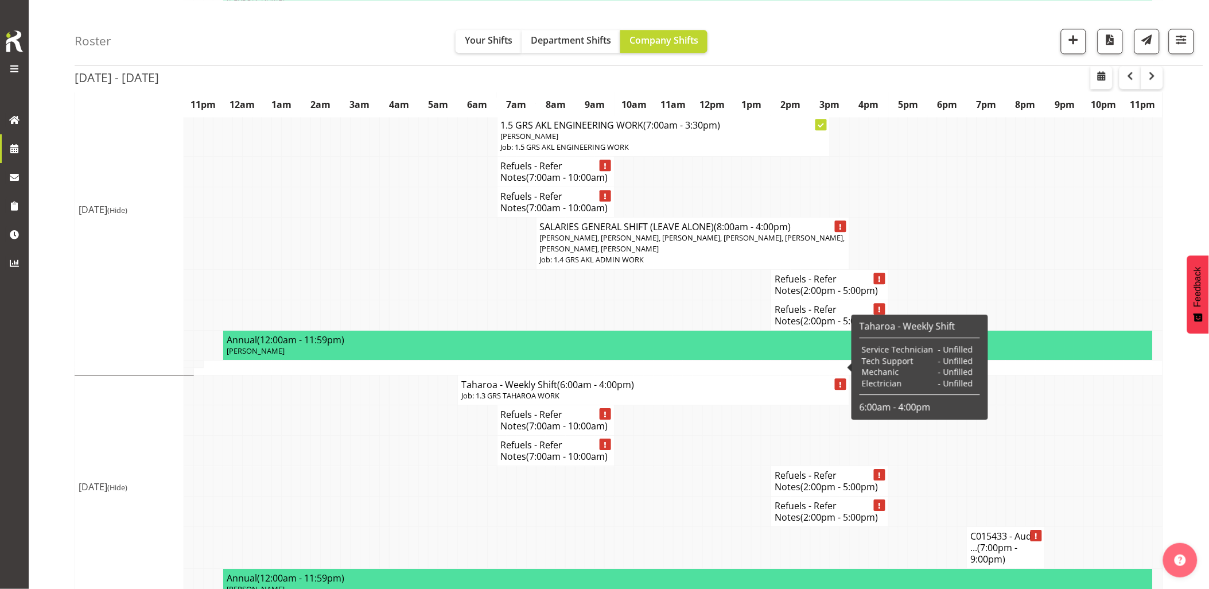
scroll to position [2360, 0]
